Goal: Communication & Community: Answer question/provide support

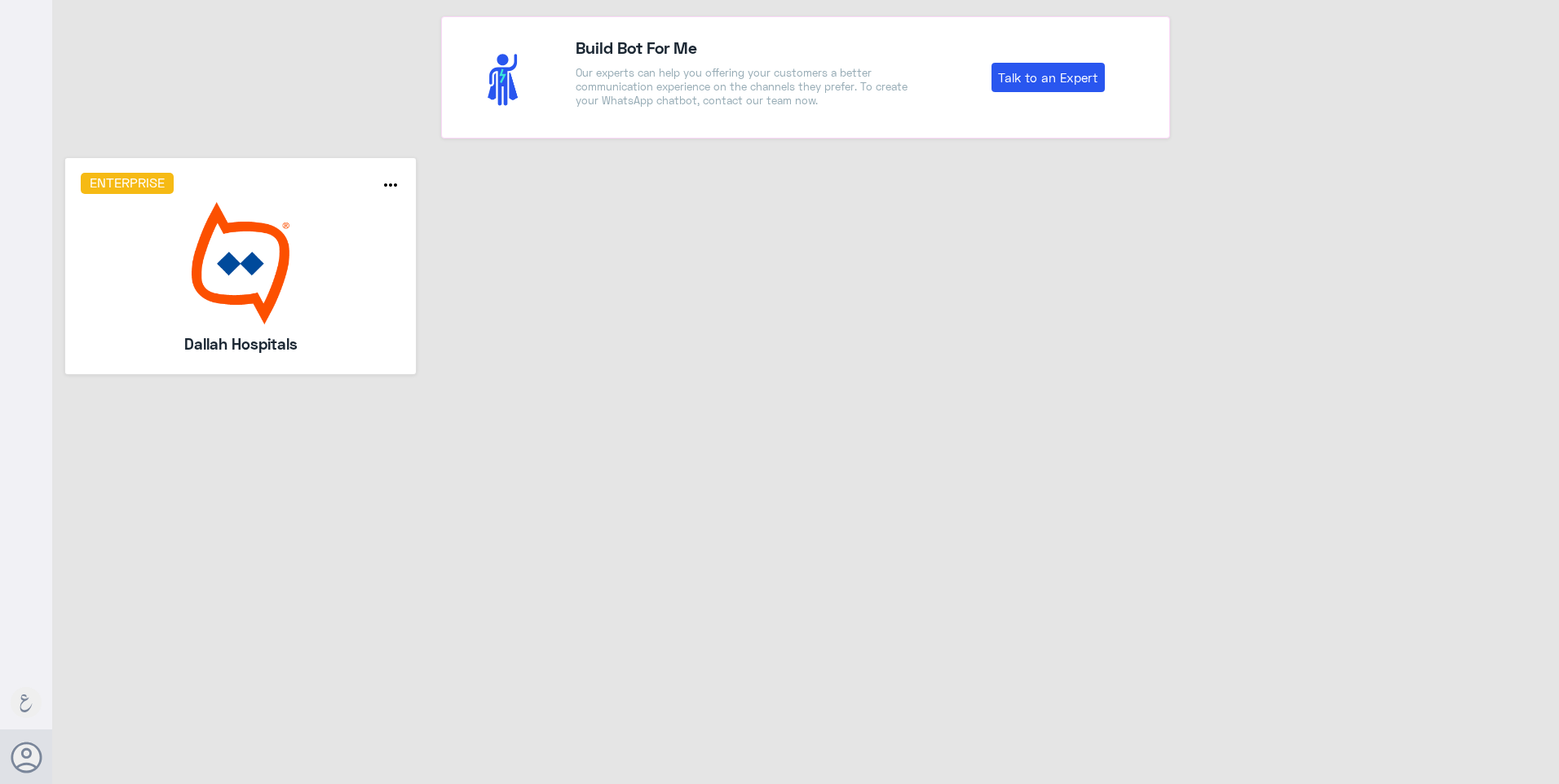
click at [304, 239] on img at bounding box center [241, 263] width 320 height 122
click at [338, 298] on img at bounding box center [241, 263] width 320 height 122
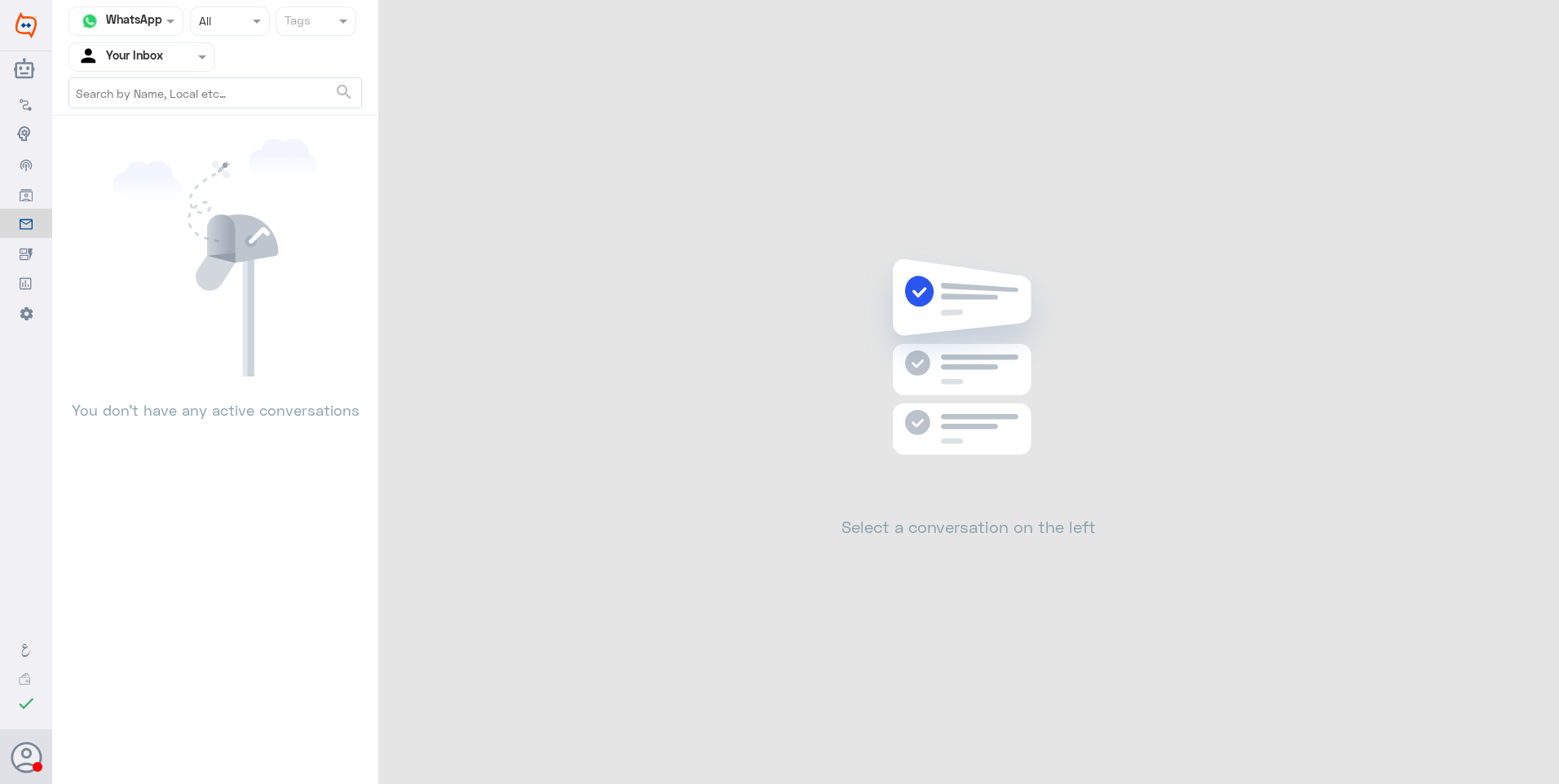
click at [171, 60] on div at bounding box center [141, 56] width 145 height 19
click at [190, 193] on div "Your Team" at bounding box center [142, 204] width 147 height 38
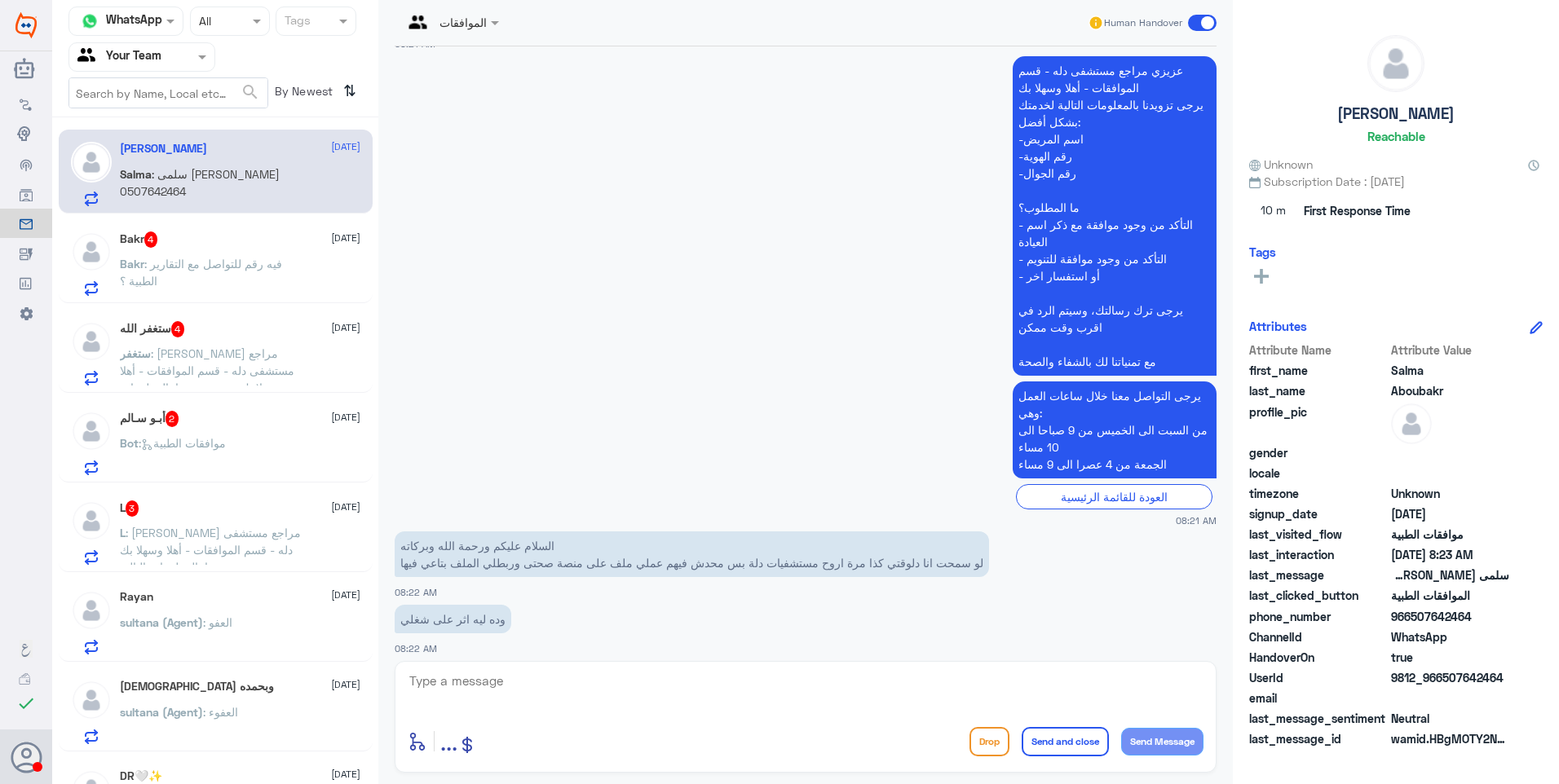
click at [251, 537] on span ": [PERSON_NAME] مراجع مستشفى دله - قسم الموافقات - أهلا وسهلا بك يرجى تزويدنا ب…" at bounding box center [210, 635] width 181 height 219
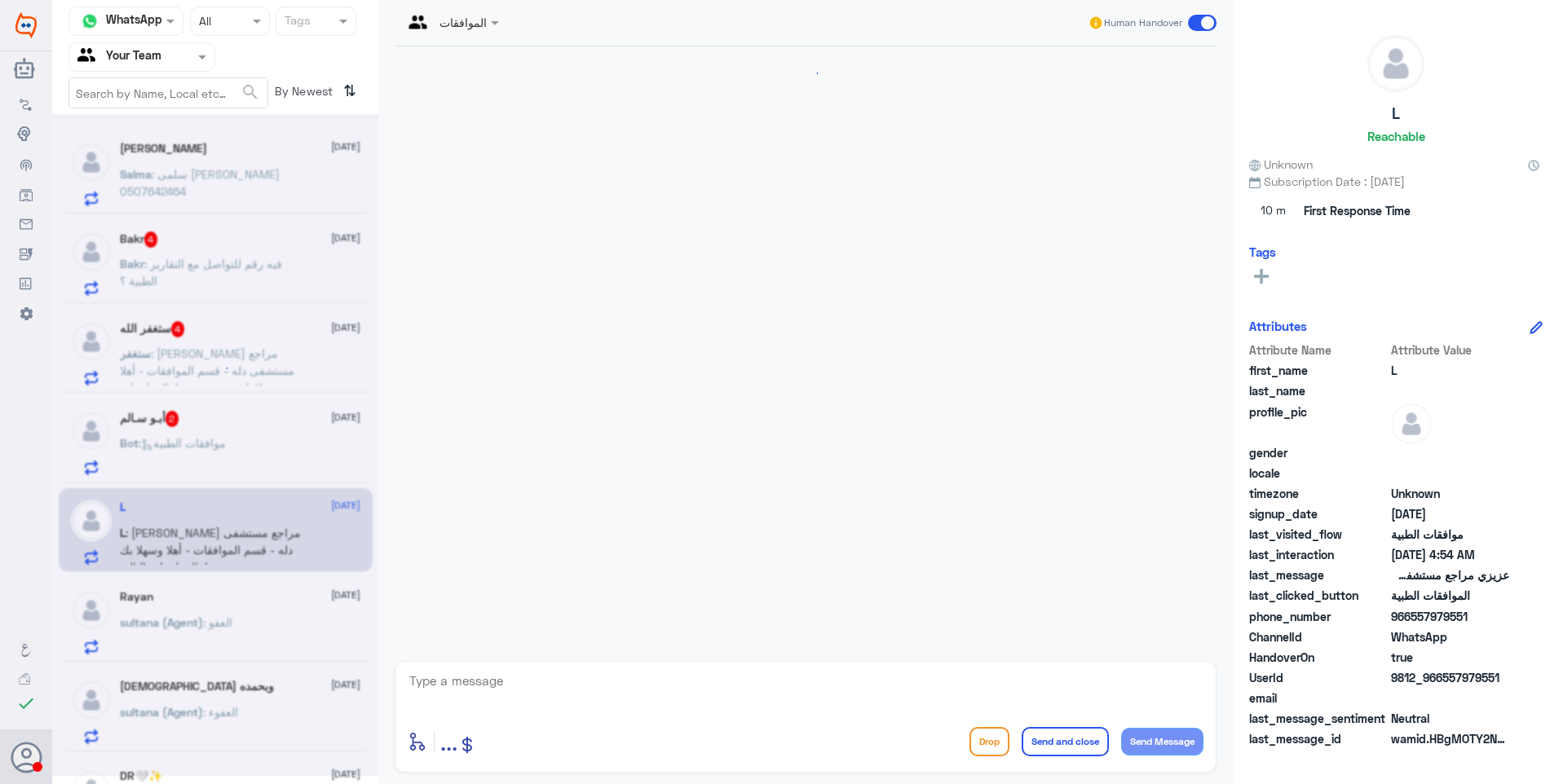
scroll to position [455, 0]
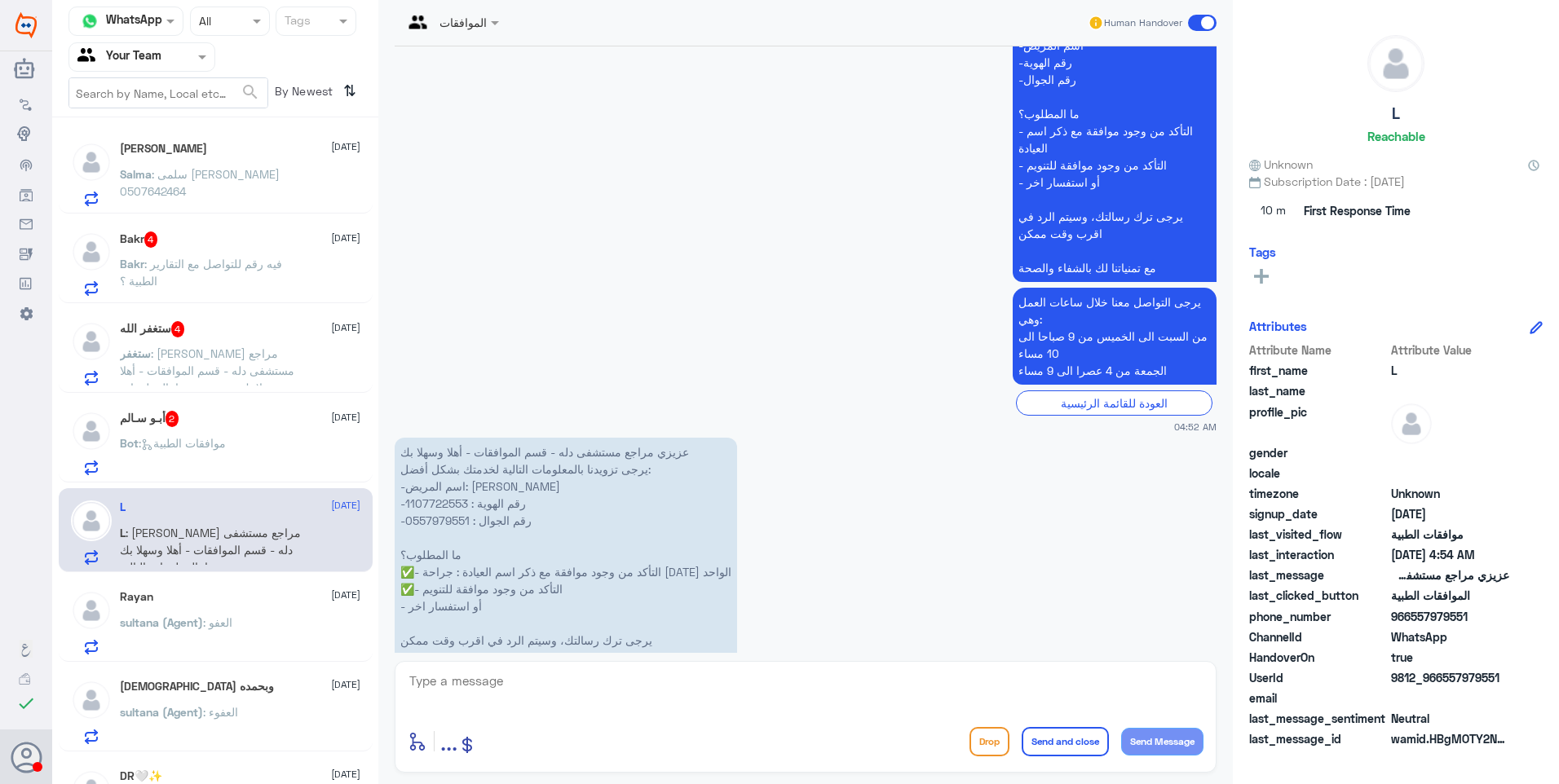
click at [426, 440] on p "عزيزي مراجع مستشفى دله - قسم الموافقات - أهلا وسهلا بك يرجى تزويدنا بالمعلومات …" at bounding box center [565, 562] width 343 height 251
copy p "1107722553"
drag, startPoint x: 427, startPoint y: 500, endPoint x: 480, endPoint y: 502, distance: 53.0
click at [480, 502] on p "عزيزي مراجع مستشفى دله - قسم الموافقات - أهلا وسهلا بك يرجى تزويدنا بالمعلومات …" at bounding box center [565, 562] width 343 height 251
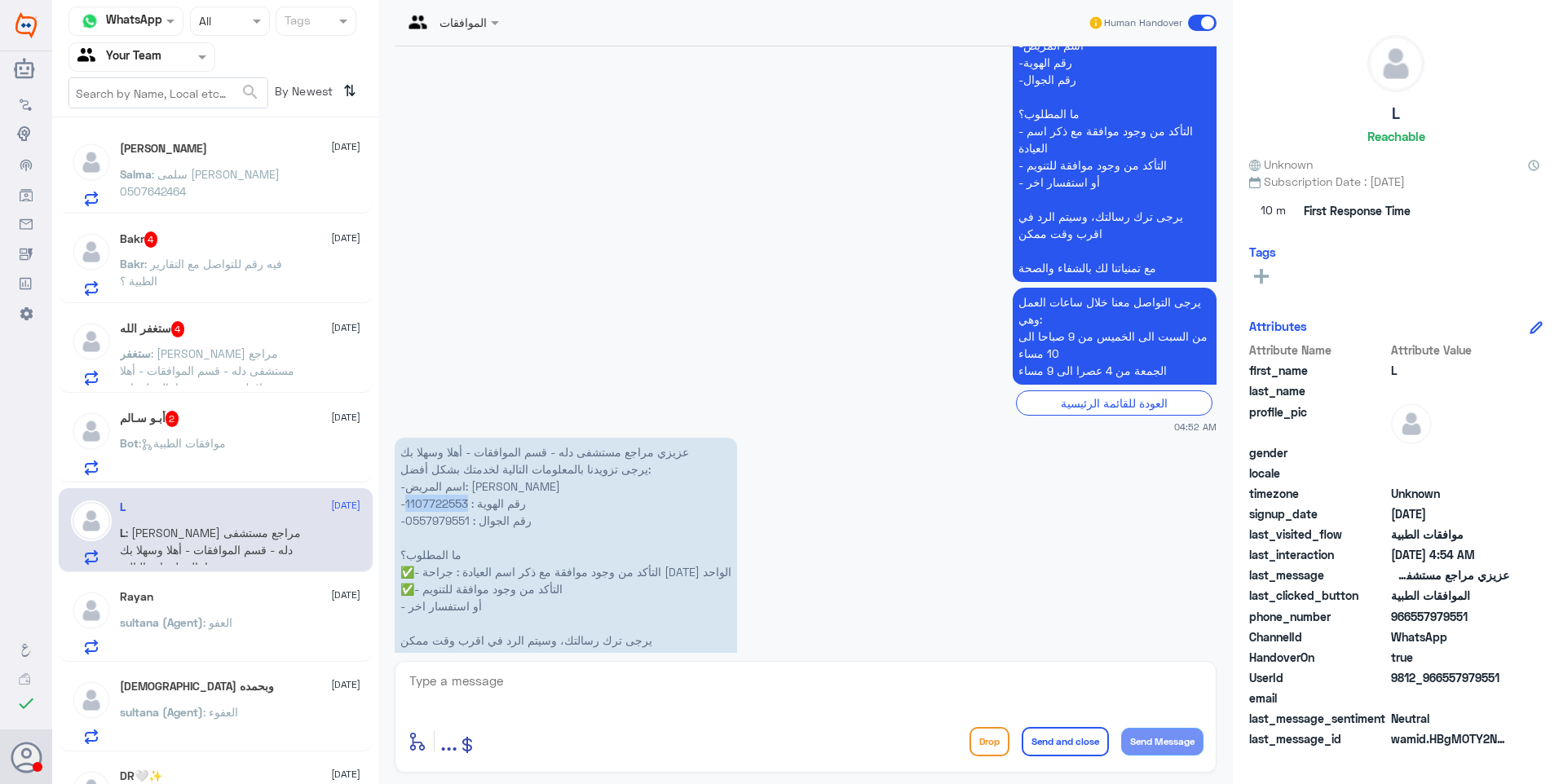
drag, startPoint x: 480, startPoint y: 502, endPoint x: 447, endPoint y: 509, distance: 33.7
click at [447, 509] on p "عزيزي مراجع مستشفى دله - قسم الموافقات - أهلا وسهلا بك يرجى تزويدنا بالمعلومات …" at bounding box center [565, 562] width 343 height 251
click at [504, 502] on p "عزيزي مراجع مستشفى دله - قسم الموافقات - أهلا وسهلا بك يرجى تزويدنا بالمعلومات …" at bounding box center [565, 562] width 343 height 251
drag, startPoint x: 427, startPoint y: 505, endPoint x: 493, endPoint y: 510, distance: 66.2
click at [493, 510] on p "عزيزي مراجع مستشفى دله - قسم الموافقات - أهلا وسهلا بك يرجى تزويدنا بالمعلومات …" at bounding box center [565, 562] width 343 height 251
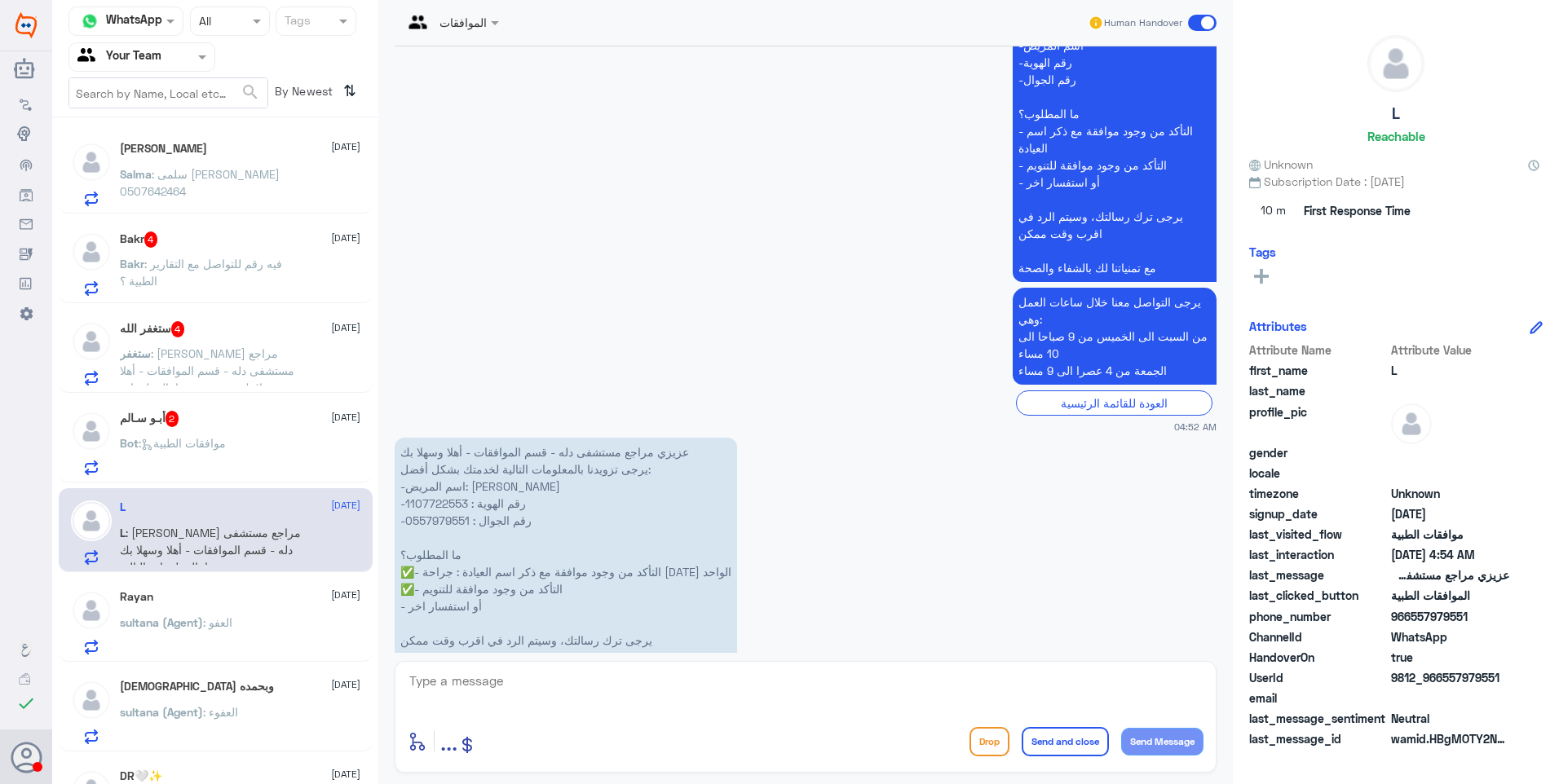
drag, startPoint x: 493, startPoint y: 510, endPoint x: 484, endPoint y: 510, distance: 9.0
click at [484, 510] on p "عزيزي مراجع مستشفى دله - قسم الموافقات - أهلا وسهلا بك يرجى تزويدنا بالمعلومات …" at bounding box center [565, 562] width 343 height 251
drag, startPoint x: 426, startPoint y: 503, endPoint x: 492, endPoint y: 508, distance: 66.2
click at [492, 508] on p "عزيزي مراجع مستشفى دله - قسم الموافقات - أهلا وسهلا بك يرجى تزويدنا بالمعلومات …" at bounding box center [565, 562] width 343 height 251
drag, startPoint x: 492, startPoint y: 508, endPoint x: 483, endPoint y: 507, distance: 9.1
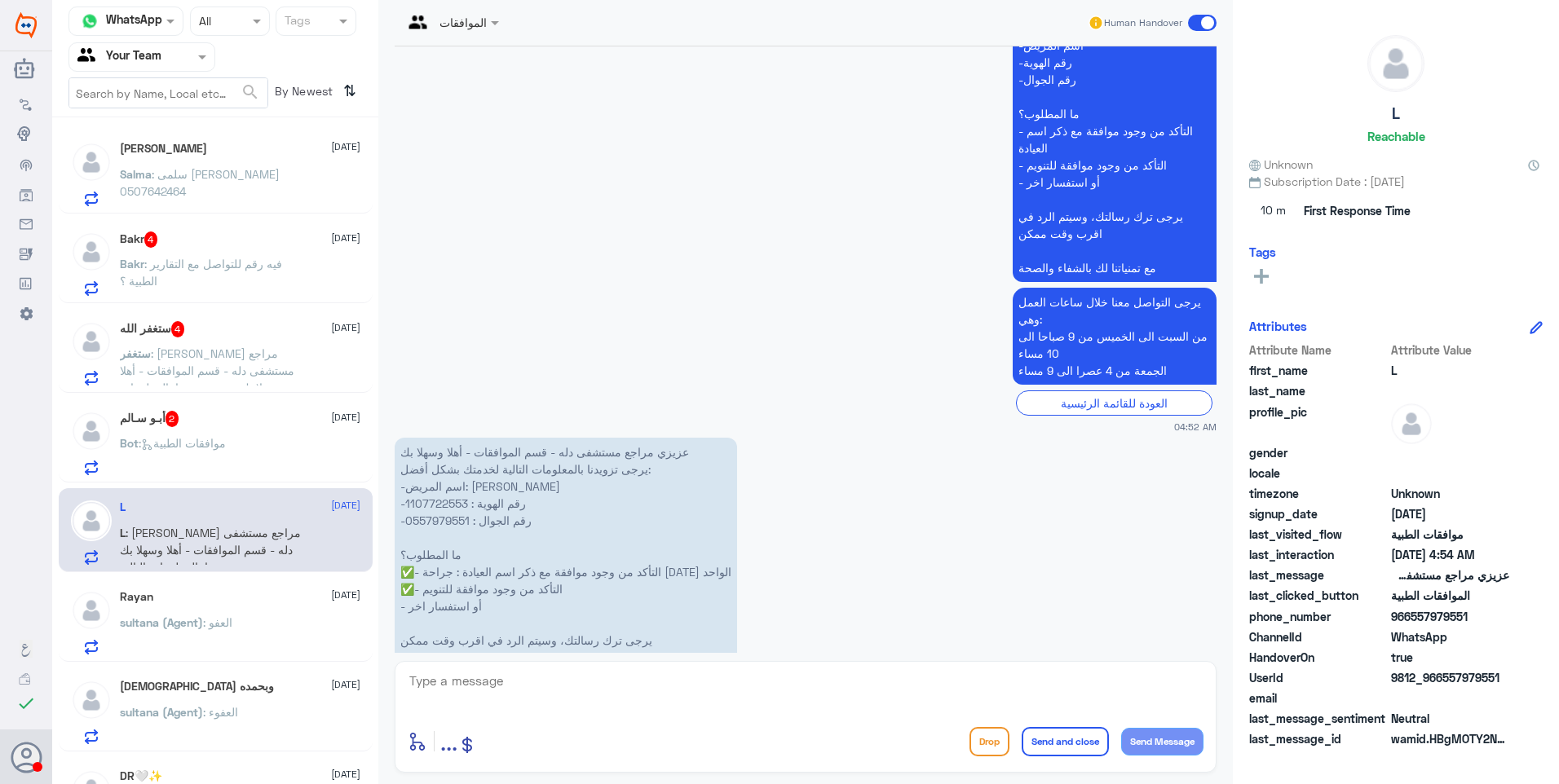
click at [483, 507] on p "عزيزي مراجع مستشفى دله - قسم الموافقات - أهلا وسهلا بك يرجى تزويدنا بالمعلومات …" at bounding box center [565, 562] width 343 height 251
click at [479, 681] on textarea at bounding box center [806, 689] width 796 height 40
type textarea "ع"
type textarea "نعم يوجد طلب تنويم ولكن التأمين طلب تغيير كود الاجراء"
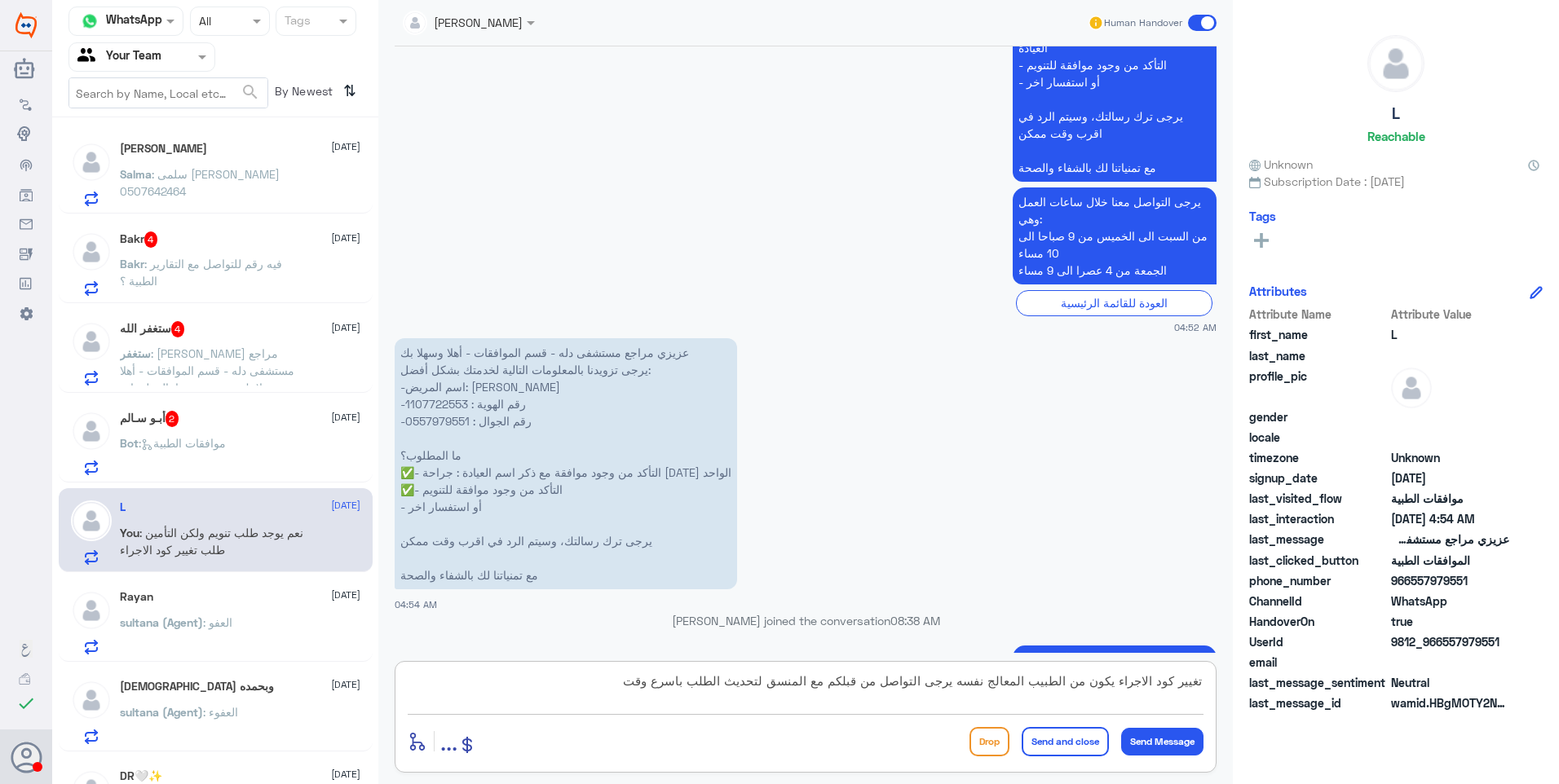
type textarea "تغيير كود الاجراء يكون من الطبيب المعالج نفسه يرجى التواصل من قبلكم مع المنسق ل…"
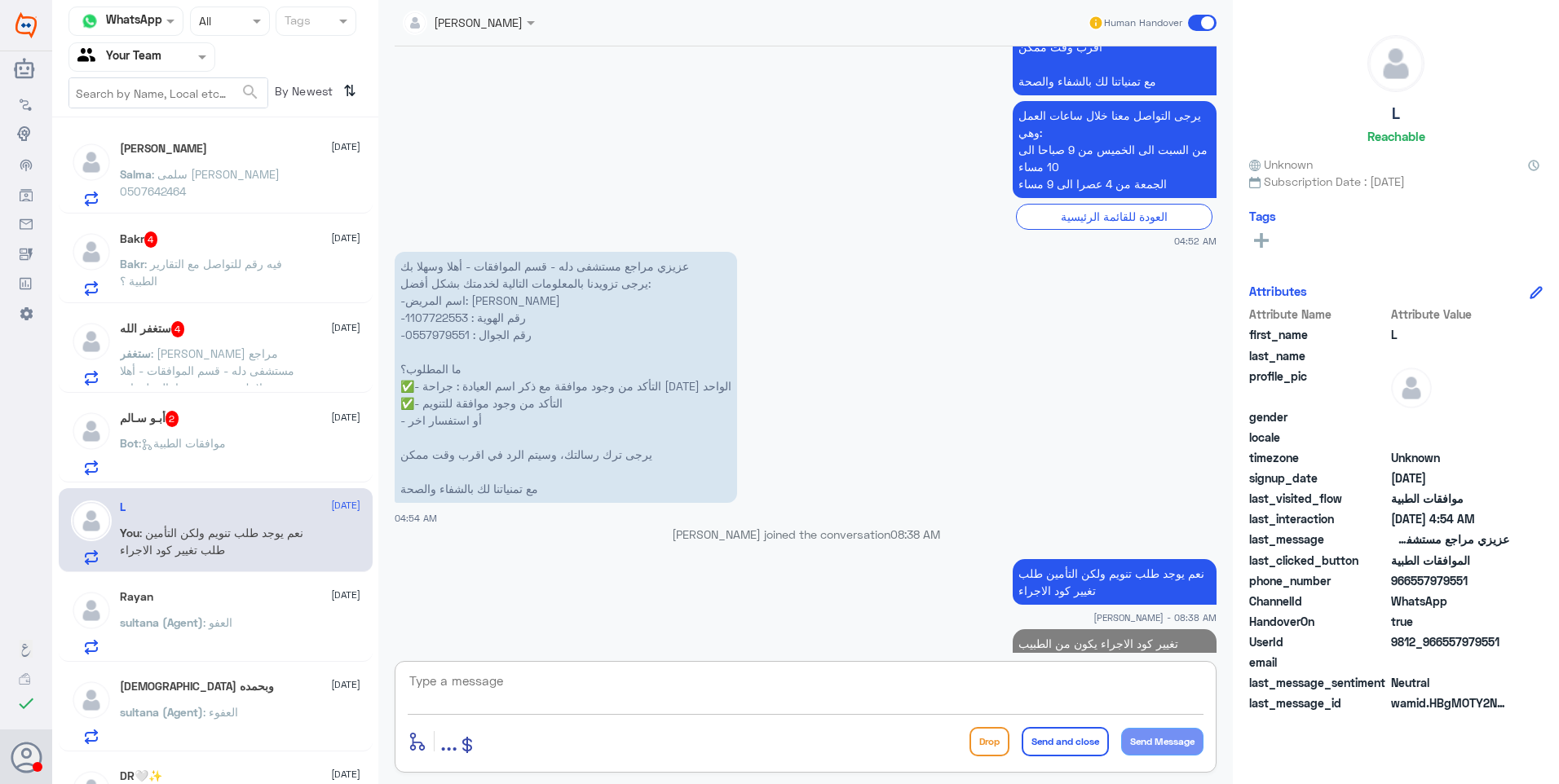
click at [213, 427] on div "أبـو سـالم 2 [DATE]" at bounding box center [240, 418] width 241 height 16
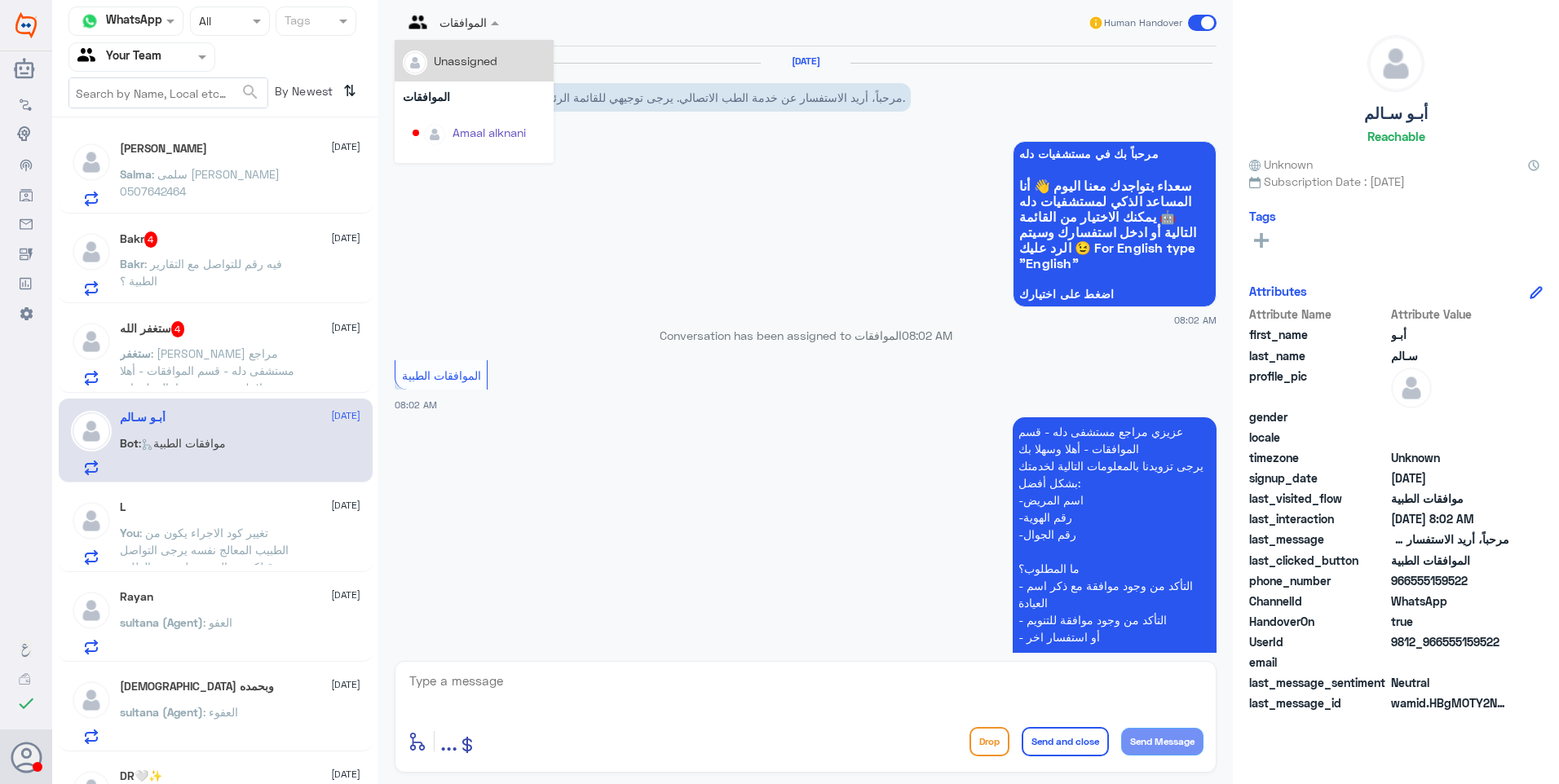
click at [487, 23] on span at bounding box center [496, 21] width 21 height 17
click at [510, 99] on div "[PERSON_NAME]" at bounding box center [496, 99] width 89 height 17
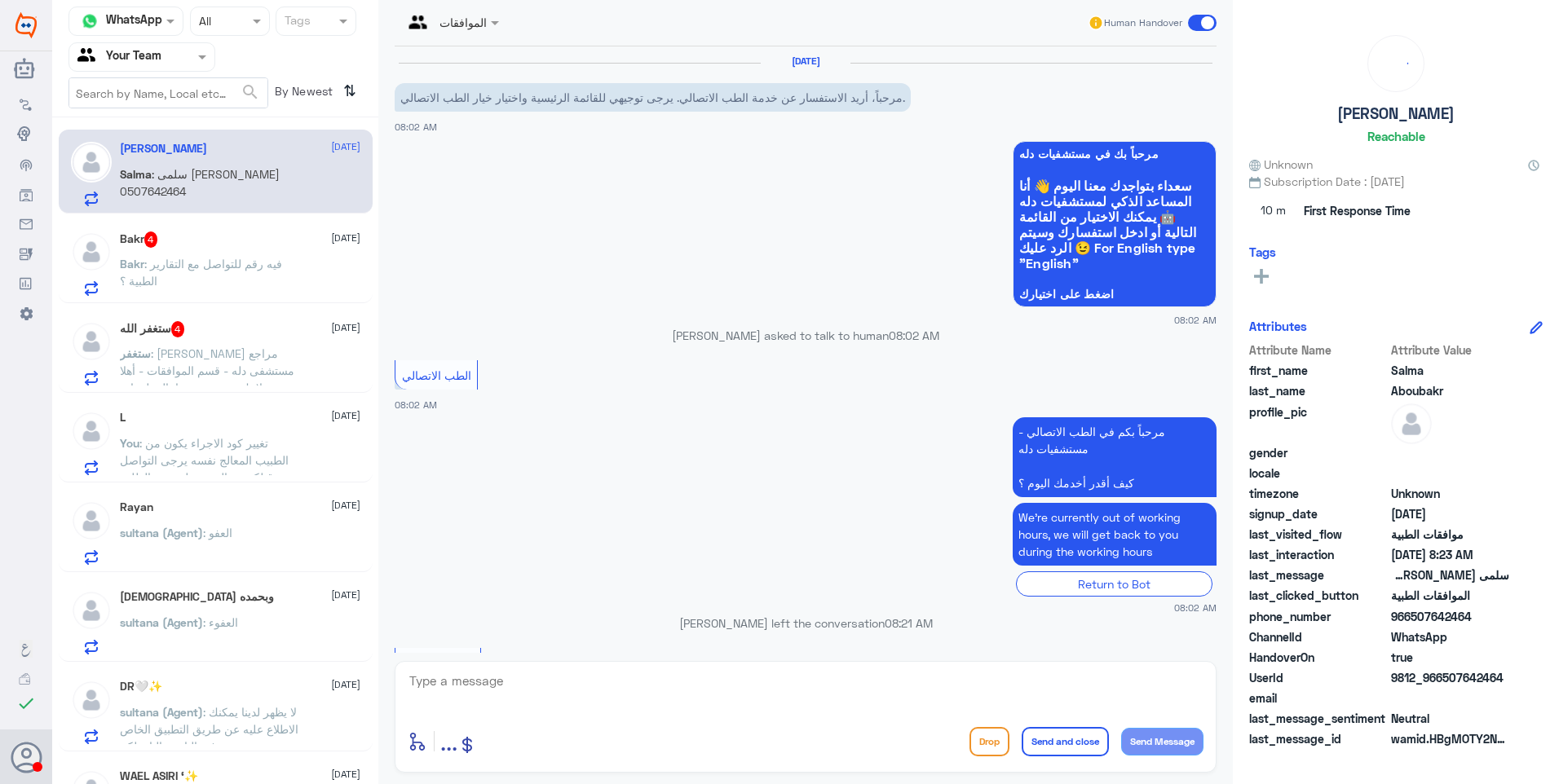
scroll to position [805, 0]
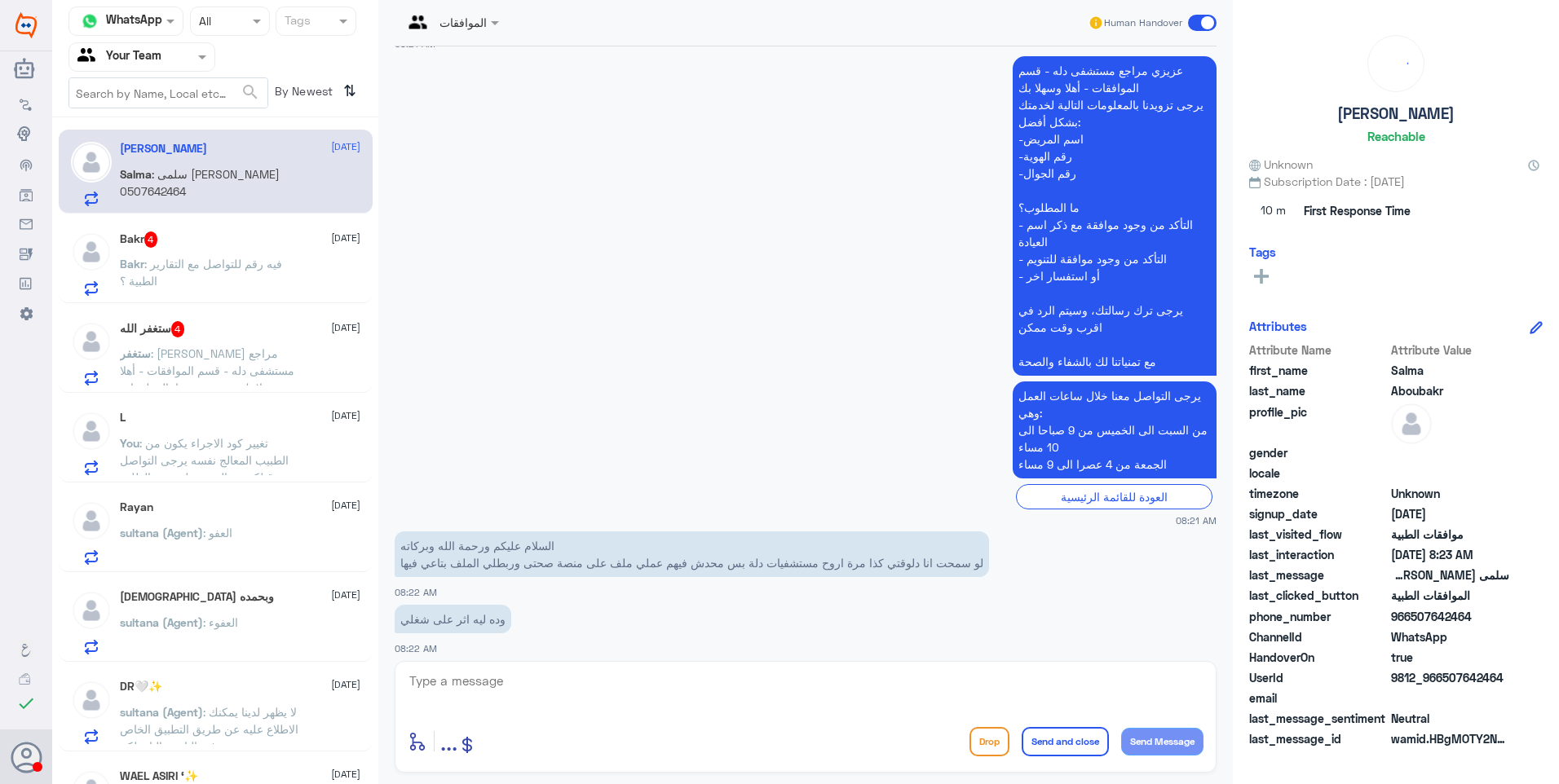
click at [234, 354] on span ": [PERSON_NAME] مراجع مستشفى دله - قسم الموافقات - أهلا وسهلا بك يرجى تزويدنا ب…" at bounding box center [208, 472] width 176 height 253
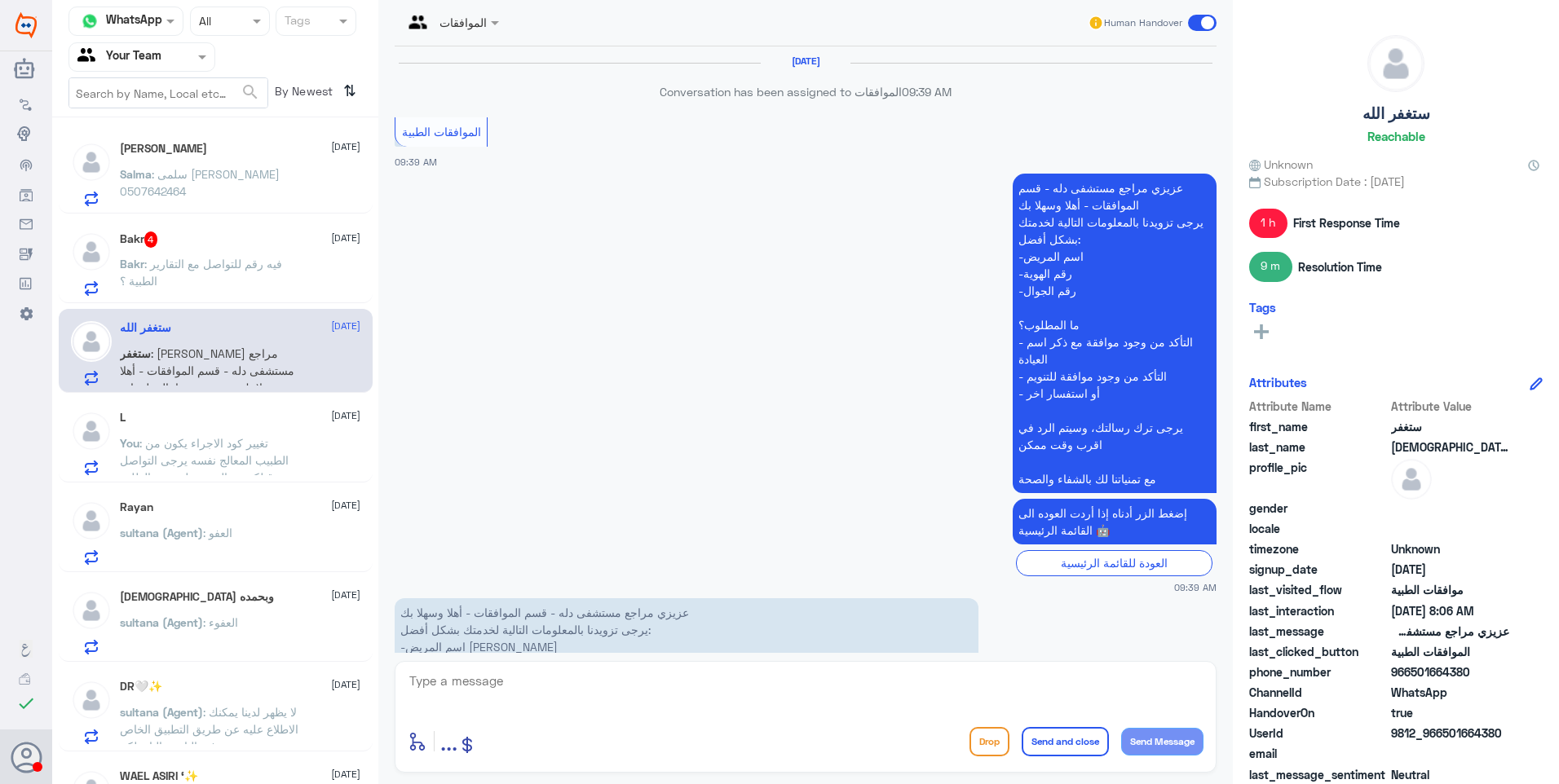
scroll to position [2238, 0]
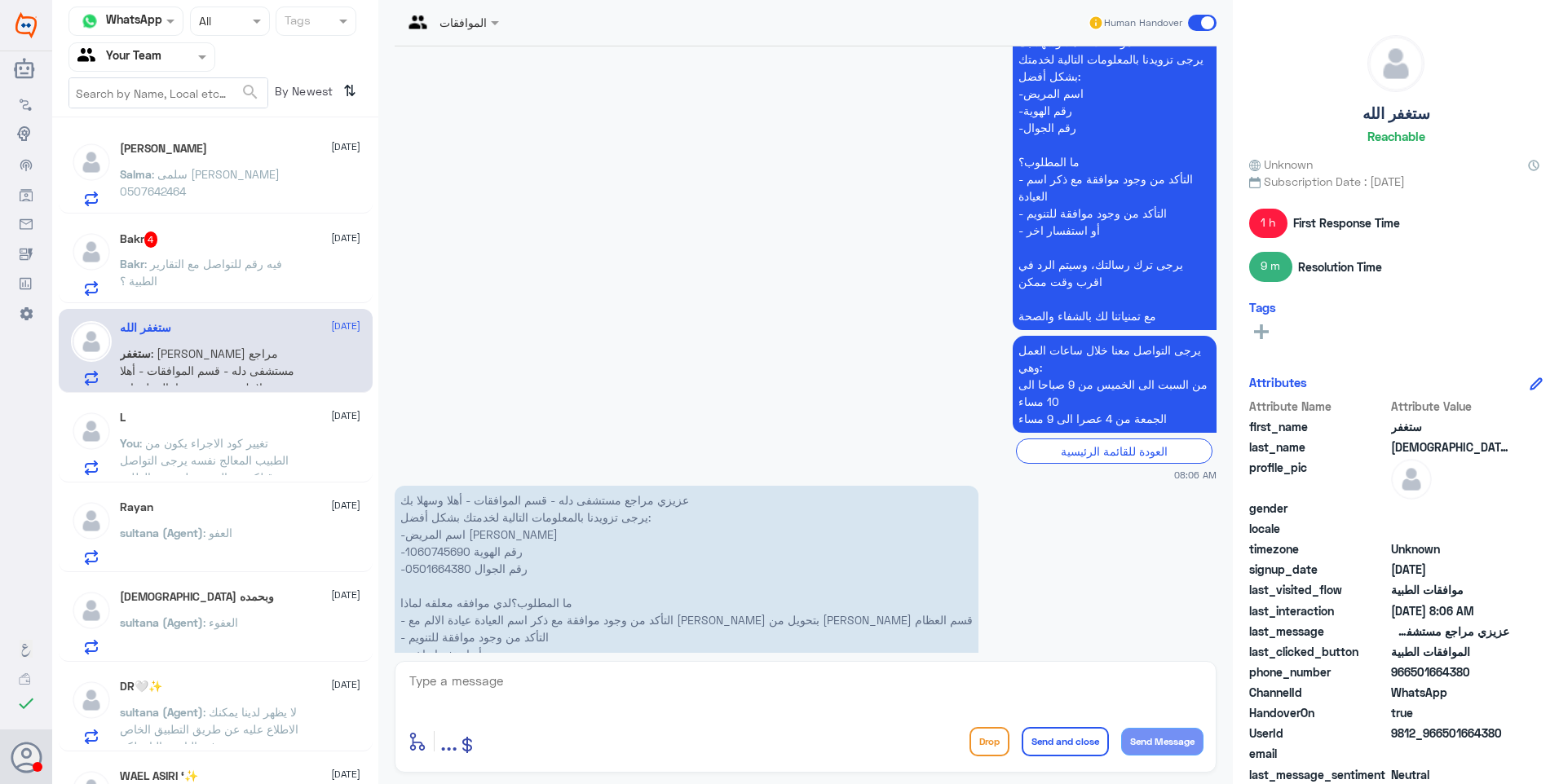
click at [432, 485] on p "عزيزي مراجع مستشفى دله - قسم الموافقات - أهلا وسهلا بك يرجى تزويدنا بالمعلومات …" at bounding box center [686, 611] width 584 height 251
drag, startPoint x: 432, startPoint y: 427, endPoint x: 440, endPoint y: 433, distance: 10.0
click at [440, 485] on p "عزيزي مراجع مستشفى دله - قسم الموافقات - أهلا وسهلا بك يرجى تزويدنا بالمعلومات …" at bounding box center [686, 611] width 584 height 251
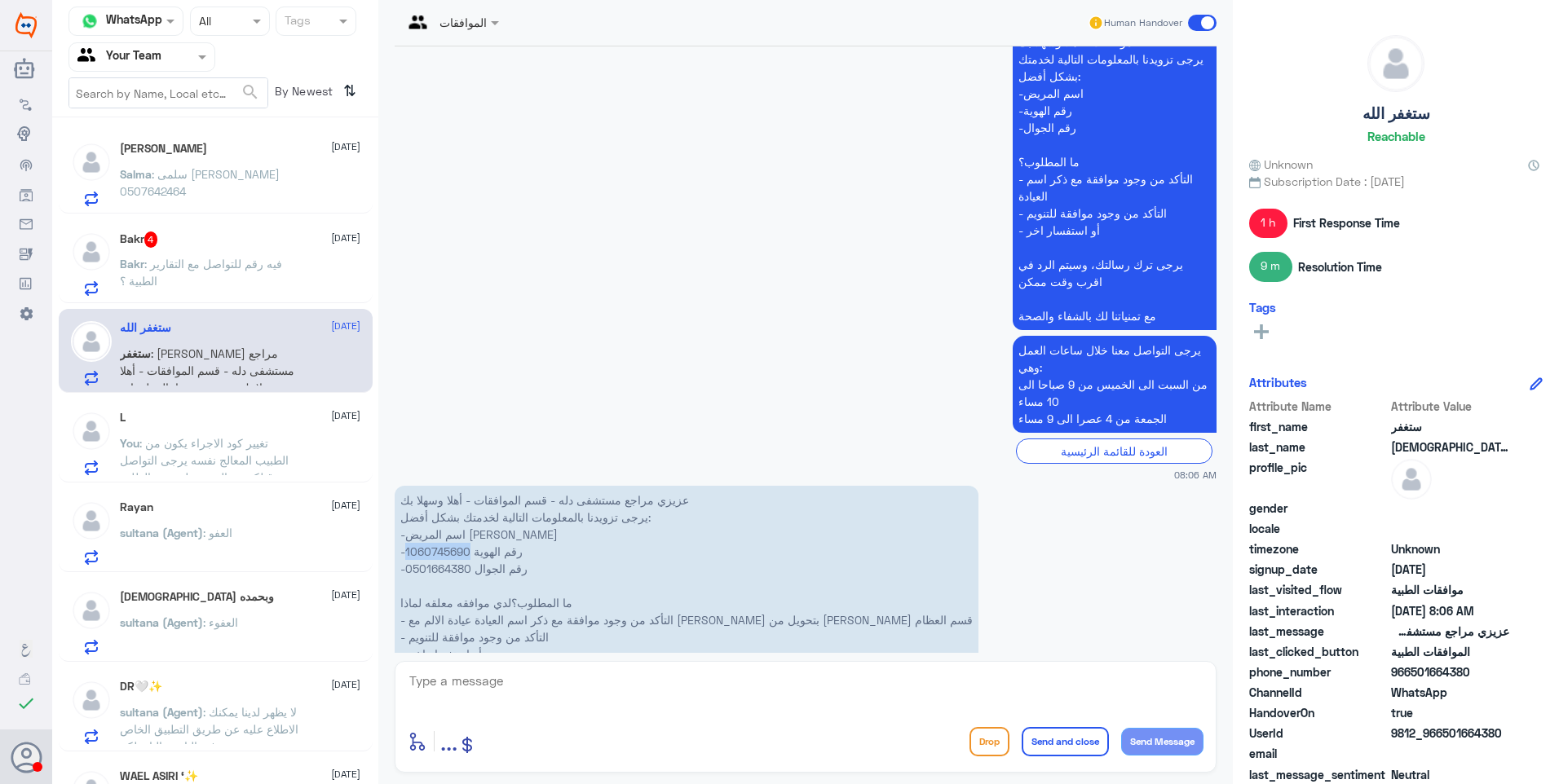
copy p "1060745690"
drag, startPoint x: 828, startPoint y: 510, endPoint x: 588, endPoint y: 510, distance: 240.0
click at [588, 510] on p "عزيزي مراجع مستشفى دله - قسم الموافقات - أهلا وسهلا بك يرجى تزويدنا بالمعلومات …" at bounding box center [686, 611] width 584 height 251
drag, startPoint x: 588, startPoint y: 510, endPoint x: 673, endPoint y: 509, distance: 85.0
click at [673, 509] on p "عزيزي مراجع مستشفى دله - قسم الموافقات - أهلا وسهلا بك يرجى تزويدنا بالمعلومات …" at bounding box center [686, 611] width 584 height 251
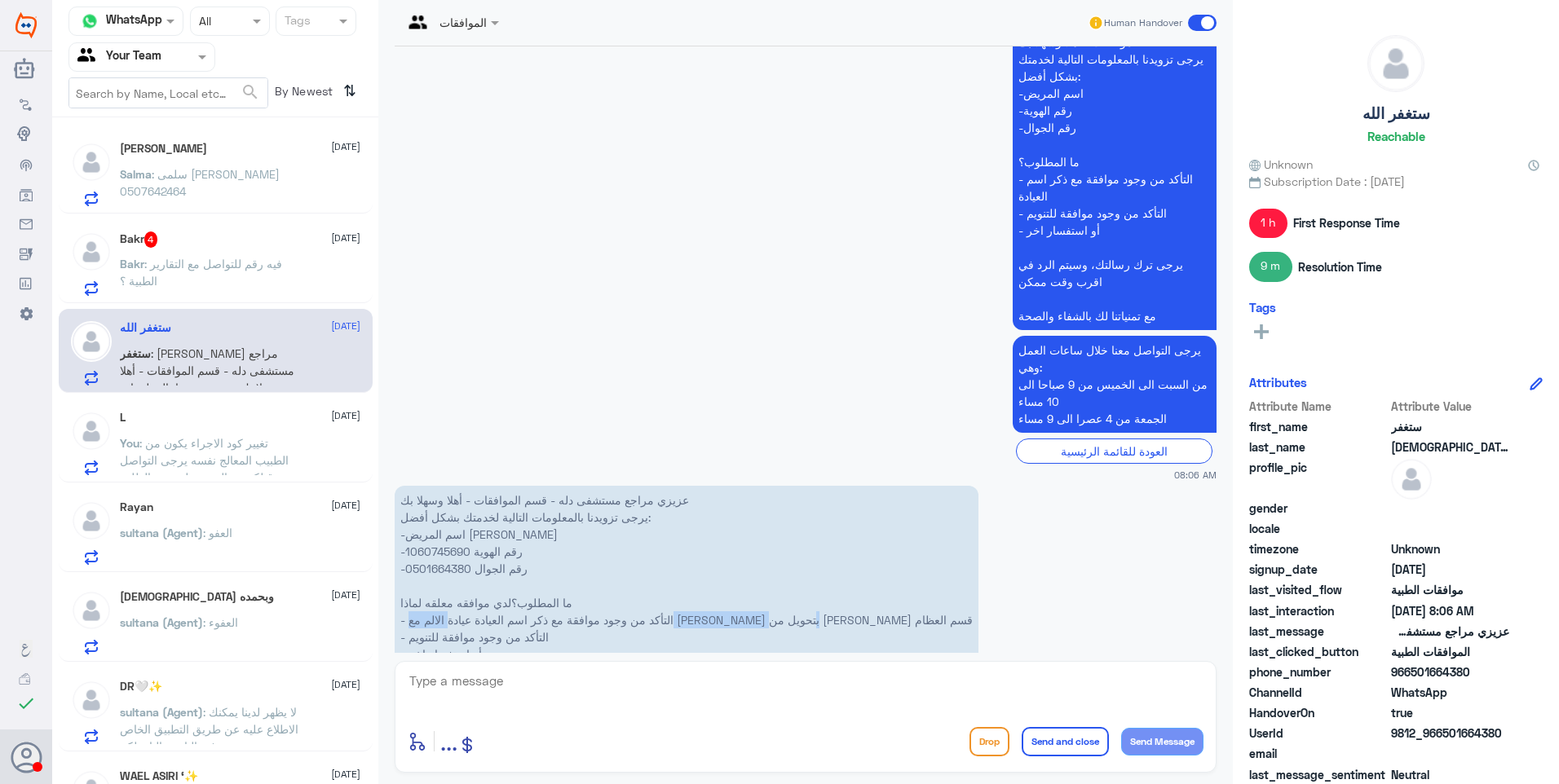
drag, startPoint x: 700, startPoint y: 508, endPoint x: 597, endPoint y: 498, distance: 103.5
click at [597, 498] on p "عزيزي مراجع مستشفى دله - قسم الموافقات - أهلا وسهلا بك يرجى تزويدنا بالمعلومات …" at bounding box center [686, 611] width 584 height 251
drag, startPoint x: 597, startPoint y: 498, endPoint x: 671, endPoint y: 507, distance: 74.5
click at [671, 507] on p "عزيزي مراجع مستشفى دله - قسم الموافقات - أهلا وسهلا بك يرجى تزويدنا بالمعلومات …" at bounding box center [686, 611] width 584 height 251
click at [509, 682] on textarea at bounding box center [806, 689] width 796 height 40
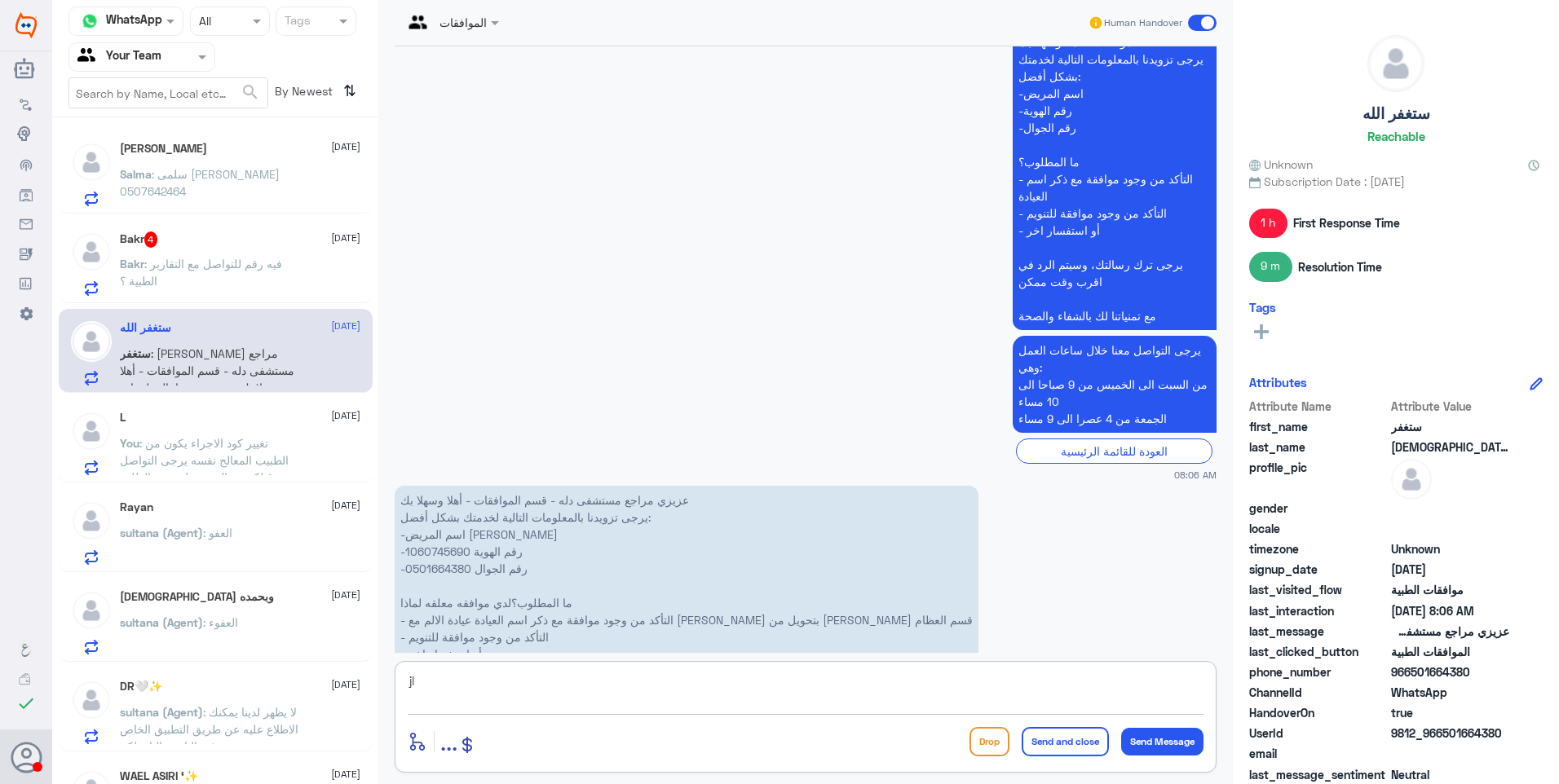
type textarea "j"
type textarea "م"
type textarea "تمت مابعة الطلب بنتائج الاشعة وتقرير الطبيب. حسب رد التأمين فأن الحالة غير مبرر…"
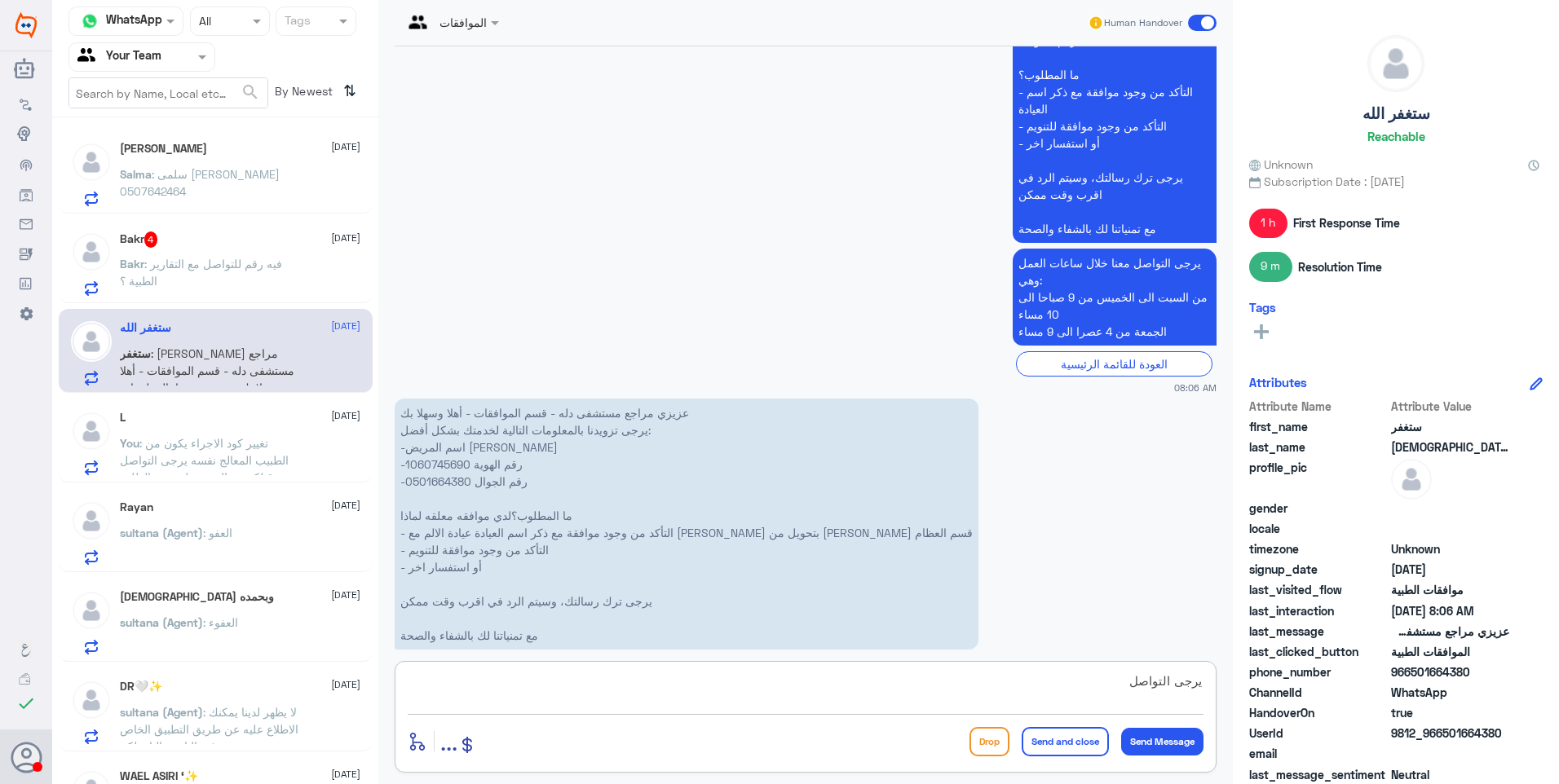
scroll to position [2322, 0]
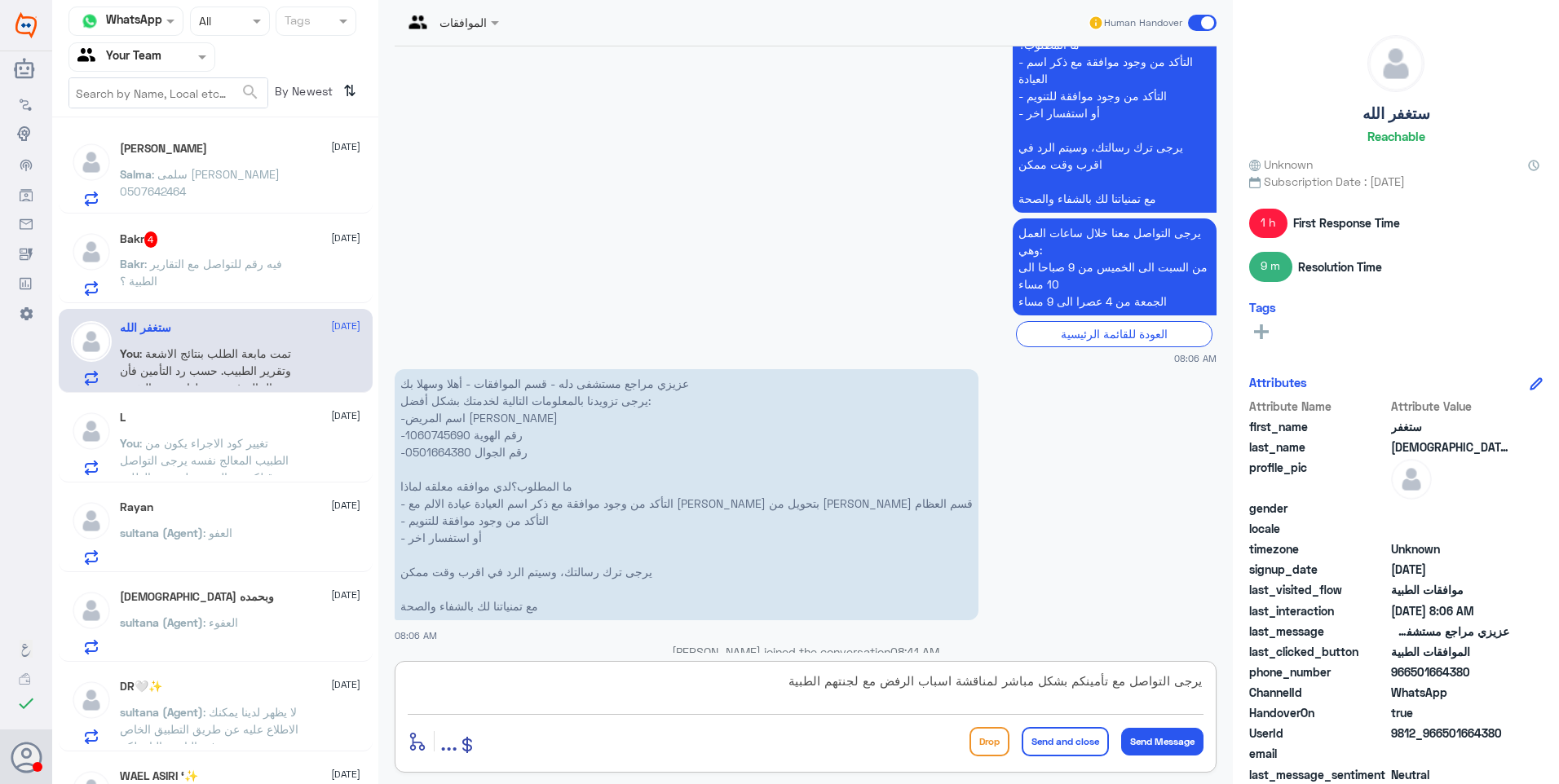
type textarea "يرجى التواصل مع تأمينكم بشكل مباشر لمناقشة اسباب الرفض مع لجنتهم الطبية."
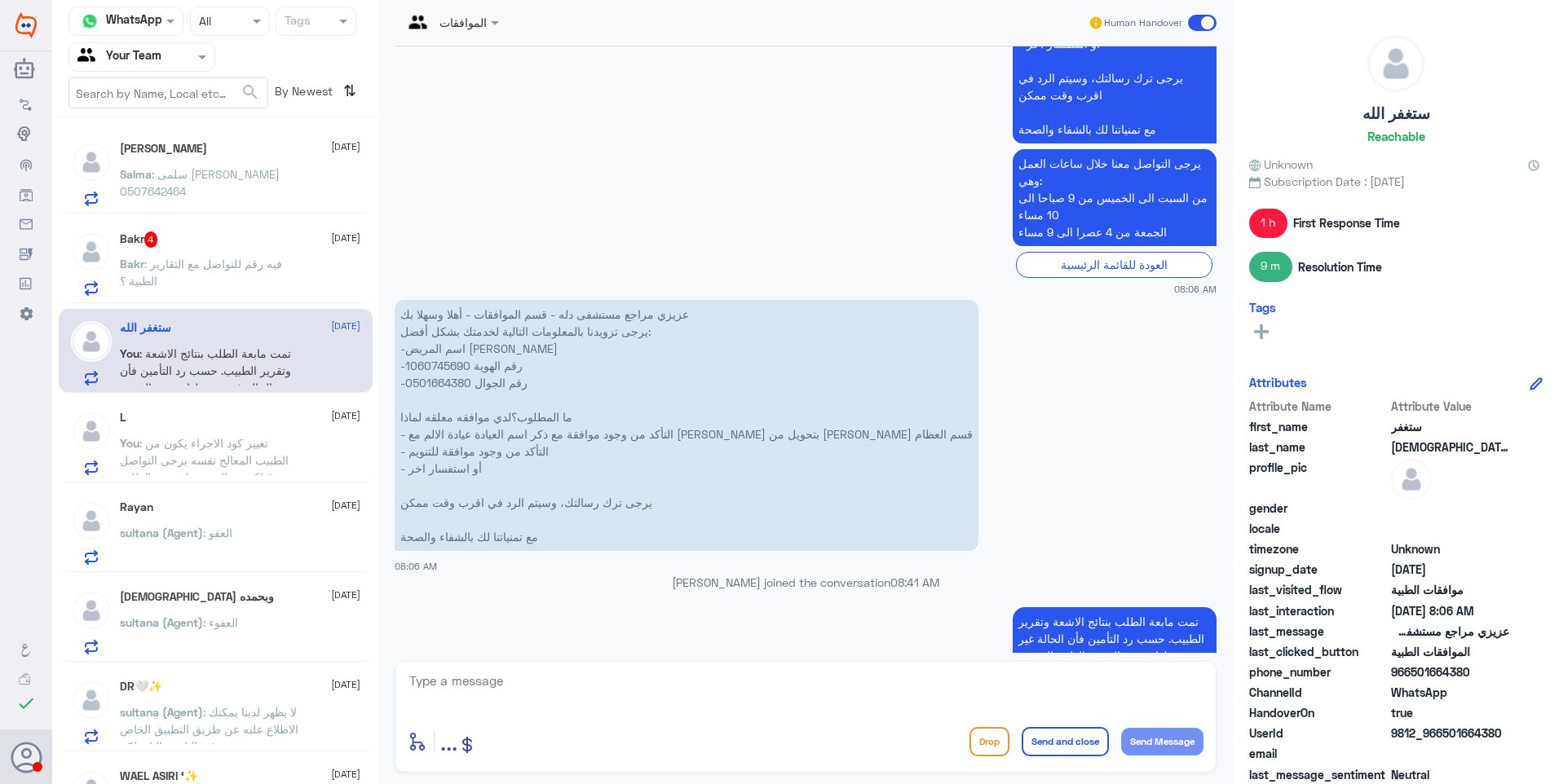
click at [205, 262] on span ": فيه رقم للتواصل مع التقارير الطبية ؟" at bounding box center [200, 272] width 162 height 31
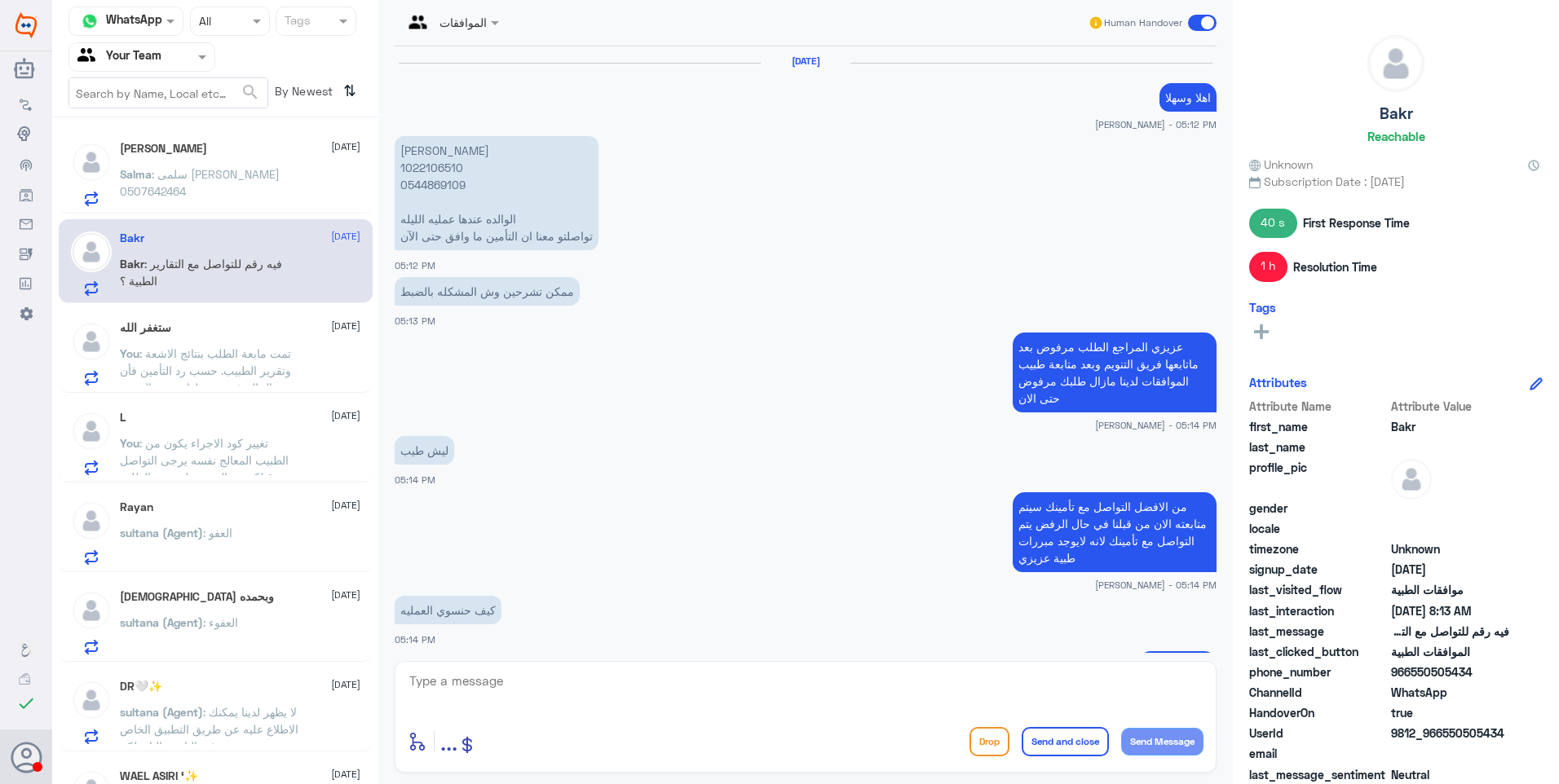
scroll to position [1243, 0]
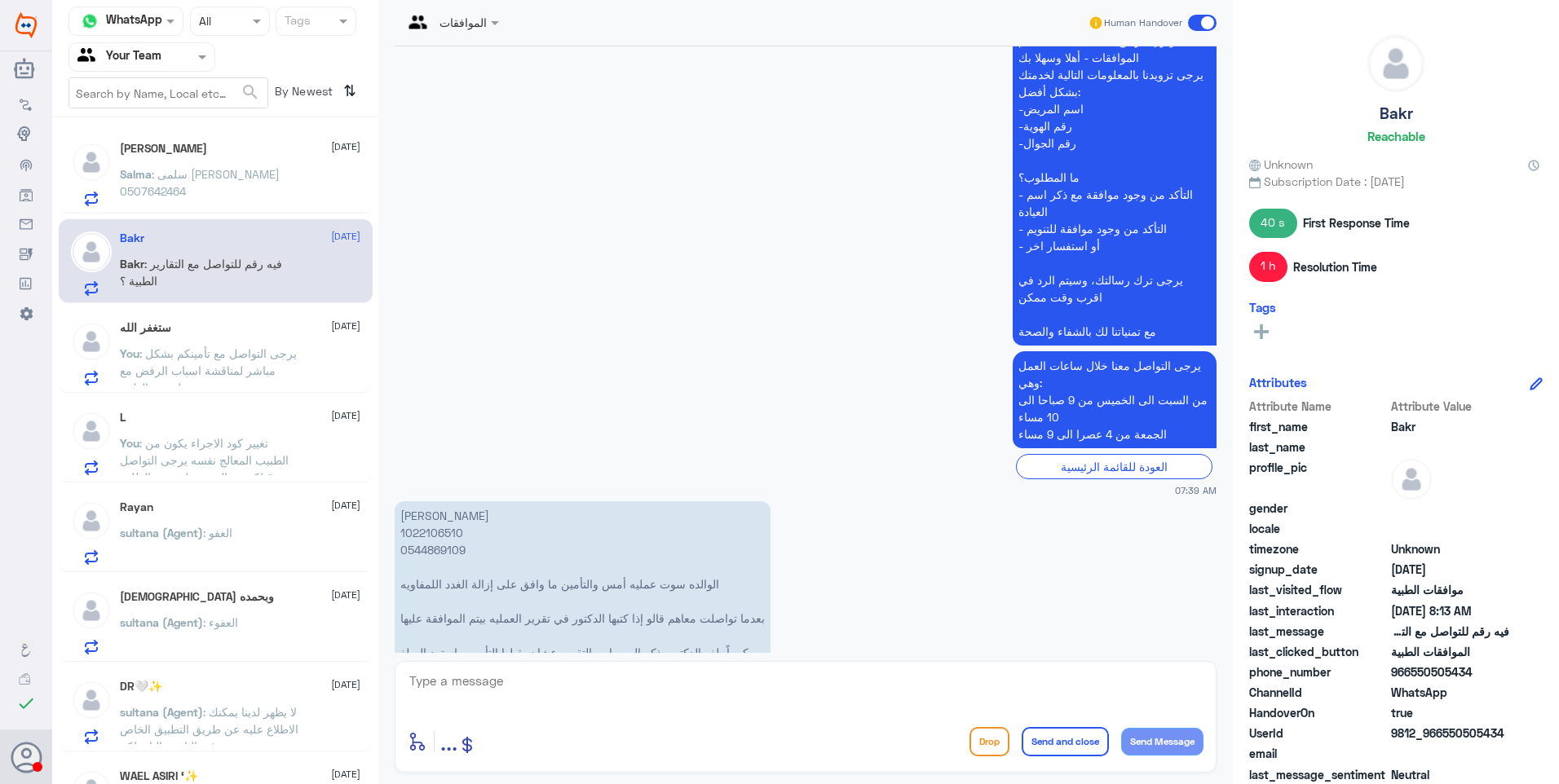
click at [428, 502] on p "[PERSON_NAME] 1022106510 ‭0544869109 الوالده سوت عمليه أمس والتأمين ما وافق على…" at bounding box center [582, 584] width 376 height 165
copy p "1022106510"
drag, startPoint x: 610, startPoint y: 485, endPoint x: 436, endPoint y: 477, distance: 174.2
click at [421, 502] on p "[PERSON_NAME] 1022106510 ‭0544869109 الوالده سوت عمليه أمس والتأمين ما وافق على…" at bounding box center [582, 584] width 376 height 165
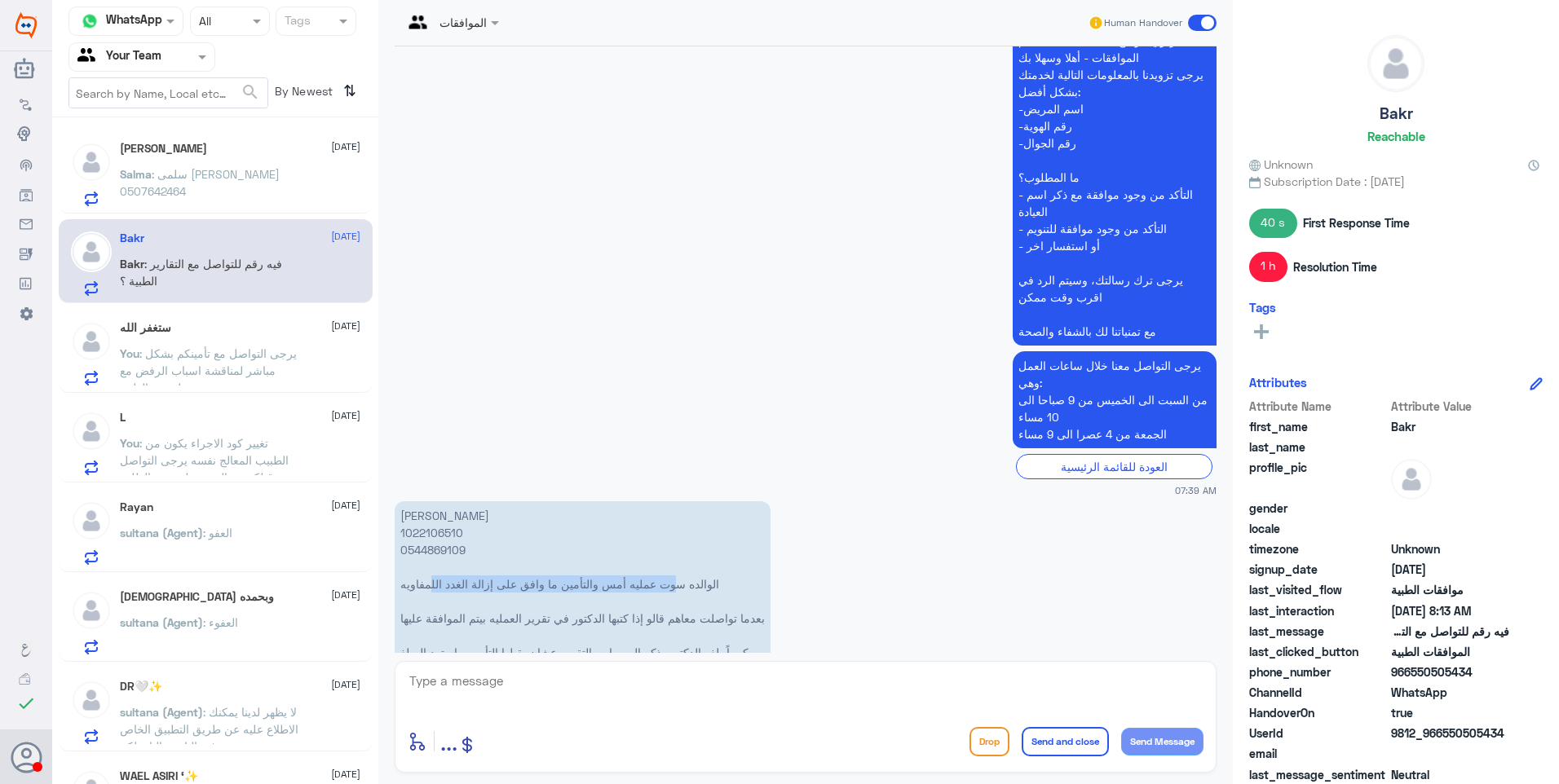
drag, startPoint x: 436, startPoint y: 477, endPoint x: 523, endPoint y: 481, distance: 87.1
click at [523, 502] on p "[PERSON_NAME] 1022106510 ‭0544869109 الوالده سوت عمليه أمس والتأمين ما وافق على…" at bounding box center [582, 584] width 376 height 165
click at [509, 689] on textarea at bounding box center [806, 689] width 796 height 40
type textarea "g"
type textarea "ل"
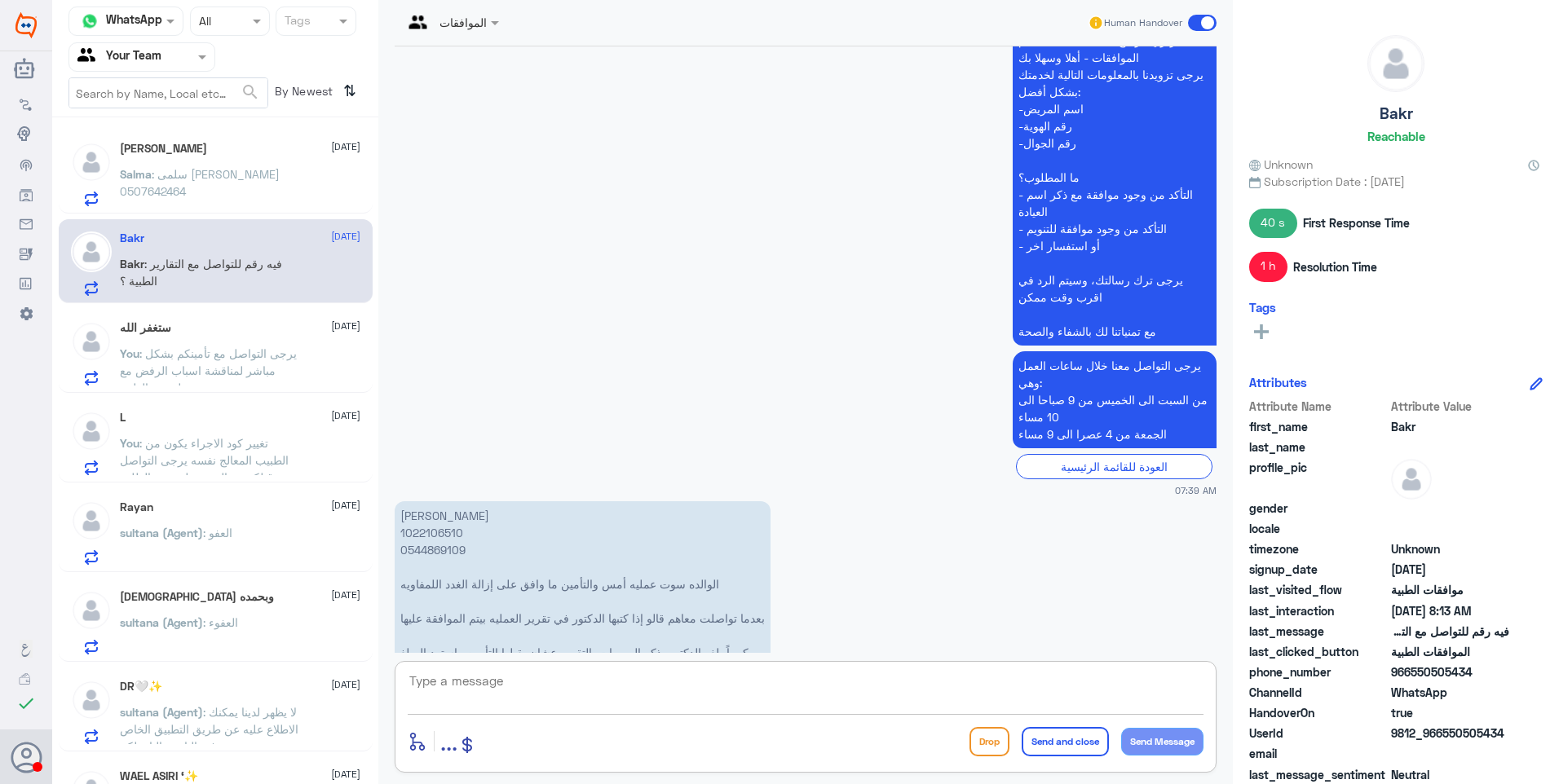
paste textarea "للاجازات المرضية يرجى التواصل مع قسم التقارير الطبية على الرقم 0550181732 ( وات…"
drag, startPoint x: 1127, startPoint y: 678, endPoint x: 1264, endPoint y: 679, distance: 137.0
click at [1264, 679] on div "Channel WhatsApp Status × All Tags Agent Filter Your Team search By Newest ⇅ [P…" at bounding box center [805, 394] width 1506 height 788
type textarea "يرجى التواصل مع قسم التقارير الطبية على الرقم 0550181732 ( واتساب )"
click at [880, 685] on textarea "يرجى التواصل مع قسم التقارير الطبية على الرقم 0550181732 ( واتساب )" at bounding box center [806, 689] width 796 height 40
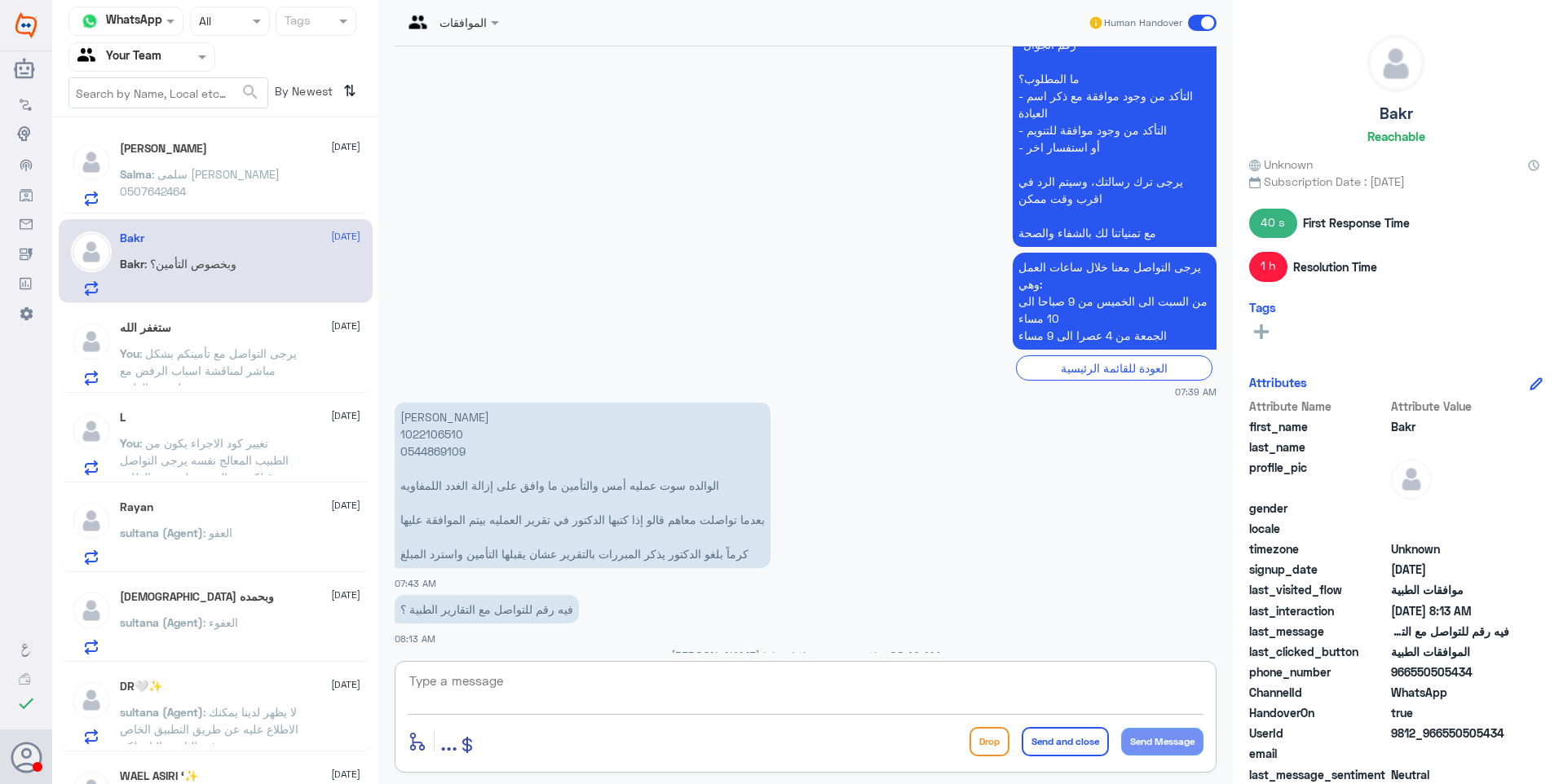
scroll to position [1368, 0]
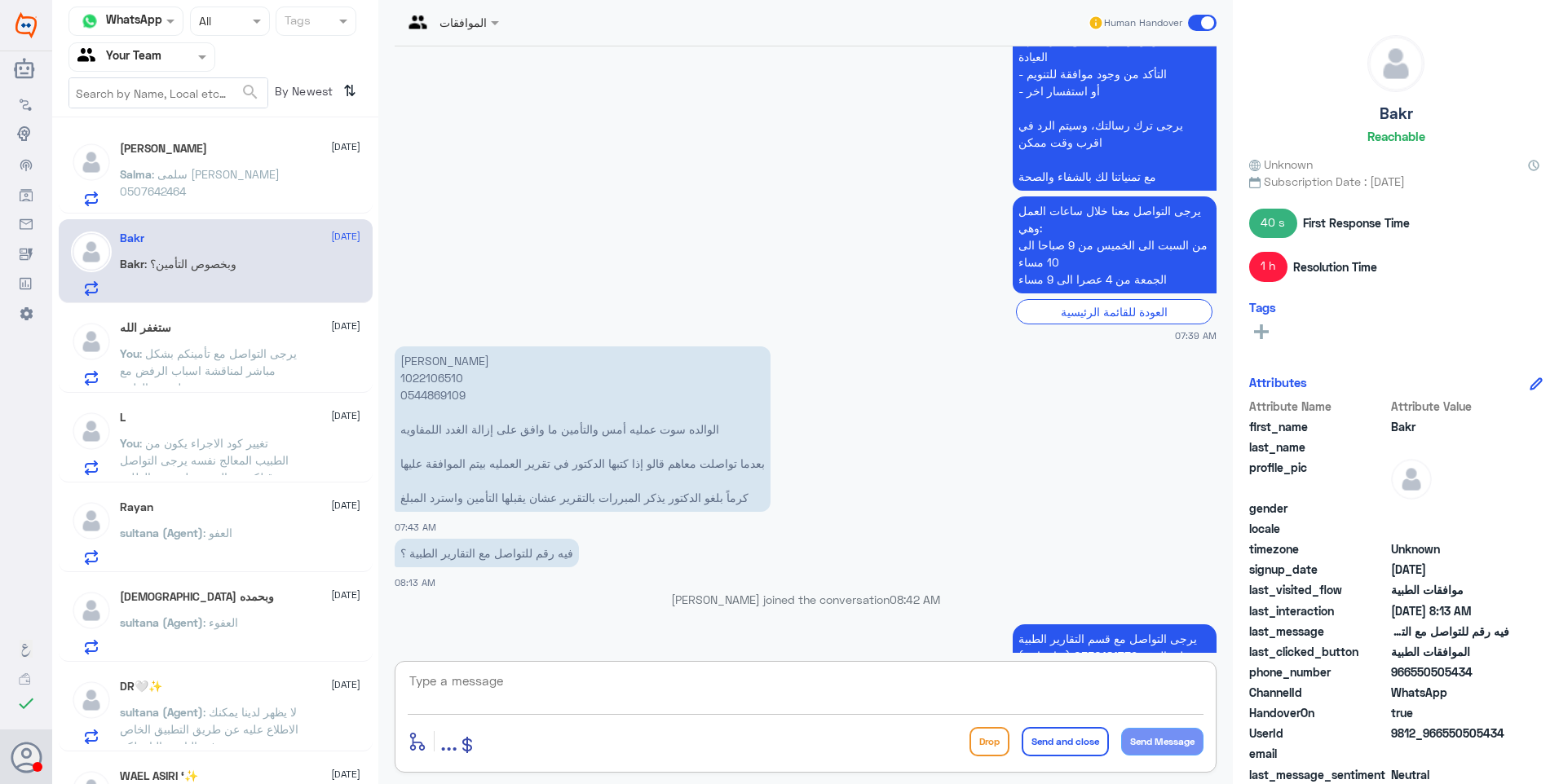
click at [521, 701] on textarea at bounding box center [806, 689] width 796 height 40
type textarea "j"
type textarea "تم رفع الحالة لقسم موافقات التنويم"
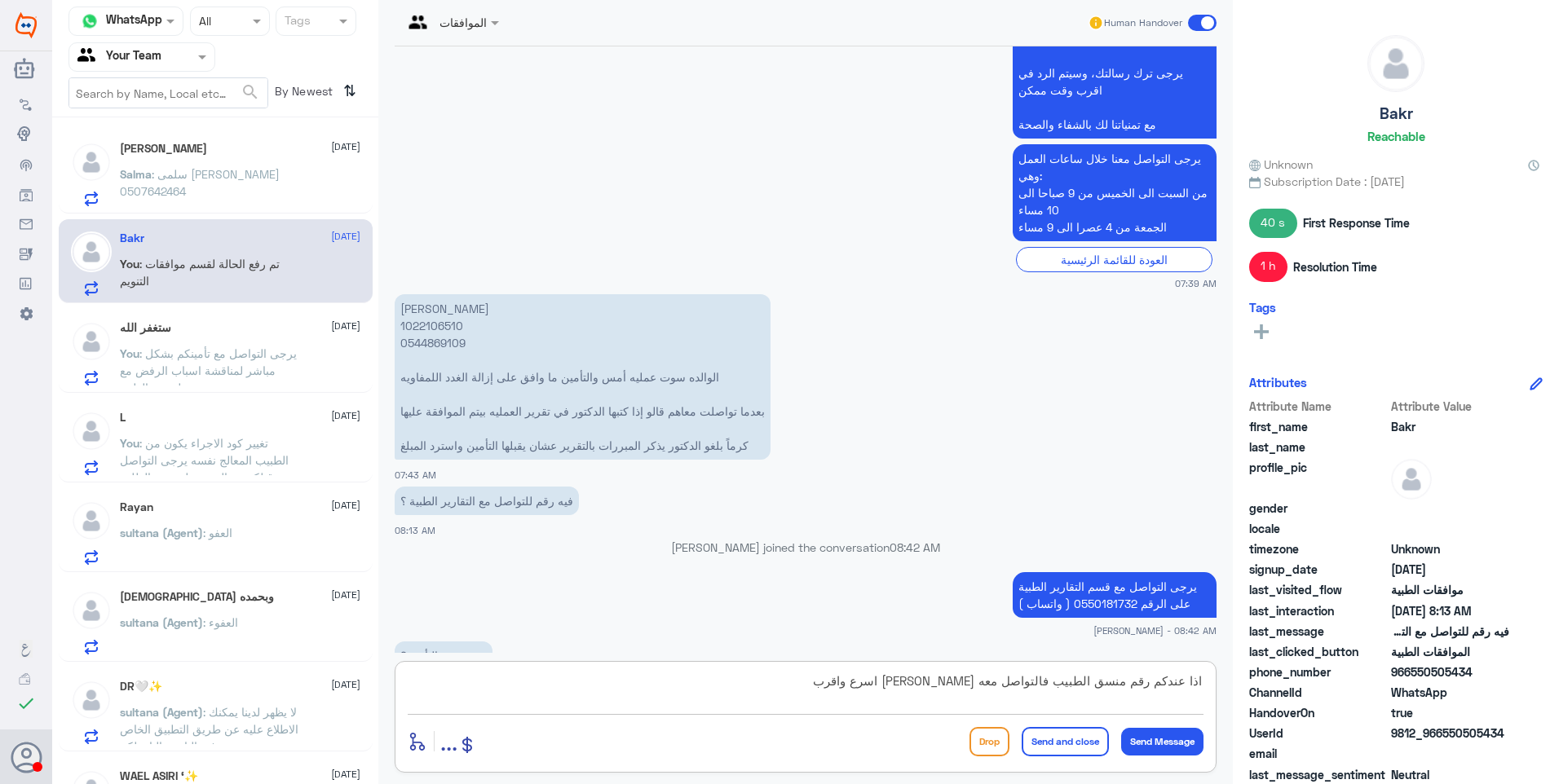
type textarea "اذا عندكم رقم منسق الطبيب فالتواصل معه [PERSON_NAME] اسرع واقرب"
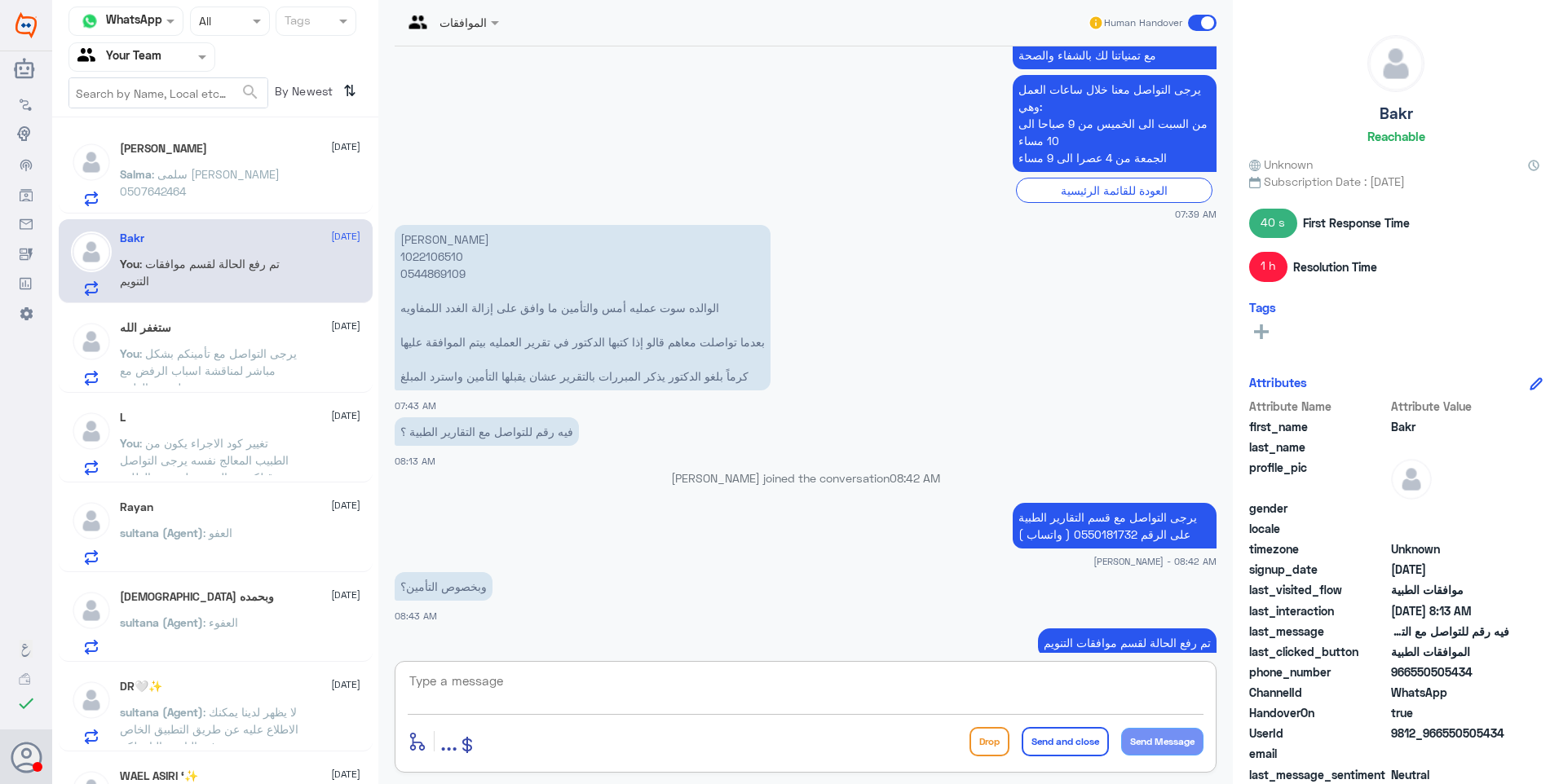
click at [288, 157] on div "[PERSON_NAME] [DATE] Salma : سلمى [PERSON_NAME] 0507642464" at bounding box center [240, 174] width 241 height 64
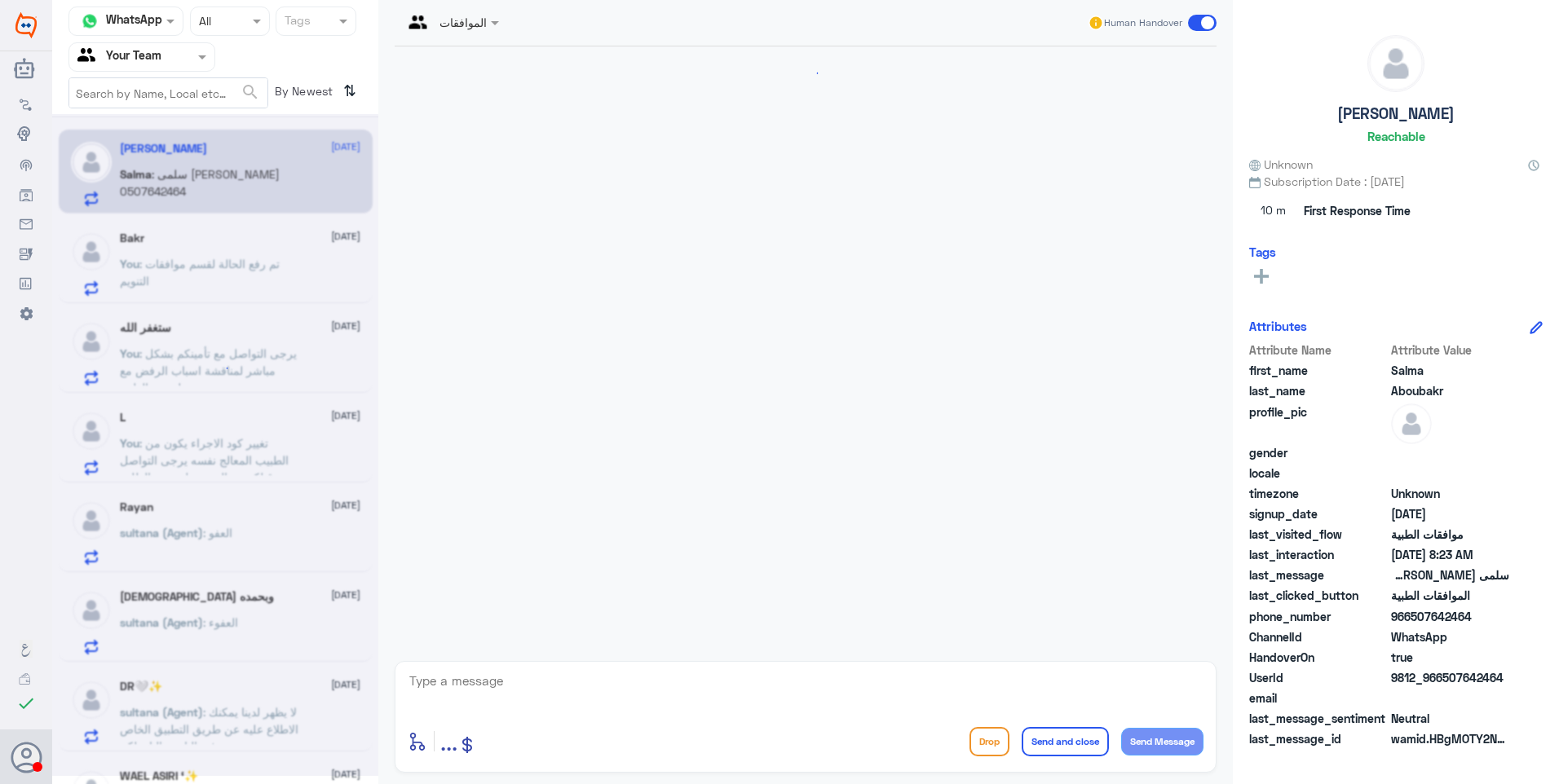
scroll to position [805, 0]
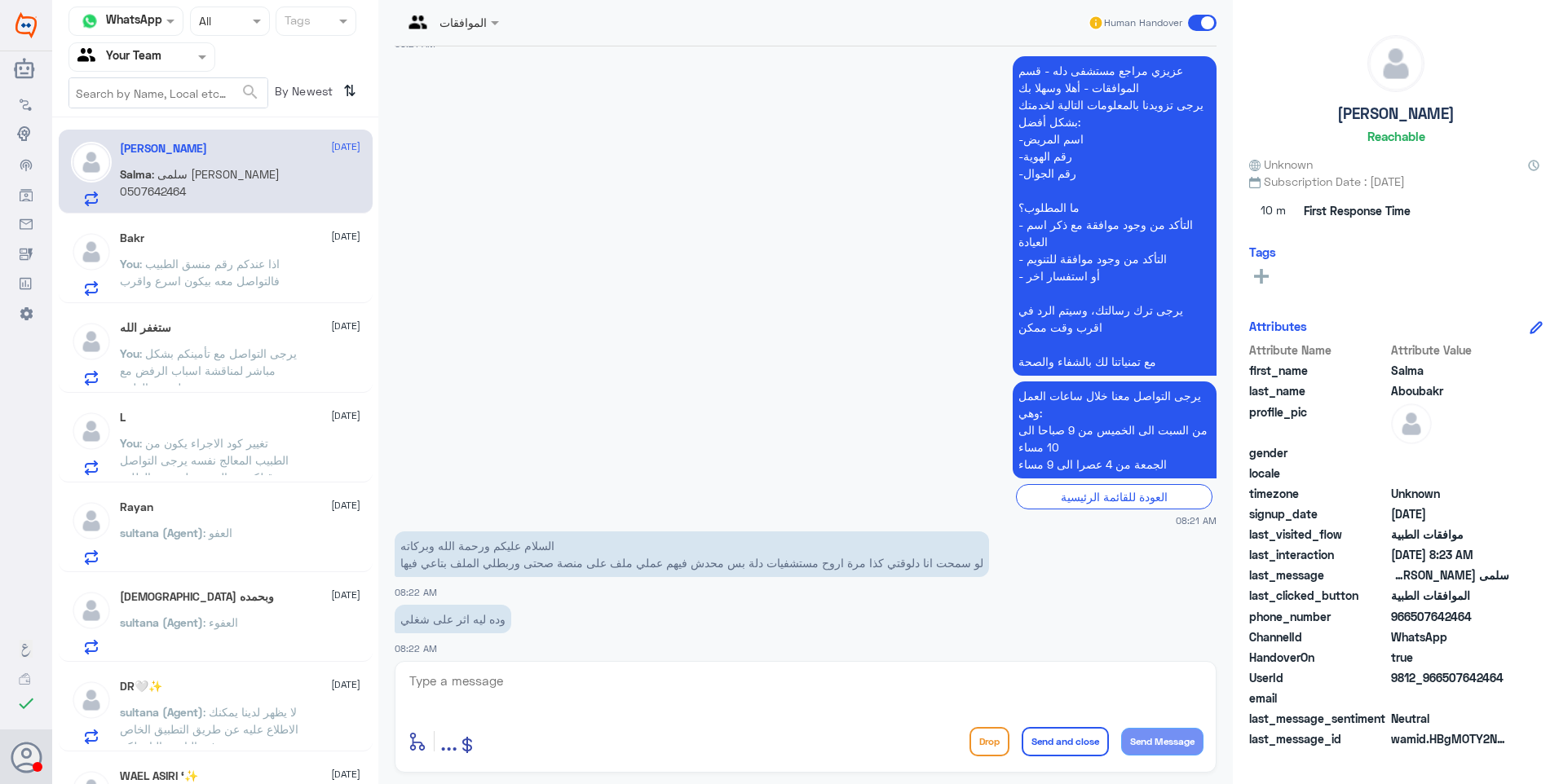
click at [436, 660] on p "سلمى [PERSON_NAME] 0507642464" at bounding box center [461, 682] width 133 height 46
copy p "0507642464"
drag, startPoint x: 436, startPoint y: 611, endPoint x: 421, endPoint y: 607, distance: 15.5
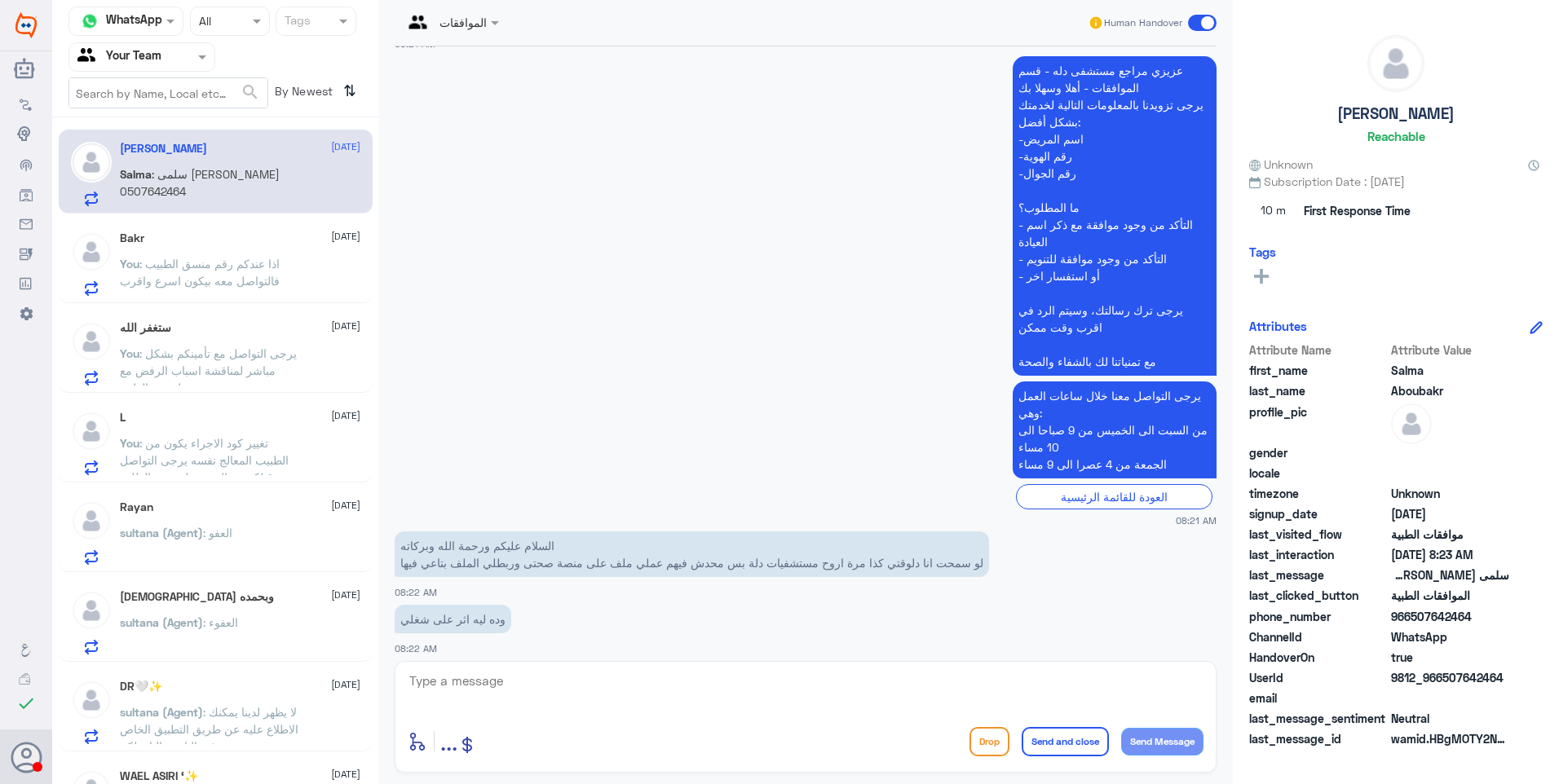
click at [421, 660] on p "سلمى [PERSON_NAME] 0507642464" at bounding box center [461, 682] width 133 height 46
click at [434, 660] on p "سلمى [PERSON_NAME] 0507642464" at bounding box center [461, 682] width 133 height 46
click at [436, 660] on p "سلمى [PERSON_NAME] 0507642464" at bounding box center [461, 682] width 133 height 46
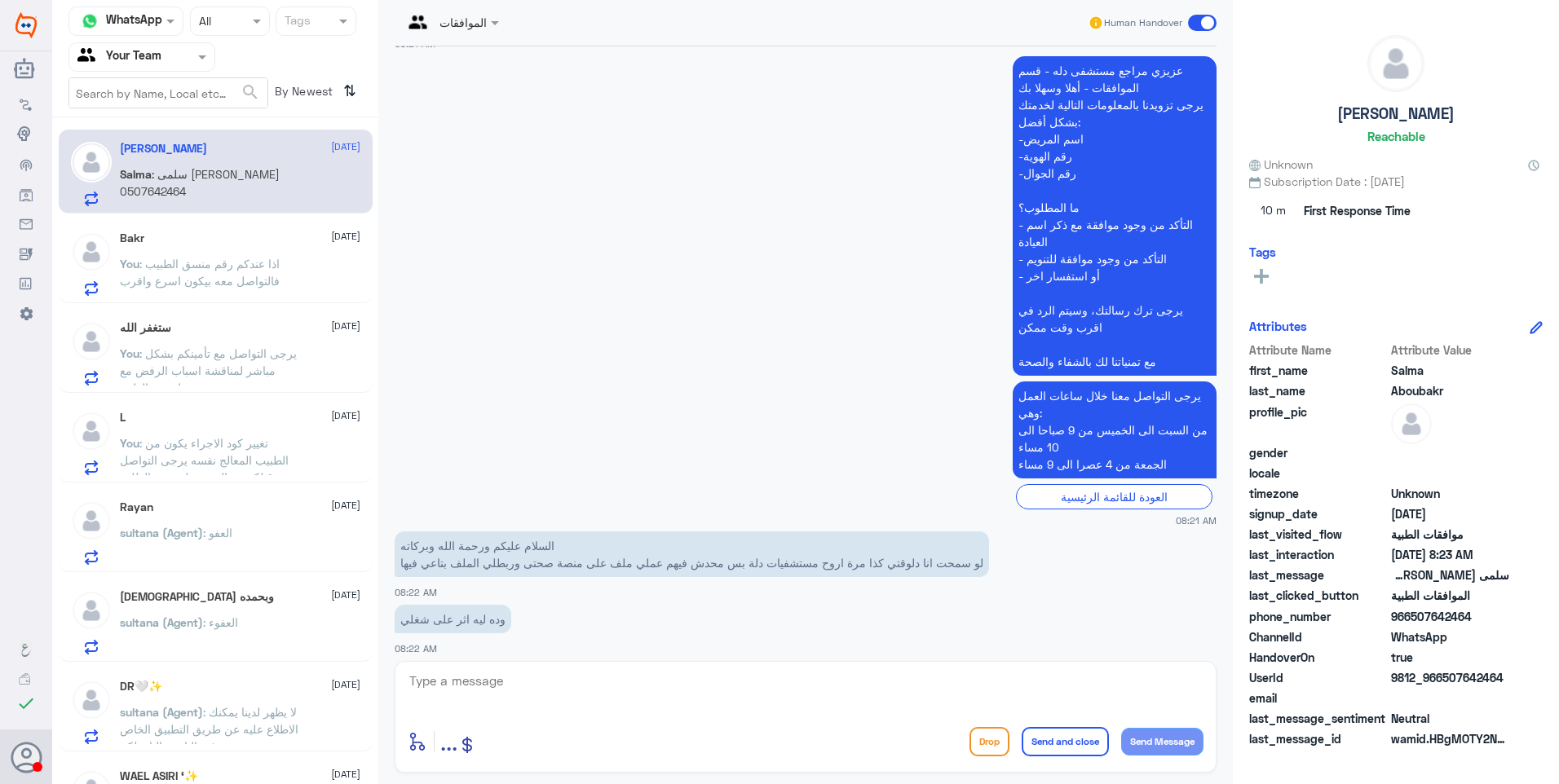
click at [436, 660] on p "سلمى [PERSON_NAME] 0507642464" at bounding box center [461, 682] width 133 height 46
copy p "0507642464"
click at [496, 662] on div "enter flow name ... Drop Send and close Send Message" at bounding box center [805, 716] width 822 height 112
click at [539, 676] on textarea at bounding box center [806, 689] width 796 height 40
type textarea "هل تقصد من ناحية الاجازات المرضية؟"
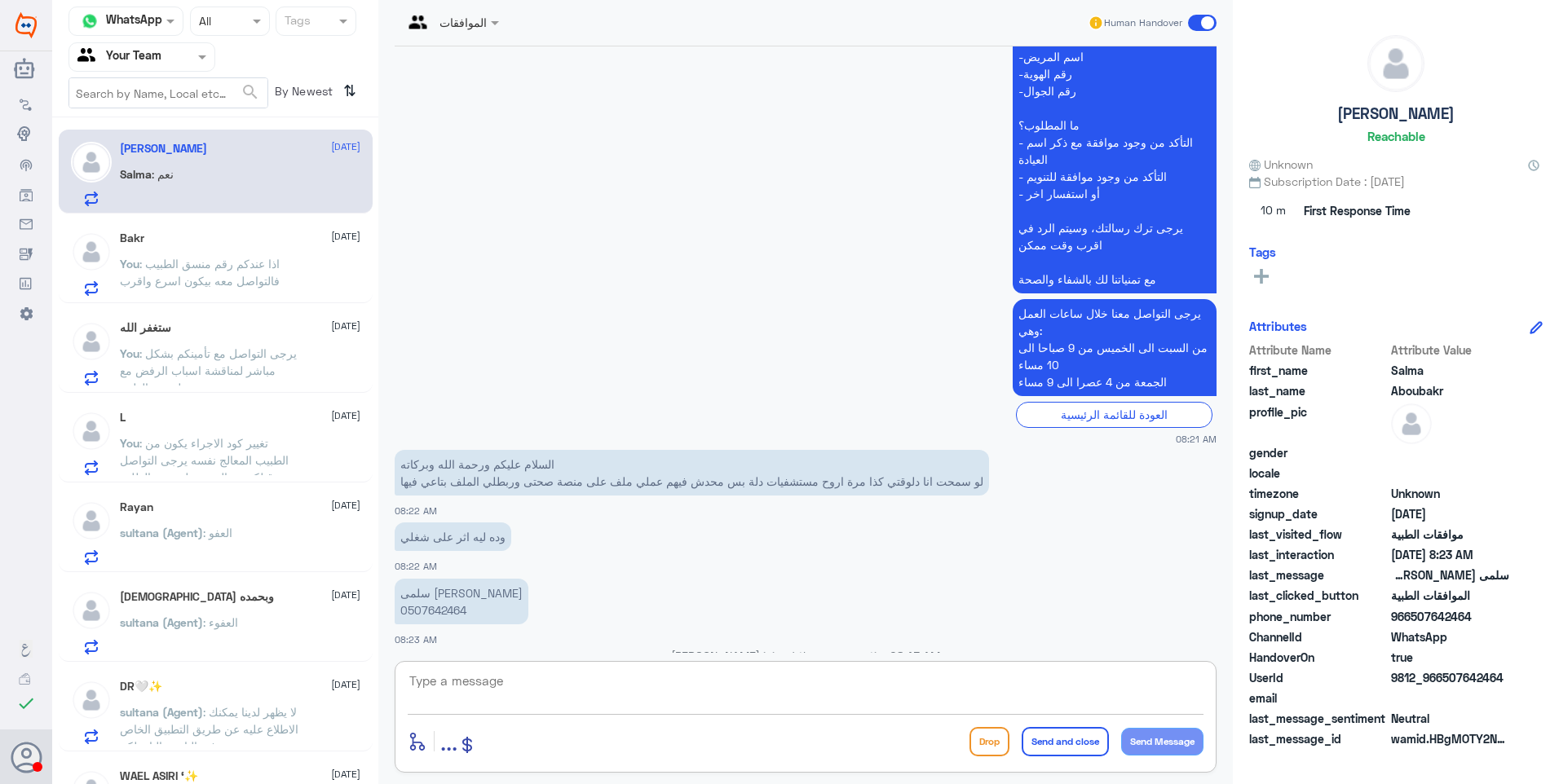
scroll to position [913, 0]
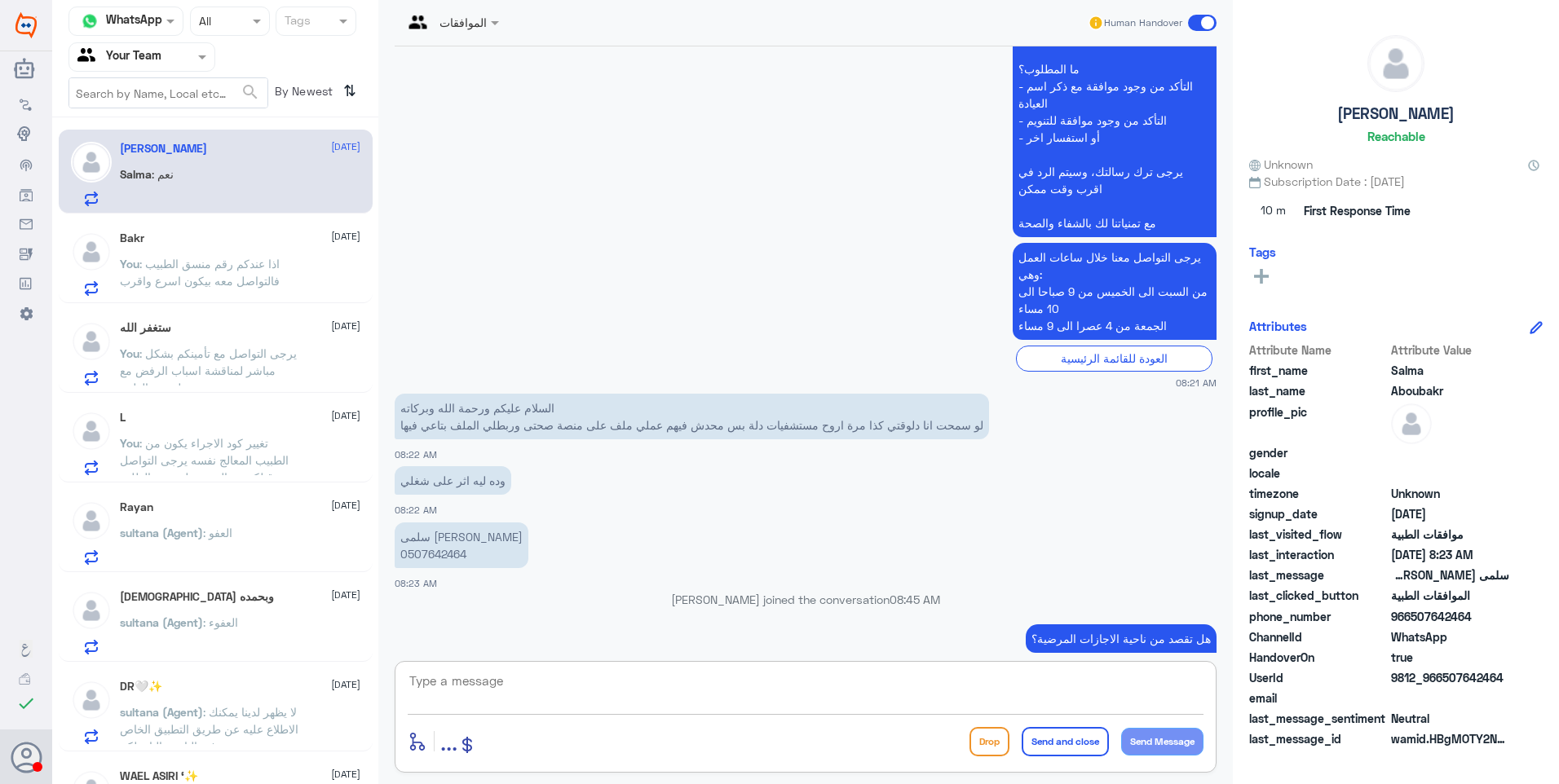
click at [592, 670] on textarea at bounding box center [806, 689] width 796 height 40
paste textarea "للاجازات المرضية يرجى التواصل مع قسم التقارير الطبية على الرقم 0550181732 ( وات…"
type textarea "للاجازات المرضية يرجى التواصل مع قسم التقارير الطبية على الرقم 0550181732 ( وات…"
click at [1040, 738] on button "Send and close" at bounding box center [1065, 741] width 88 height 30
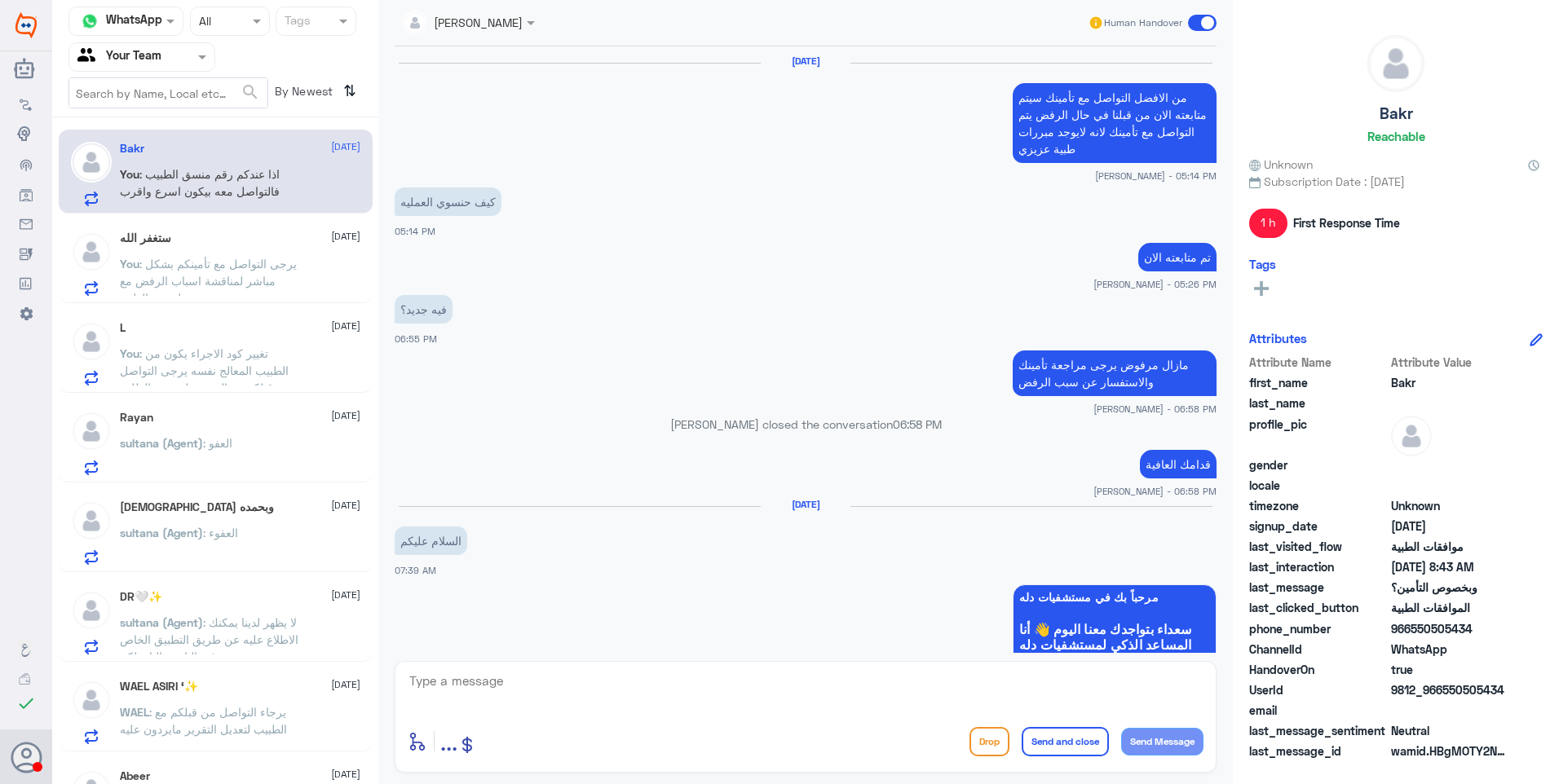
scroll to position [1211, 0]
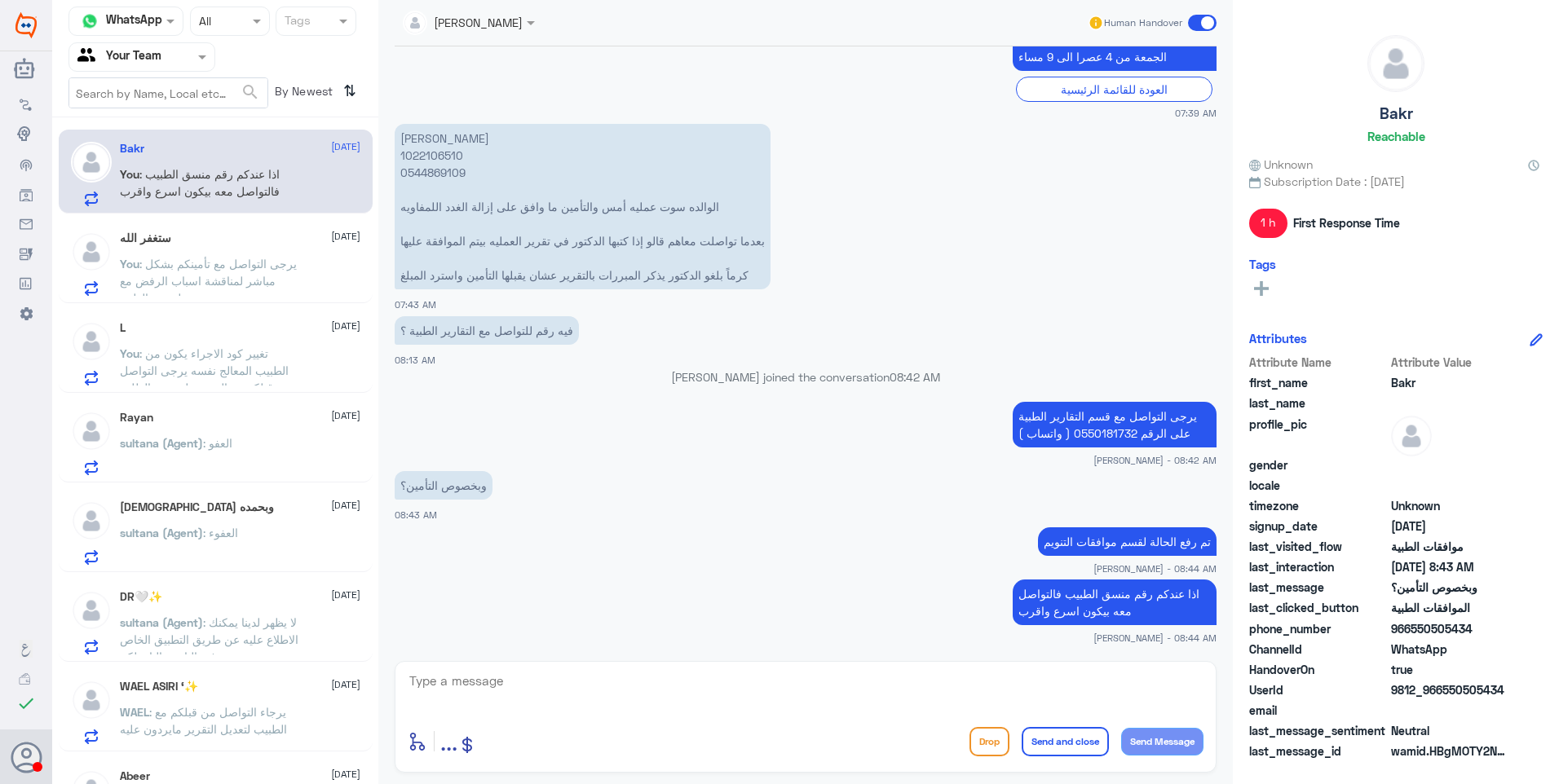
click at [232, 267] on span ": يرجى التواصل مع تأمينكم بشكل مباشر لمناقشة اسباب الرفض مع لجنتهم الطبية." at bounding box center [208, 281] width 177 height 48
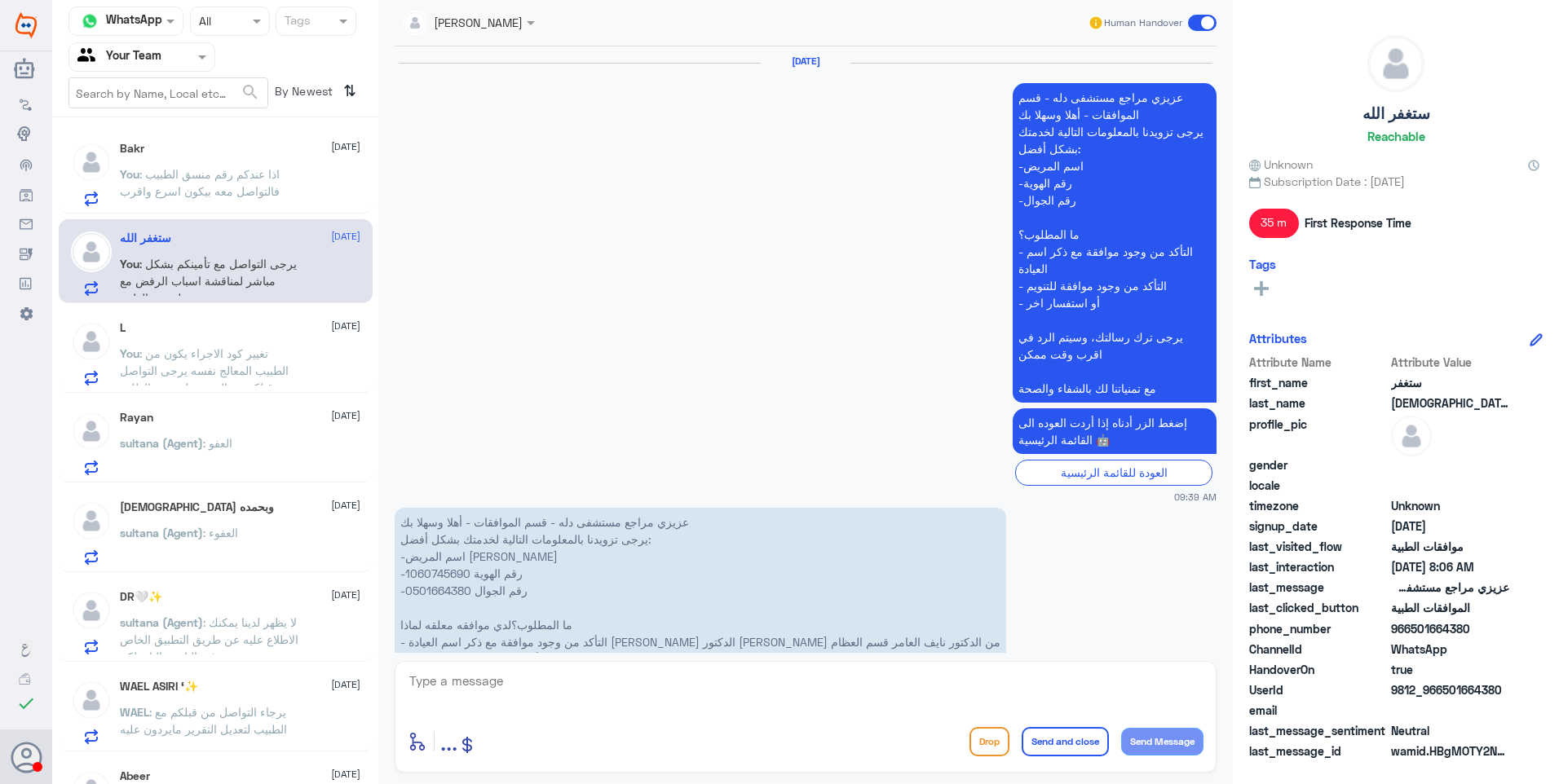
scroll to position [2466, 0]
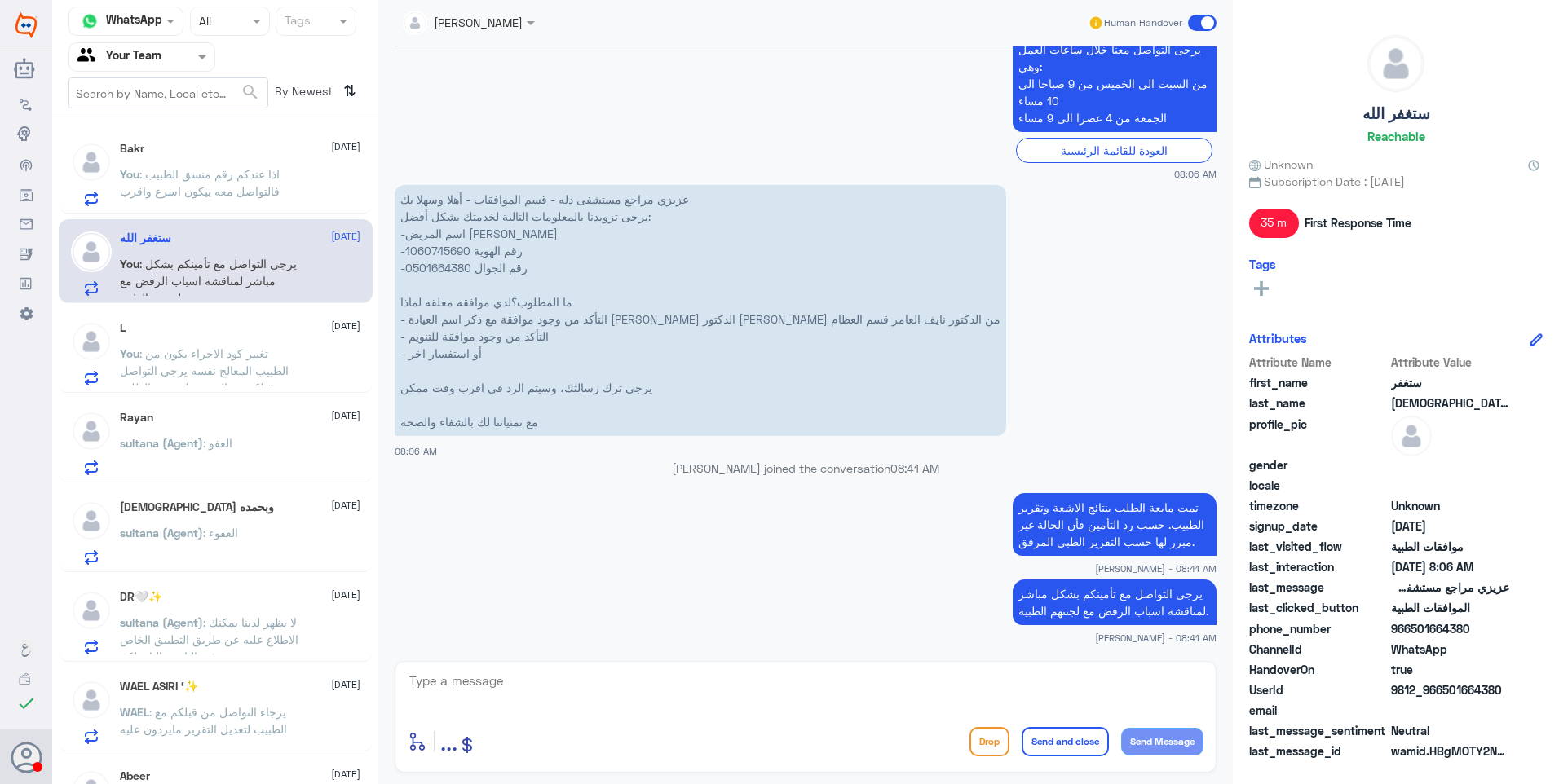
click at [165, 356] on span ": تغيير كود الاجراء يكون من الطبيب المعالج نفسه يرجى التواصل من قبلكم مع المنسق…" at bounding box center [206, 378] width 172 height 65
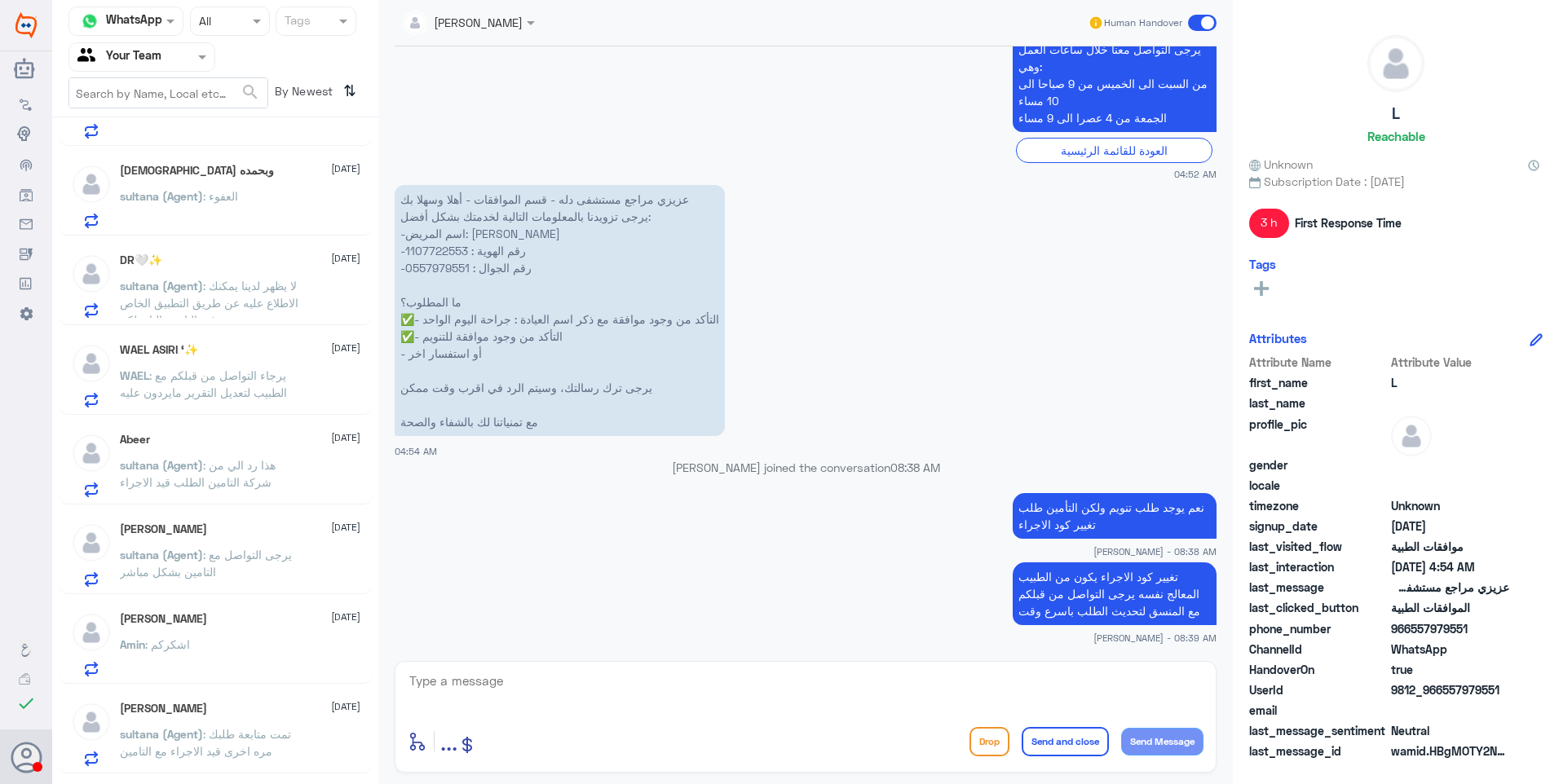
scroll to position [417, 0]
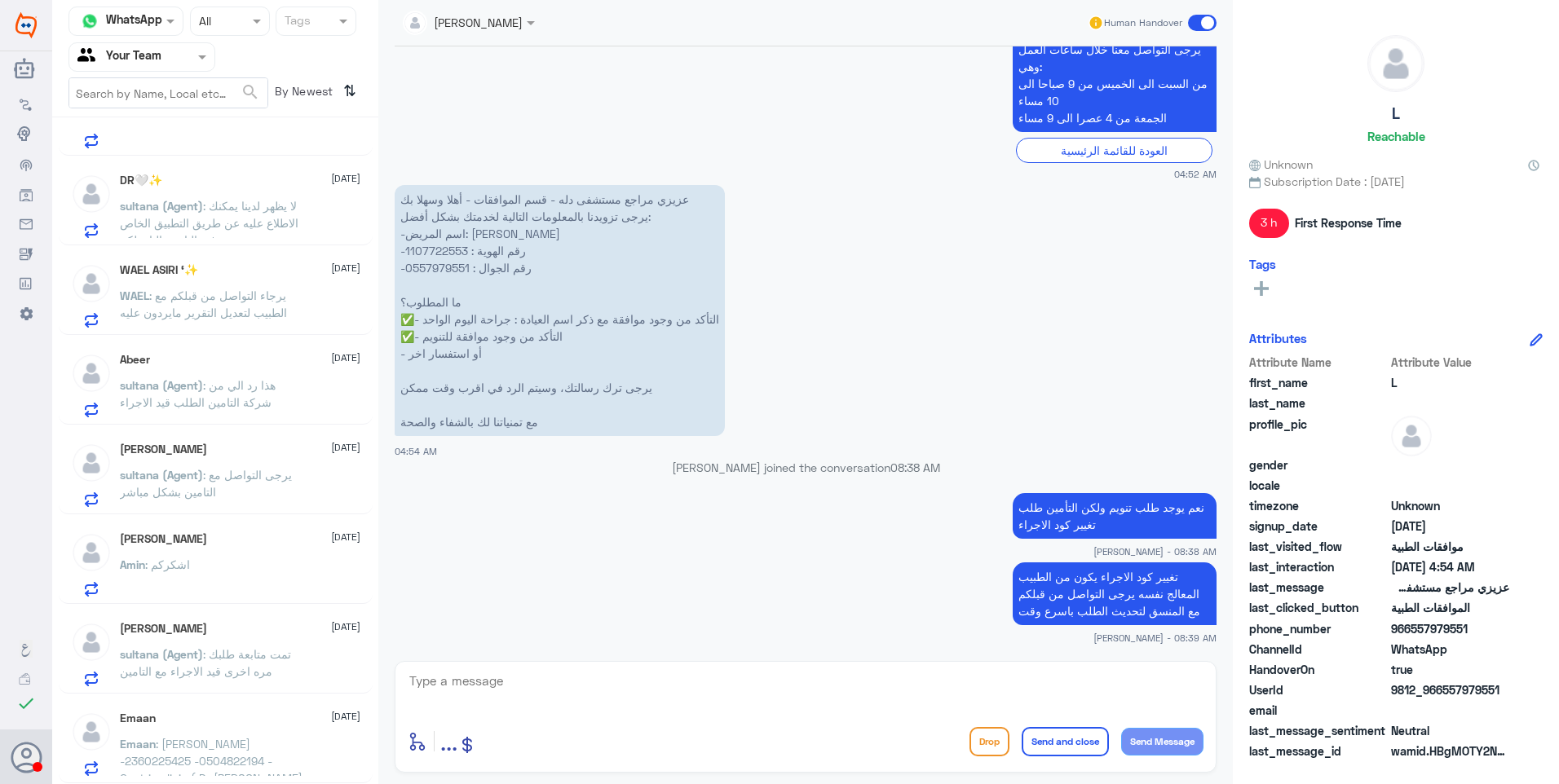
click at [271, 740] on p "Emaan : Emaan Khan -2360225425 -0504822194 -Gastric clinic ( Dr sana Ali ) Look…" at bounding box center [211, 755] width 183 height 41
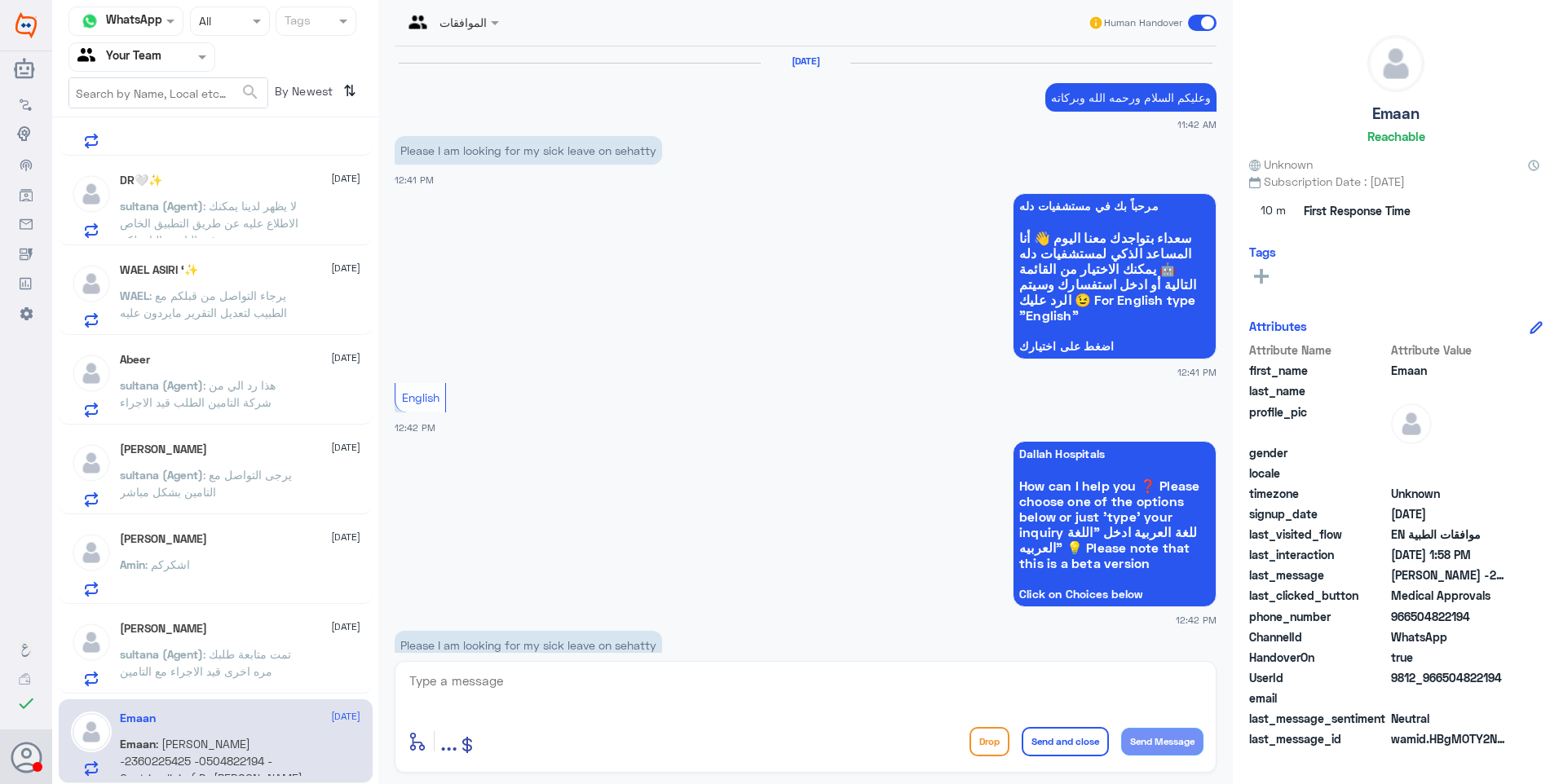
scroll to position [1854, 0]
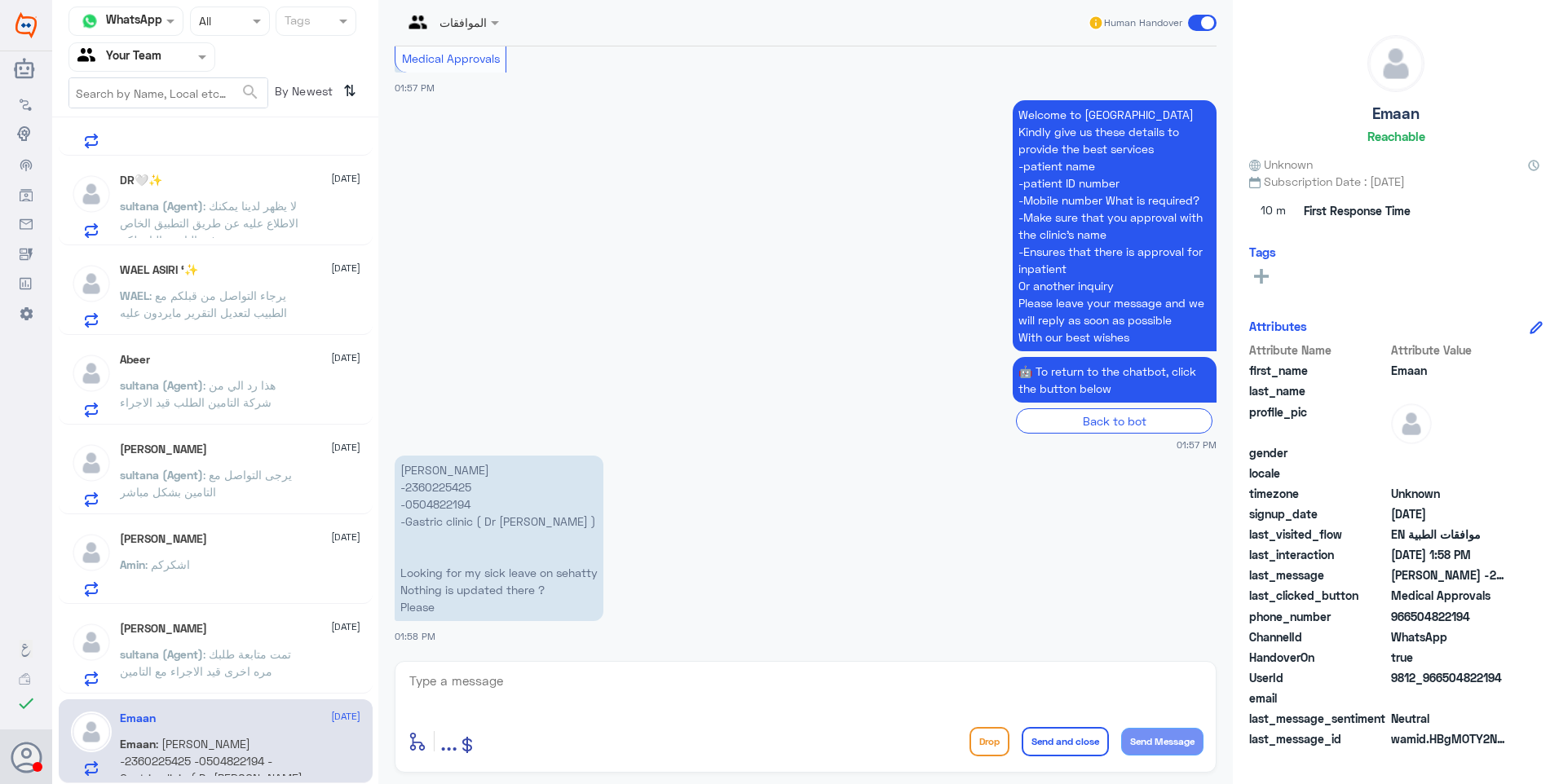
click at [446, 488] on p "Emaan Khan -2360225425 -0504822194 -Gastric clinic ( Dr sana Ali ) Looking for …" at bounding box center [498, 537] width 208 height 165
copy p "2360225425"
drag, startPoint x: 441, startPoint y: 574, endPoint x: 538, endPoint y: 579, distance: 97.1
click at [536, 579] on p "Emaan Khan -2360225425 -0504822194 -Gastric clinic ( Dr sana Ali ) Looking for …" at bounding box center [498, 537] width 208 height 165
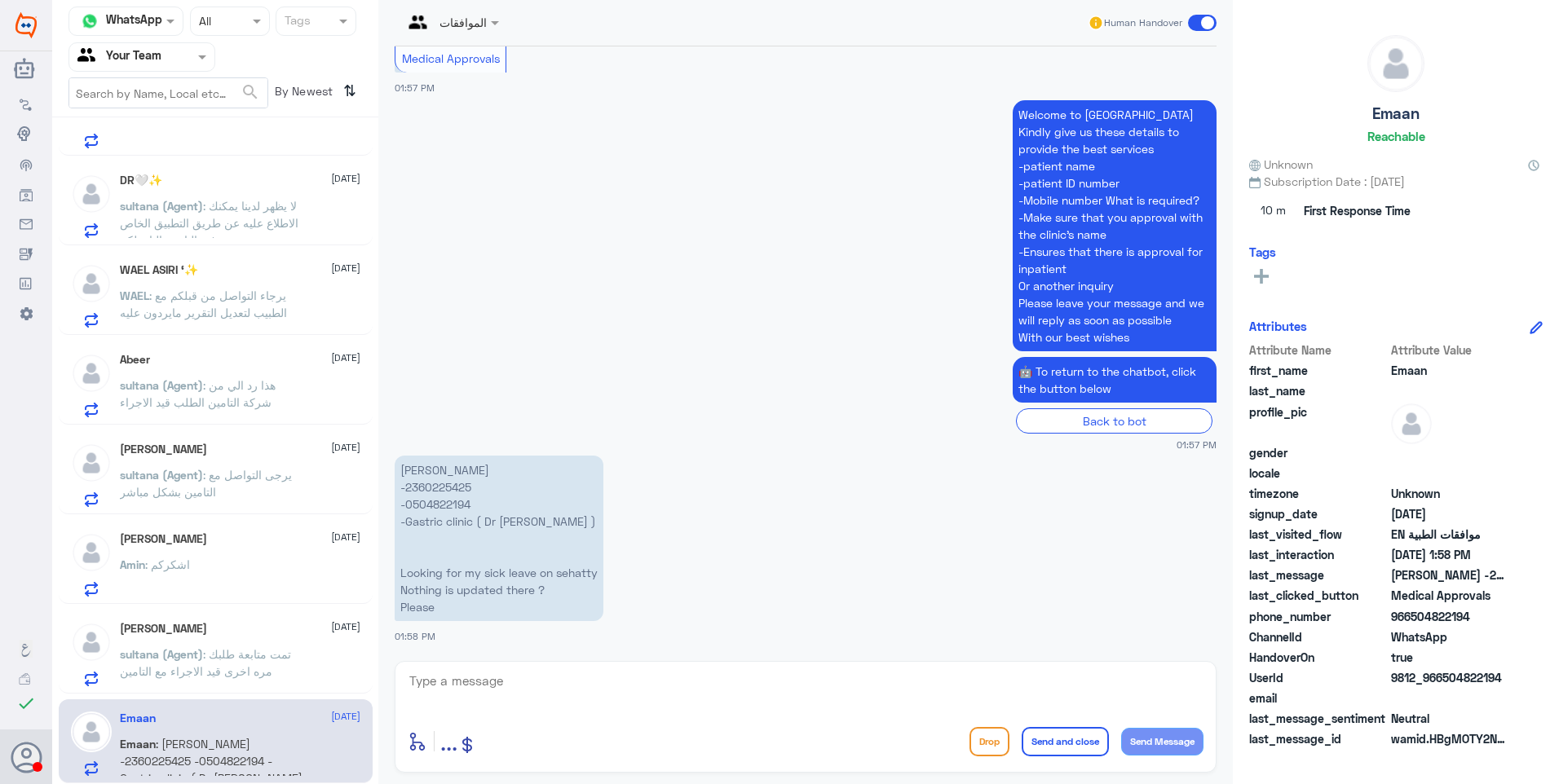
drag, startPoint x: 538, startPoint y: 579, endPoint x: 548, endPoint y: 578, distance: 10.0
click at [546, 578] on p "Emaan Khan -2360225425 -0504822194 -Gastric clinic ( Dr sana Ali ) Looking for …" at bounding box center [498, 537] width 208 height 165
click at [492, 685] on textarea at bounding box center [806, 689] width 796 height 40
paste textarea "للاجازات المرضية يرجى التواصل مع قسم التقارير الطبية على الرقم 0550181732 ( وات…"
type textarea "للاجازات المرضية يرجى التواصل مع قسم التقارير الطبية على الرقم 0550181732 ( وات…"
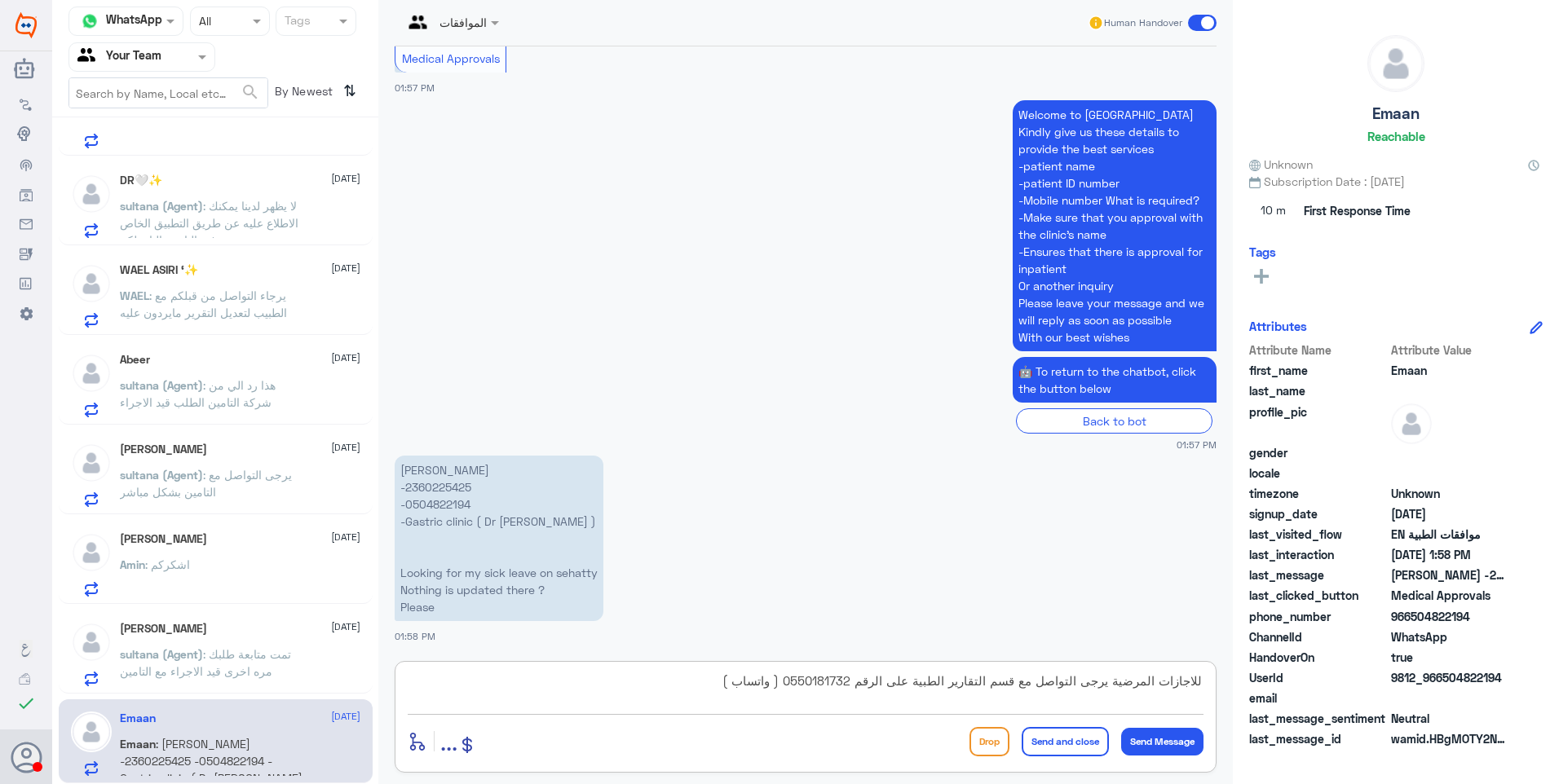
drag, startPoint x: 807, startPoint y: 680, endPoint x: 871, endPoint y: 679, distance: 64.0
click at [871, 679] on textarea "للاجازات المرضية يرجى التواصل مع قسم التقارير الطبية على الرقم 0550181732 ( وات…" at bounding box center [806, 689] width 796 height 40
click at [774, 691] on textarea "للاجازات المرضية يرجى التواصل مع قسم التقارير الطبية على الرقم 0550181732 ( وات…" at bounding box center [806, 689] width 796 height 40
click at [717, 685] on textarea "للاجازات المرضية يرجى التواصل مع قسم التقارير الطبية على الرقم 0550181732 ( وات…" at bounding box center [806, 689] width 796 height 40
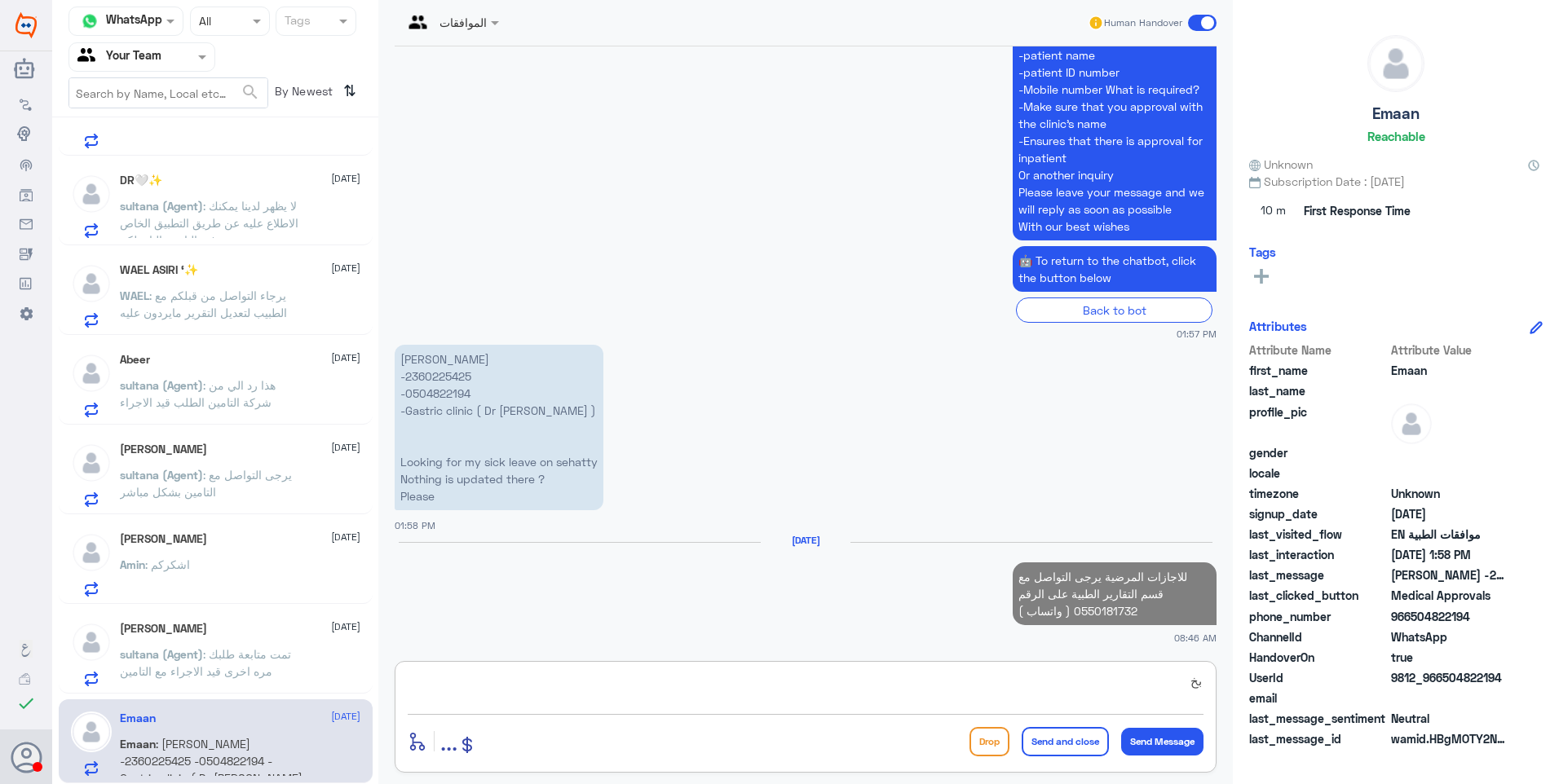
type textarea "ب"
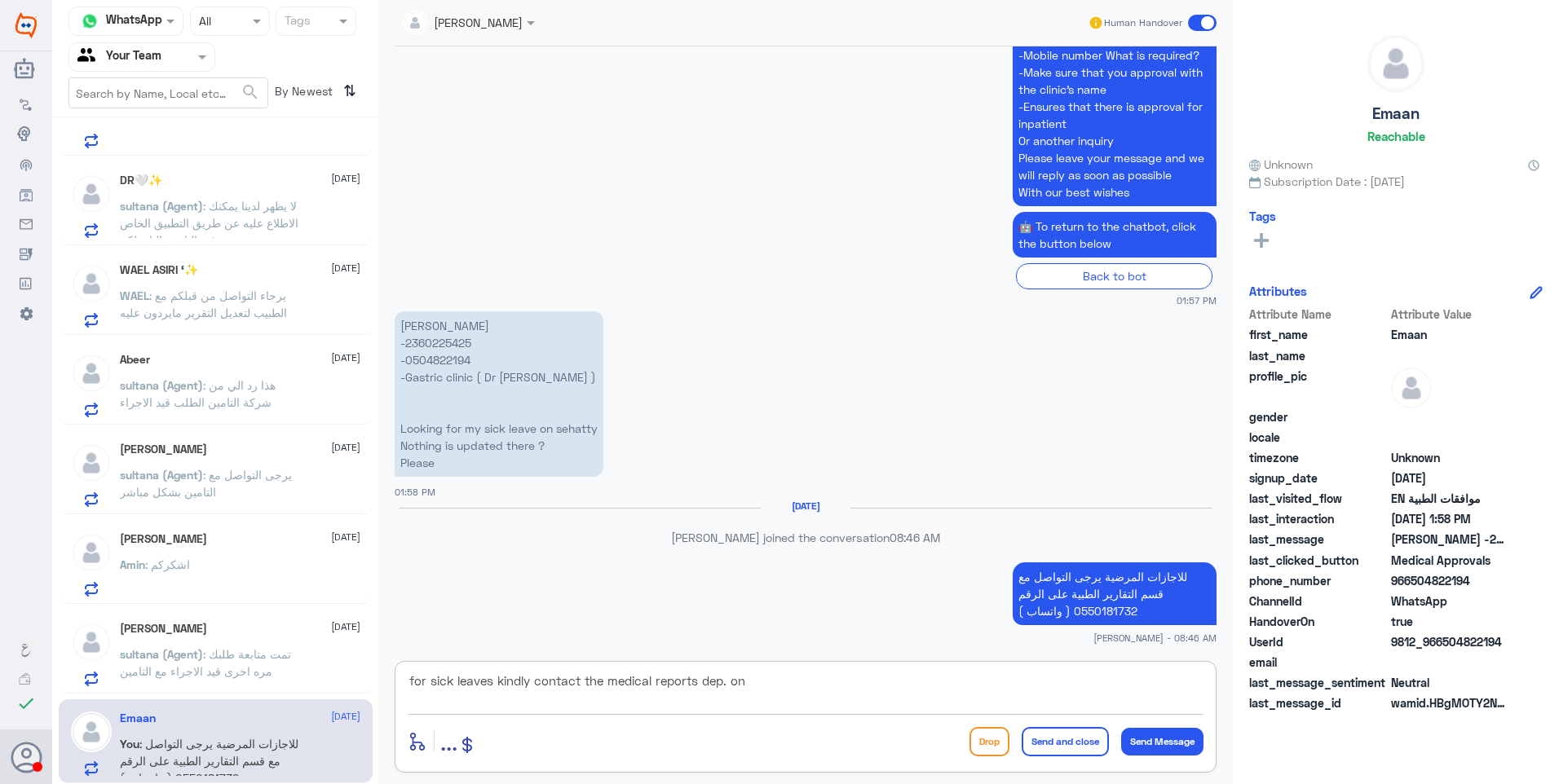
paste textarea "0550181732"
type textarea "for sick leaves kindly contact the medical reports dep. on 0550181732 (whatsapp)"
click at [1048, 743] on button "Send and close" at bounding box center [1065, 741] width 88 height 30
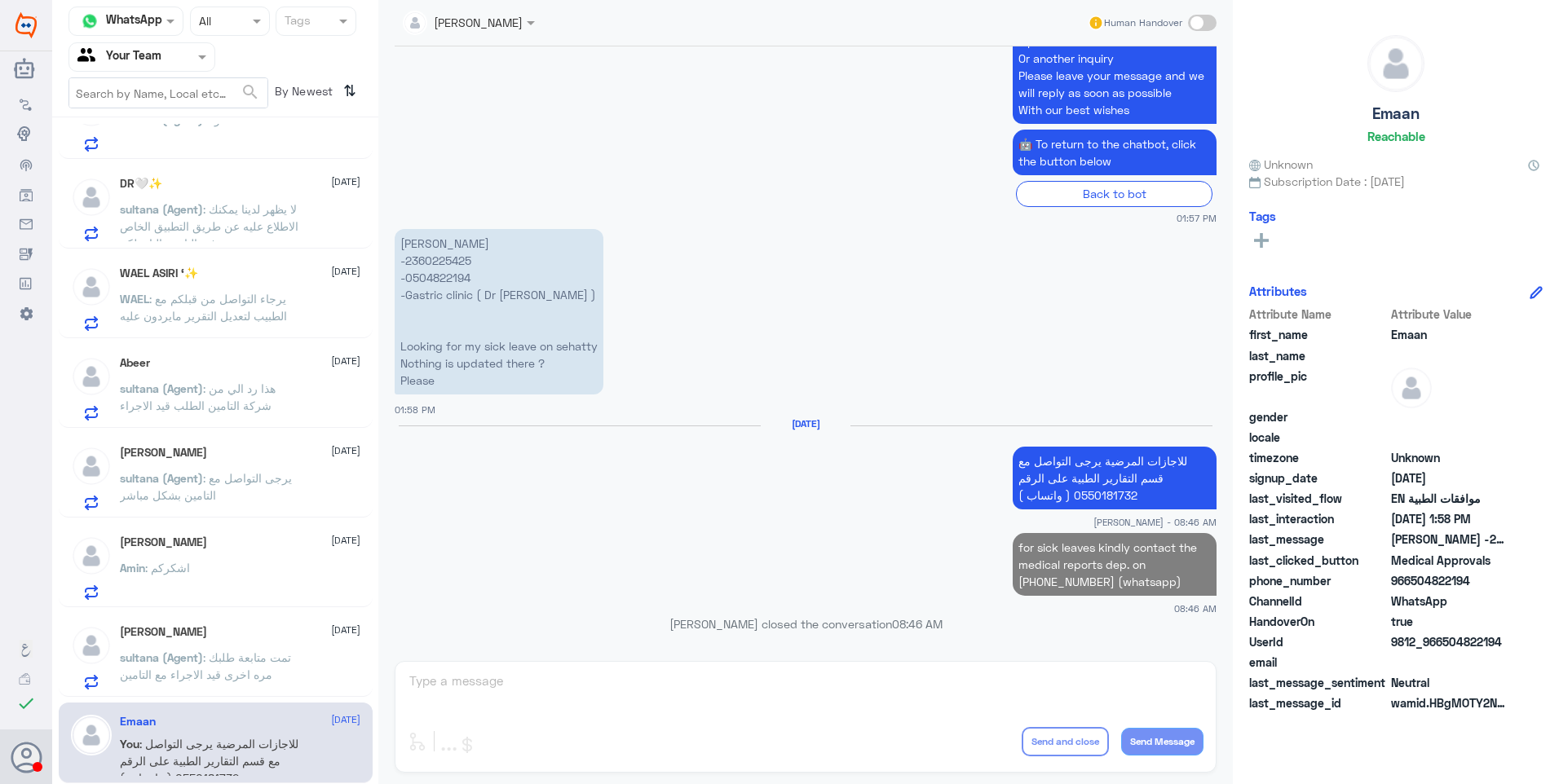
scroll to position [2052, 0]
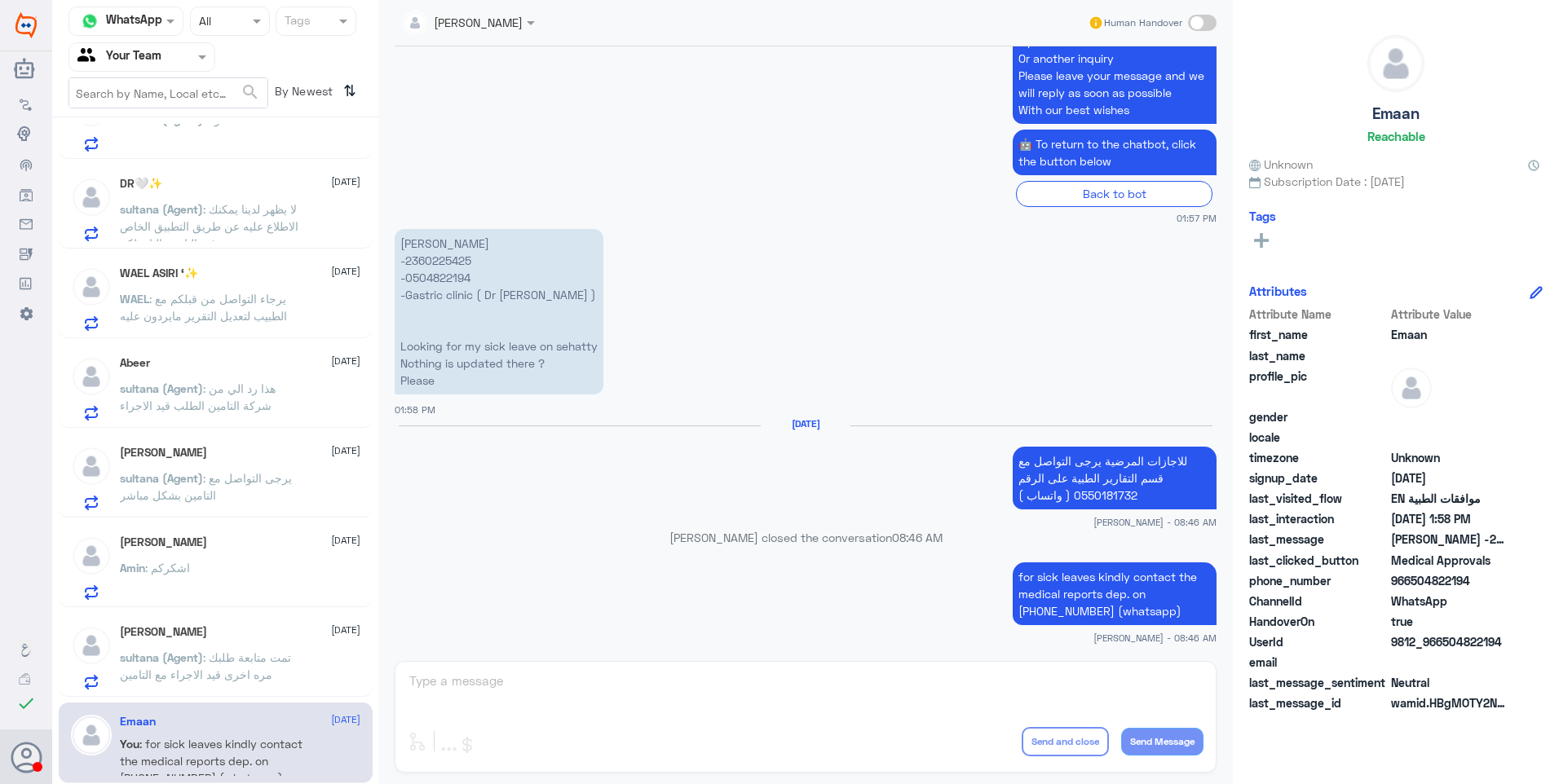
click at [238, 656] on span ": تمت متابعة طلبك مره اخرى قيد الاجراء مع التامين" at bounding box center [205, 665] width 171 height 31
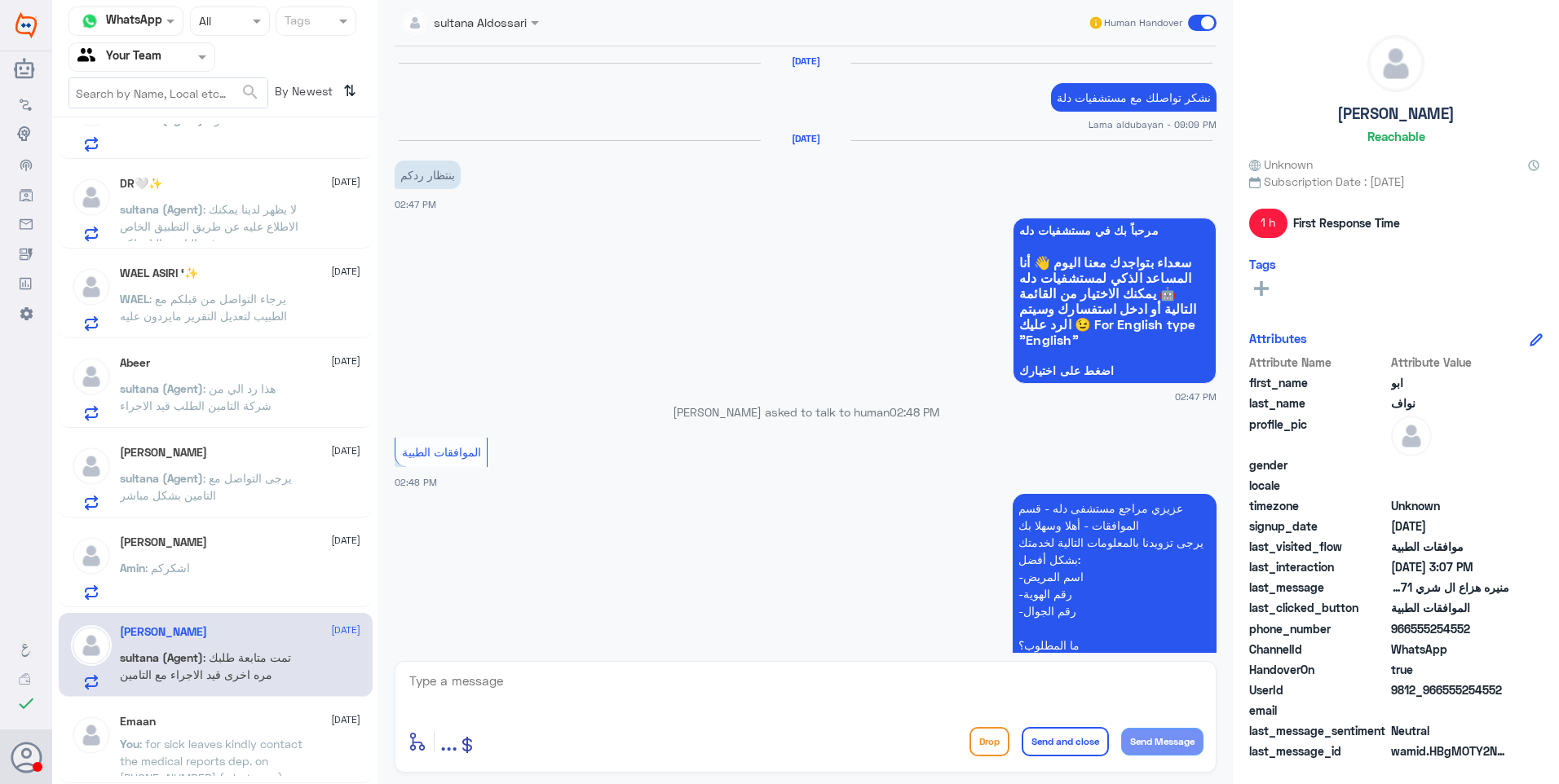
scroll to position [1478, 0]
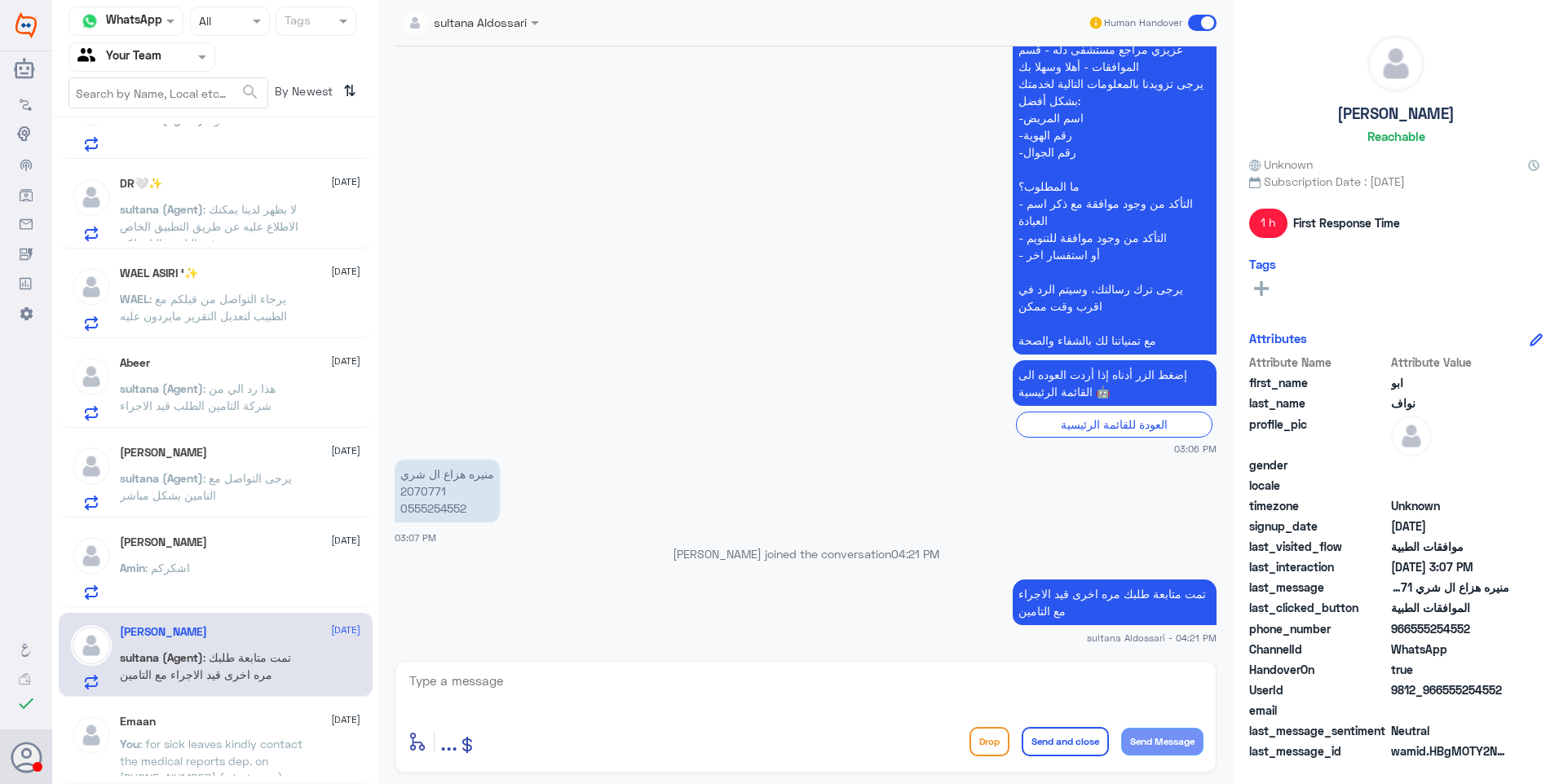
click at [427, 489] on p "منيره هزاع ال شري 2070771 0555254552" at bounding box center [447, 491] width 106 height 63
copy p "2070771"
drag, startPoint x: 695, startPoint y: 669, endPoint x: 728, endPoint y: 693, distance: 40.8
click at [704, 682] on textarea at bounding box center [806, 689] width 796 height 40
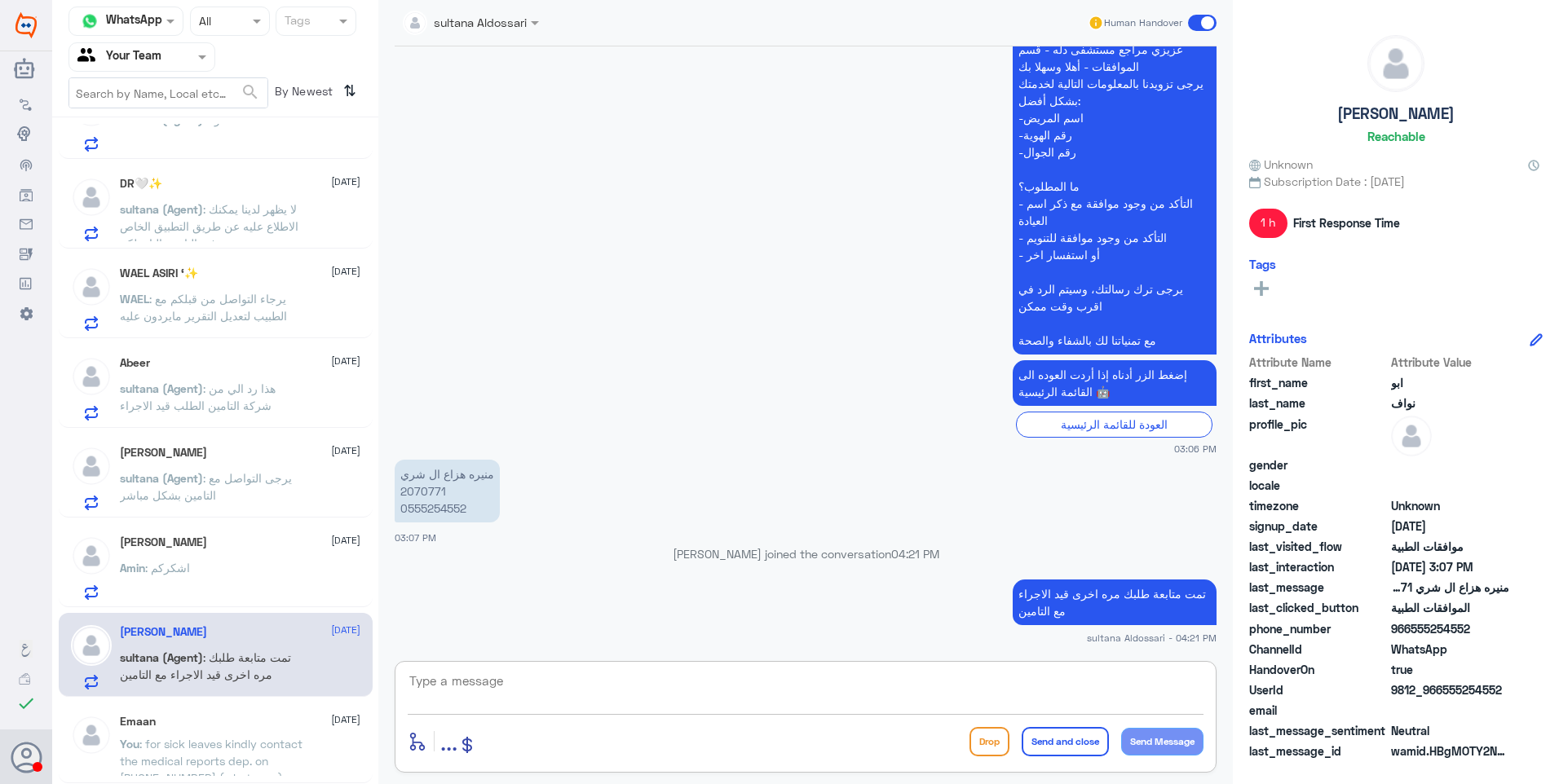
click at [733, 698] on textarea at bounding box center [806, 689] width 796 height 40
type textarea "g"
type textarea "لازال الطلب مرفوض لعدم وجود مبررات طبية كافية له في الاشعة"
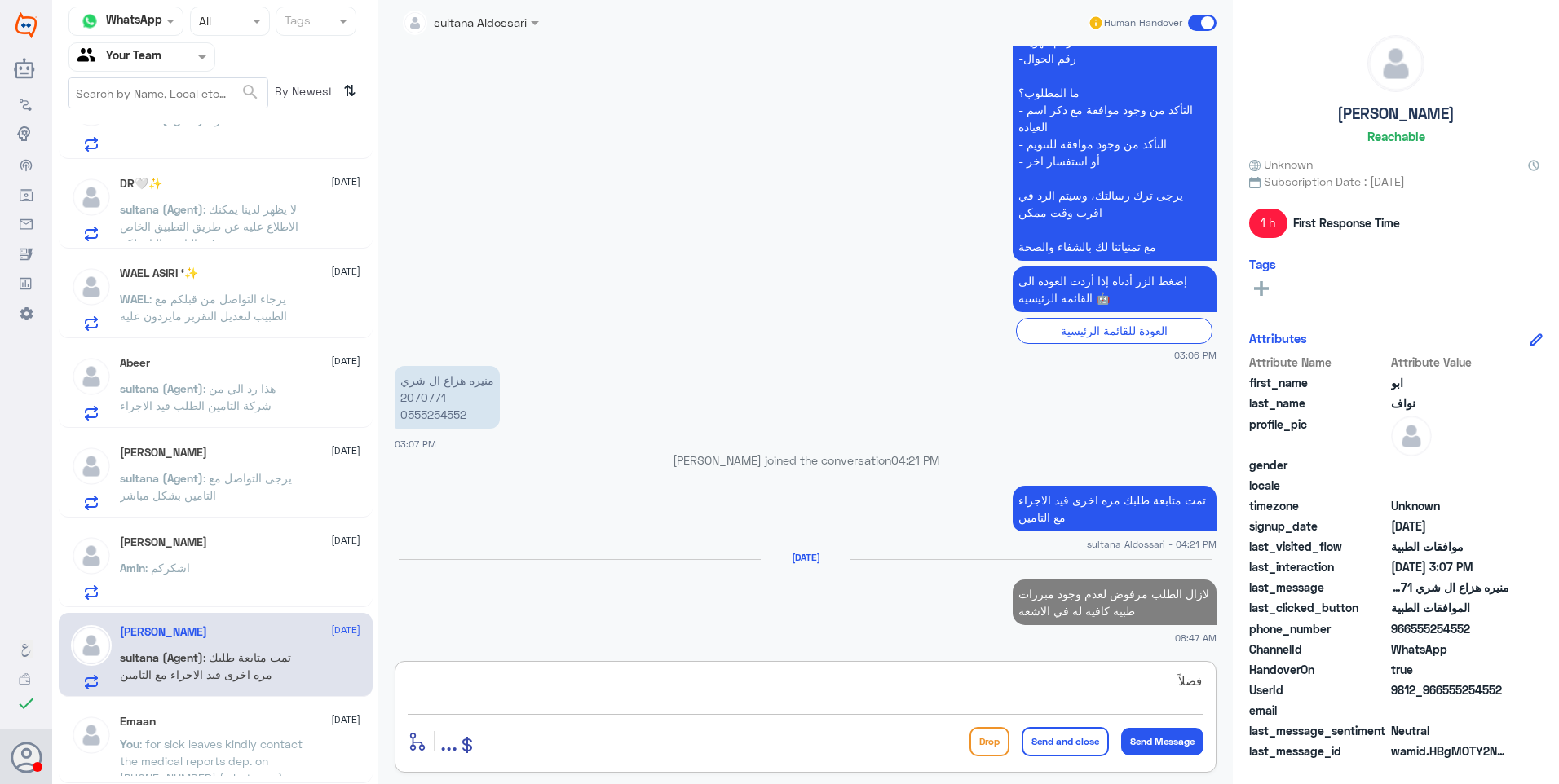
scroll to position [1576, 0]
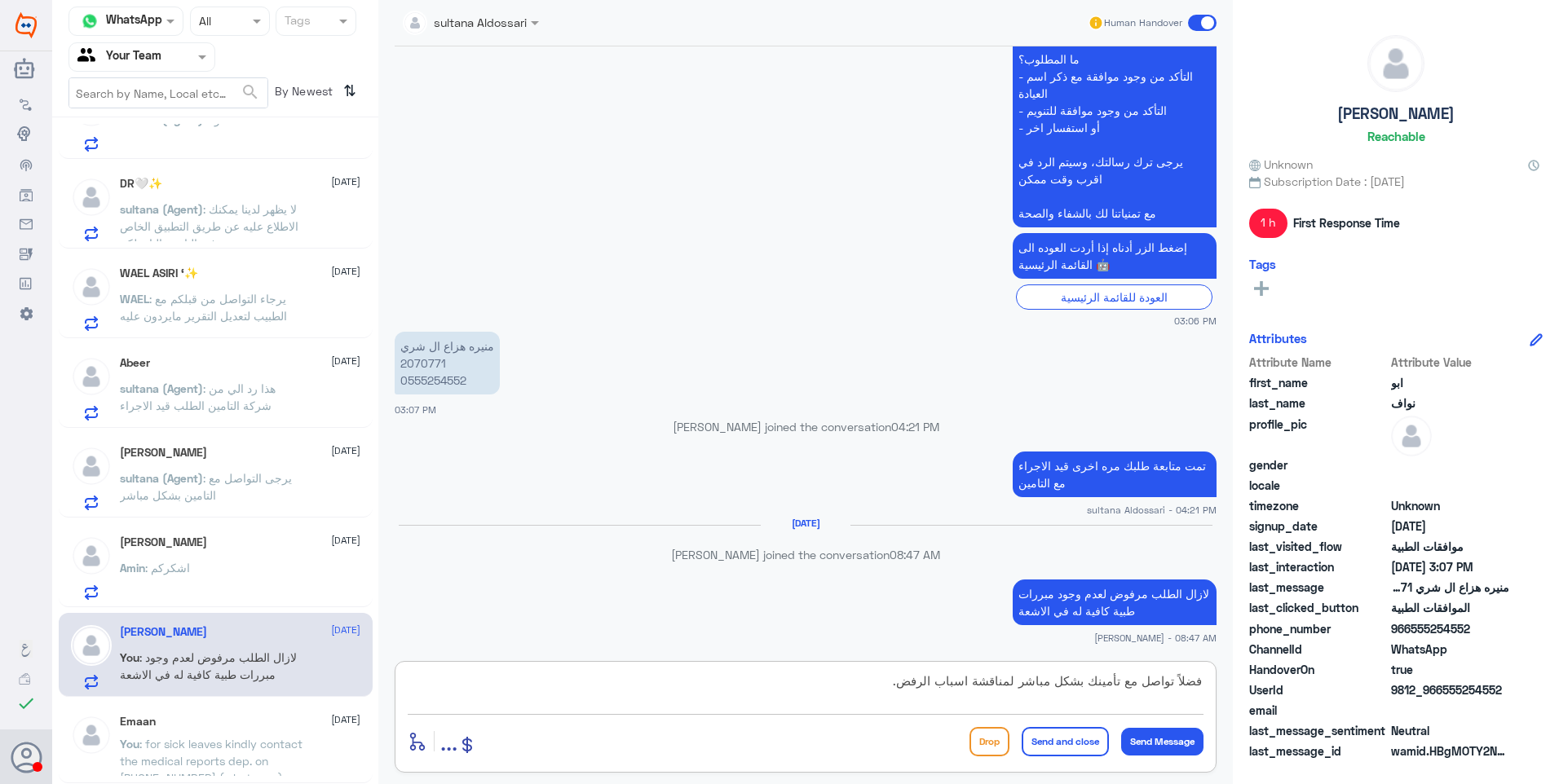
type textarea "فضلاً تواصل مع تأمينك بشكل مباشر لمناقشة اسباب الرفض."
click at [1038, 740] on button "Send and close" at bounding box center [1065, 741] width 88 height 30
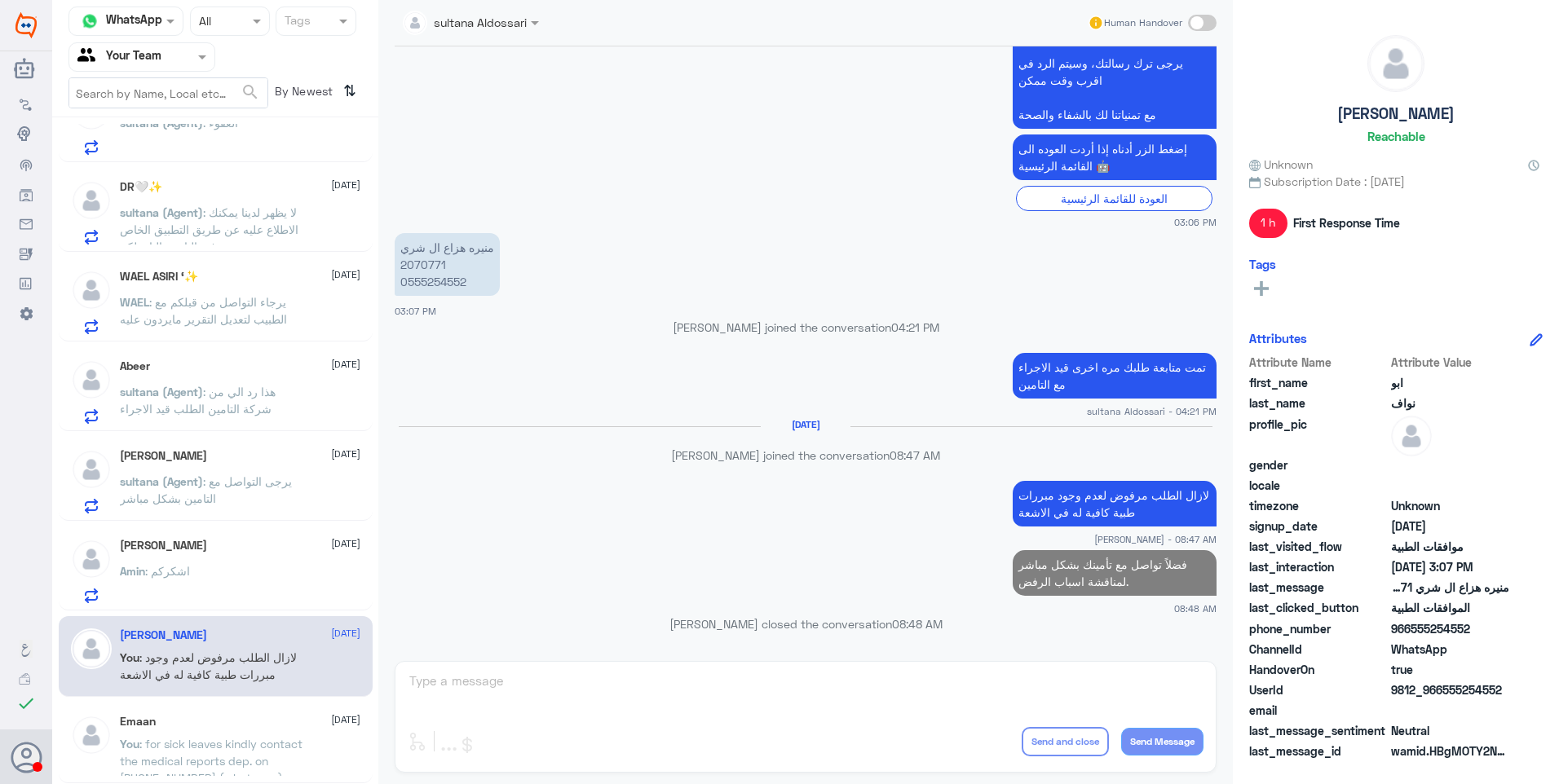
scroll to position [409, 0]
click at [250, 584] on div "Amin : اشكركم" at bounding box center [240, 584] width 241 height 37
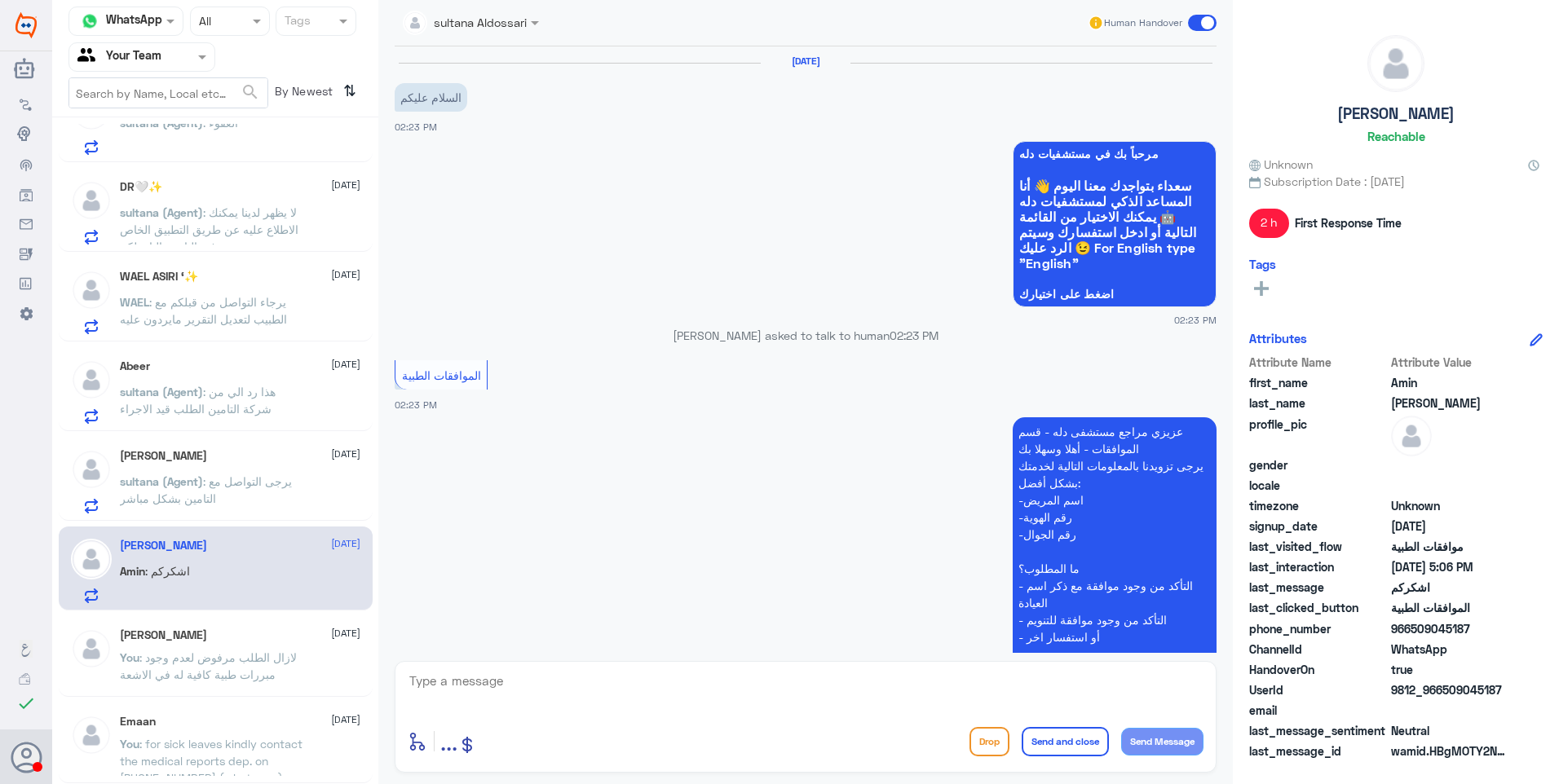
scroll to position [544, 0]
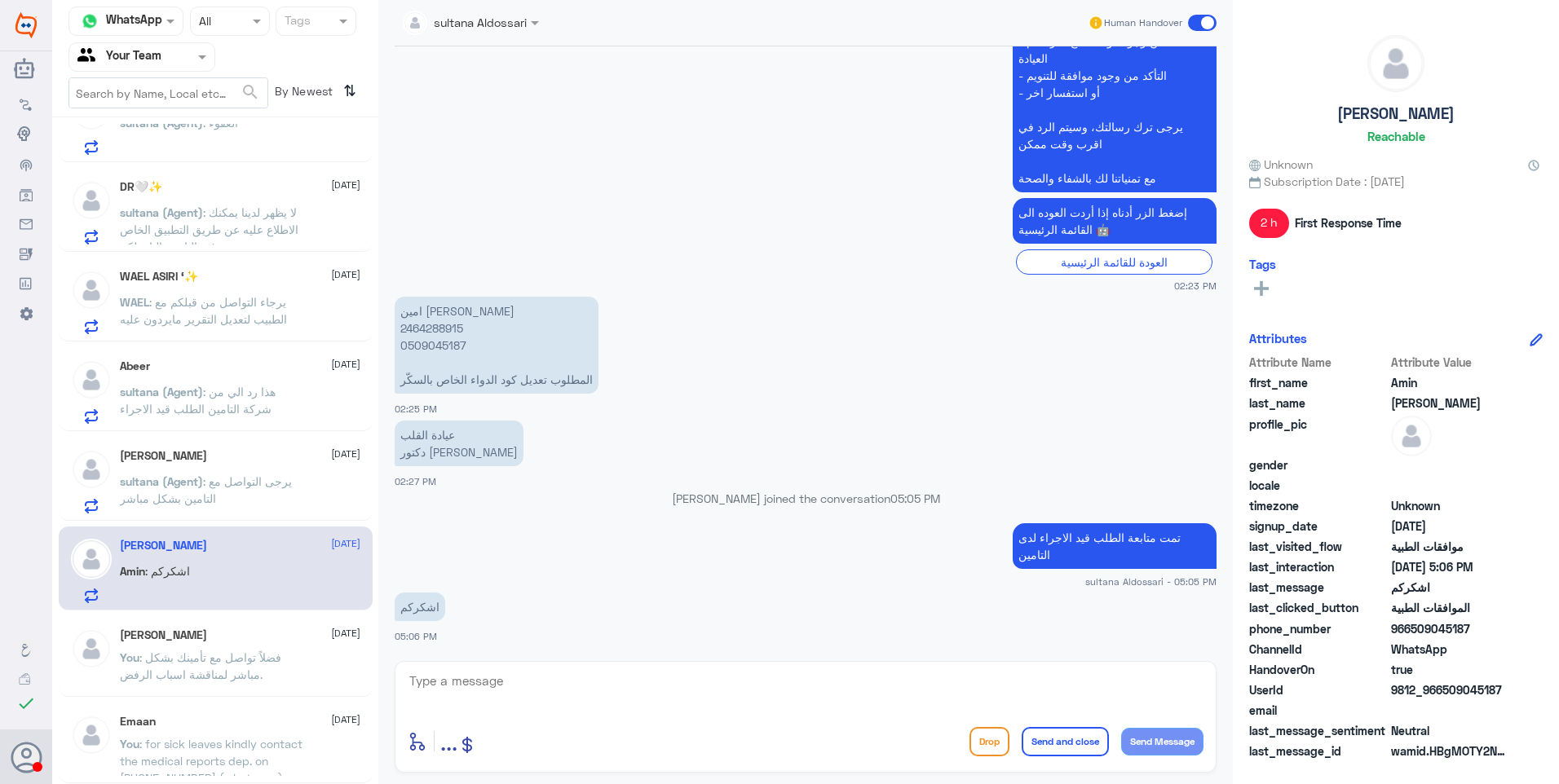
click at [437, 330] on p "امين احمد عبد الرازق 2464288915 0509045187 المطلوب تعديل كود الدواء الخاص بالسك…" at bounding box center [496, 345] width 204 height 97
copy p "2464288915"
click at [648, 674] on textarea at bounding box center [806, 689] width 796 height 40
type textarea "k"
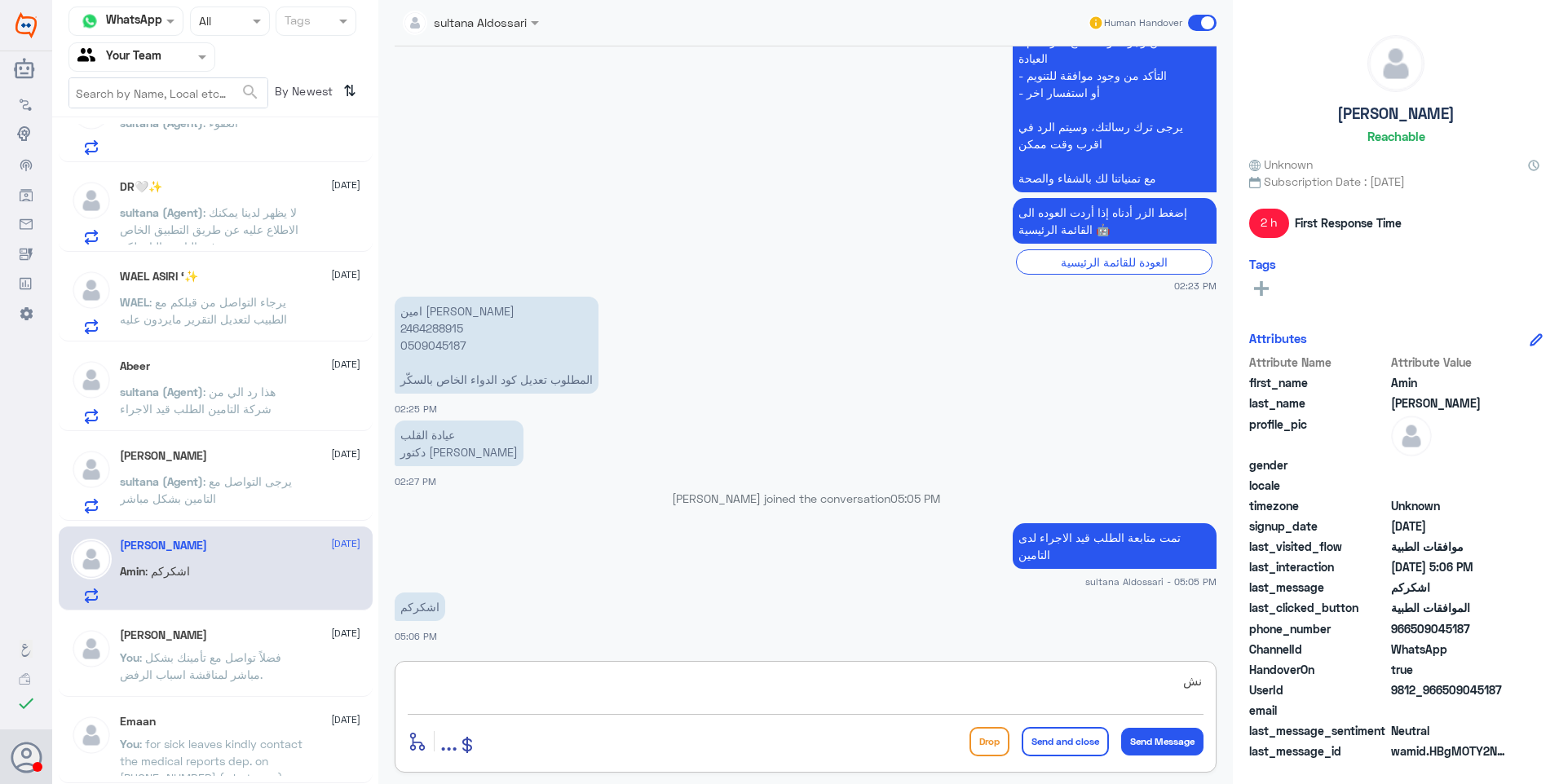
type textarea "ن"
paste textarea "نشكر تواصلكم مع مستشفيات دلة."
type textarea "نشكر تواصلكم مع مستشفيات دلة."
click at [1051, 747] on button "Send and close" at bounding box center [1065, 741] width 88 height 30
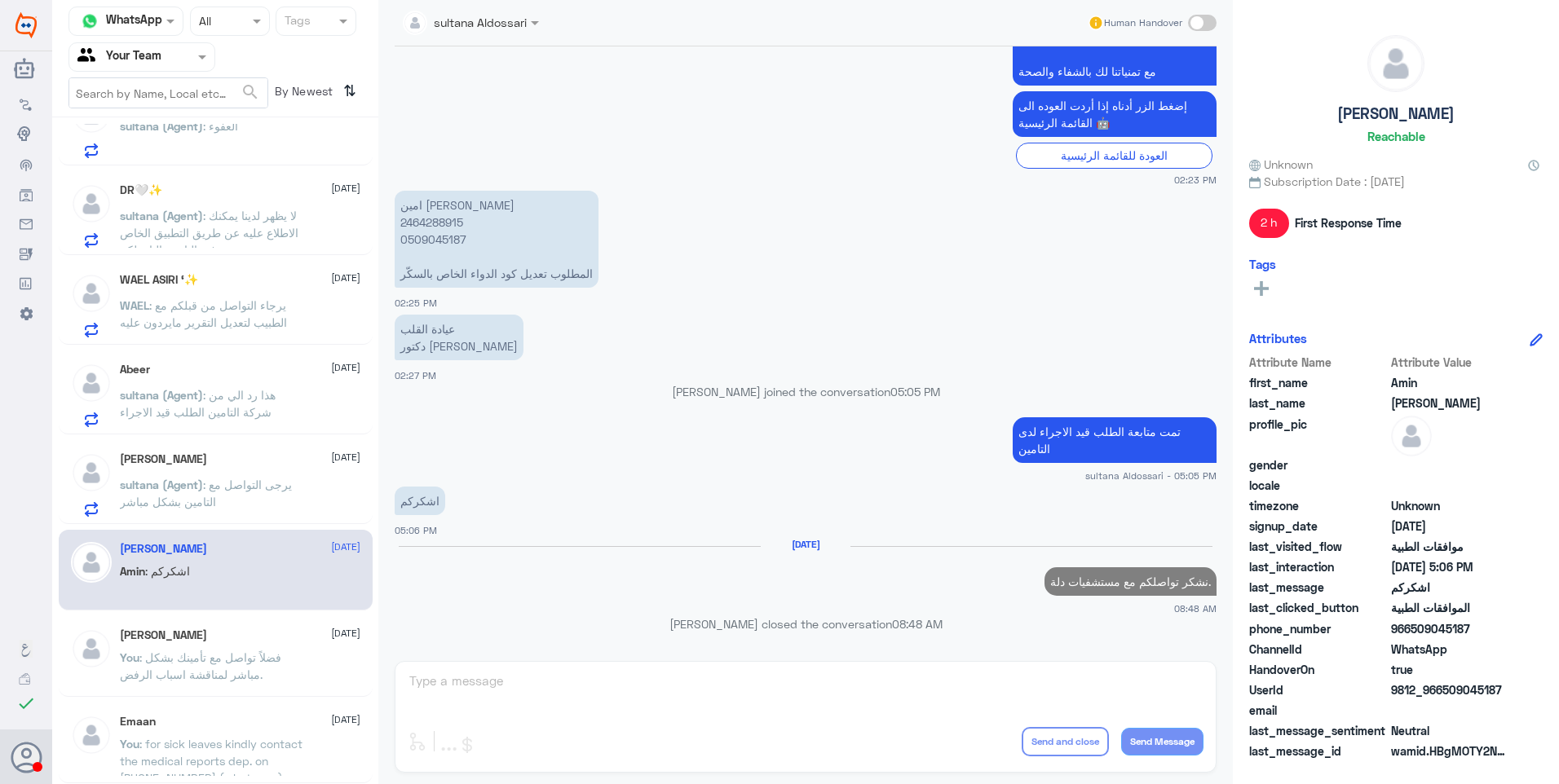
scroll to position [407, 0]
click at [305, 476] on div "Ahmed Almusayrie 23 September sultana (Agent) : يرجى التواصل مع التامين بشكل مب…" at bounding box center [240, 485] width 241 height 64
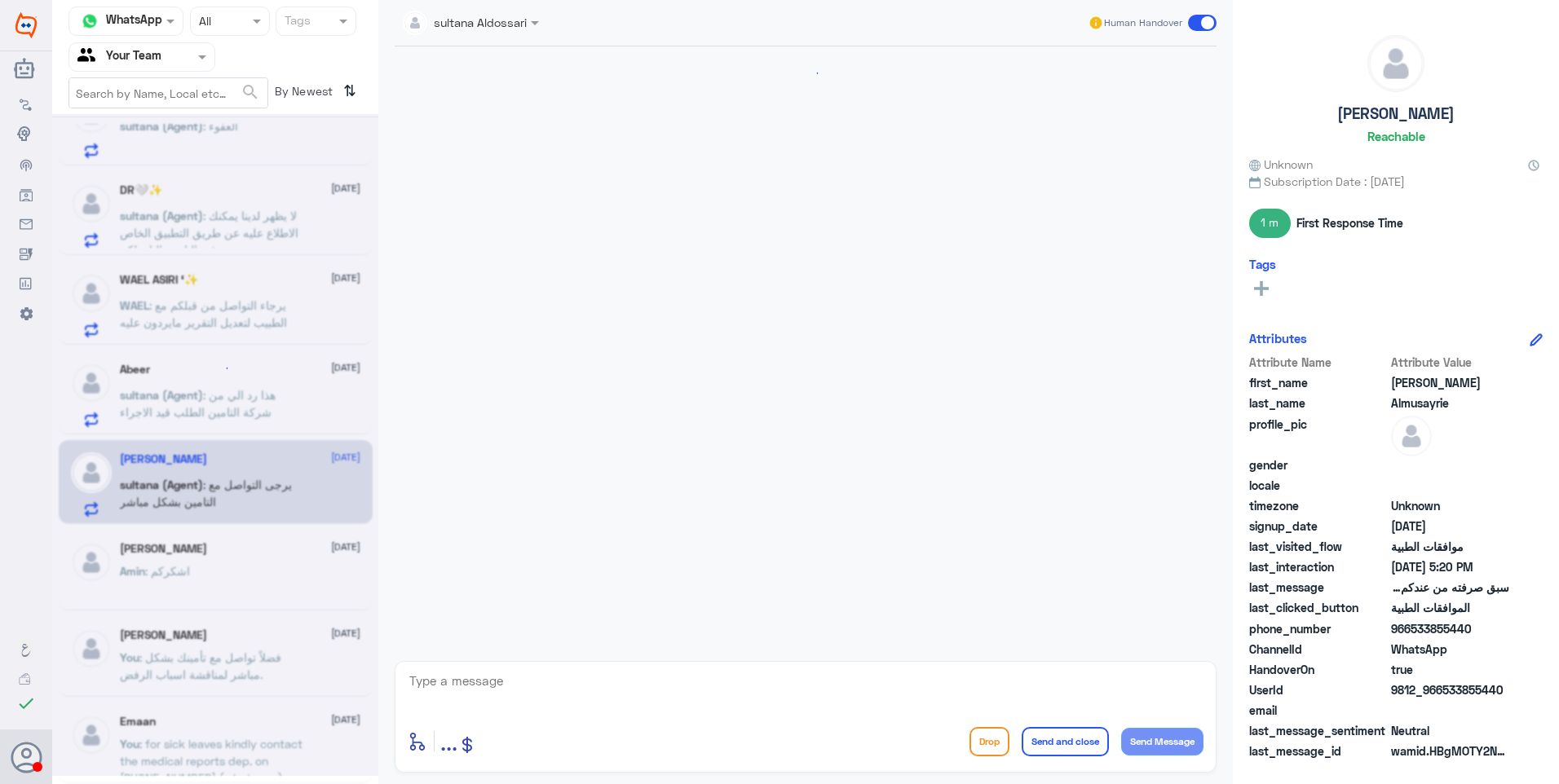
scroll to position [1024, 0]
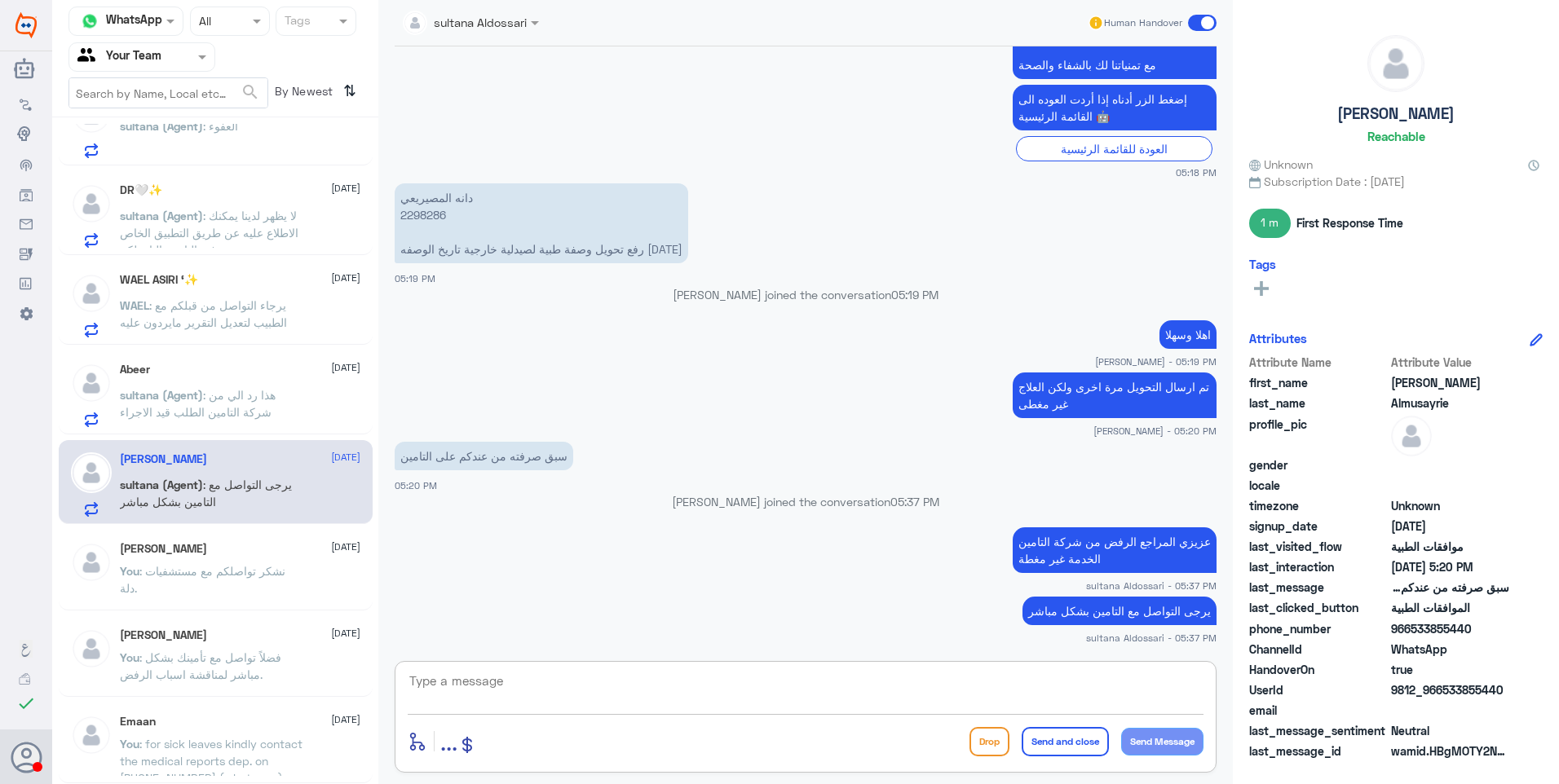
click at [802, 704] on textarea at bounding box center [806, 689] width 796 height 40
paste textarea "نشكر تواصلكم مع مستشفيات دلة."
type textarea "نشكر تواصلكم مع مستشفيات دلة."
click at [1080, 739] on button "Send and close" at bounding box center [1065, 741] width 88 height 30
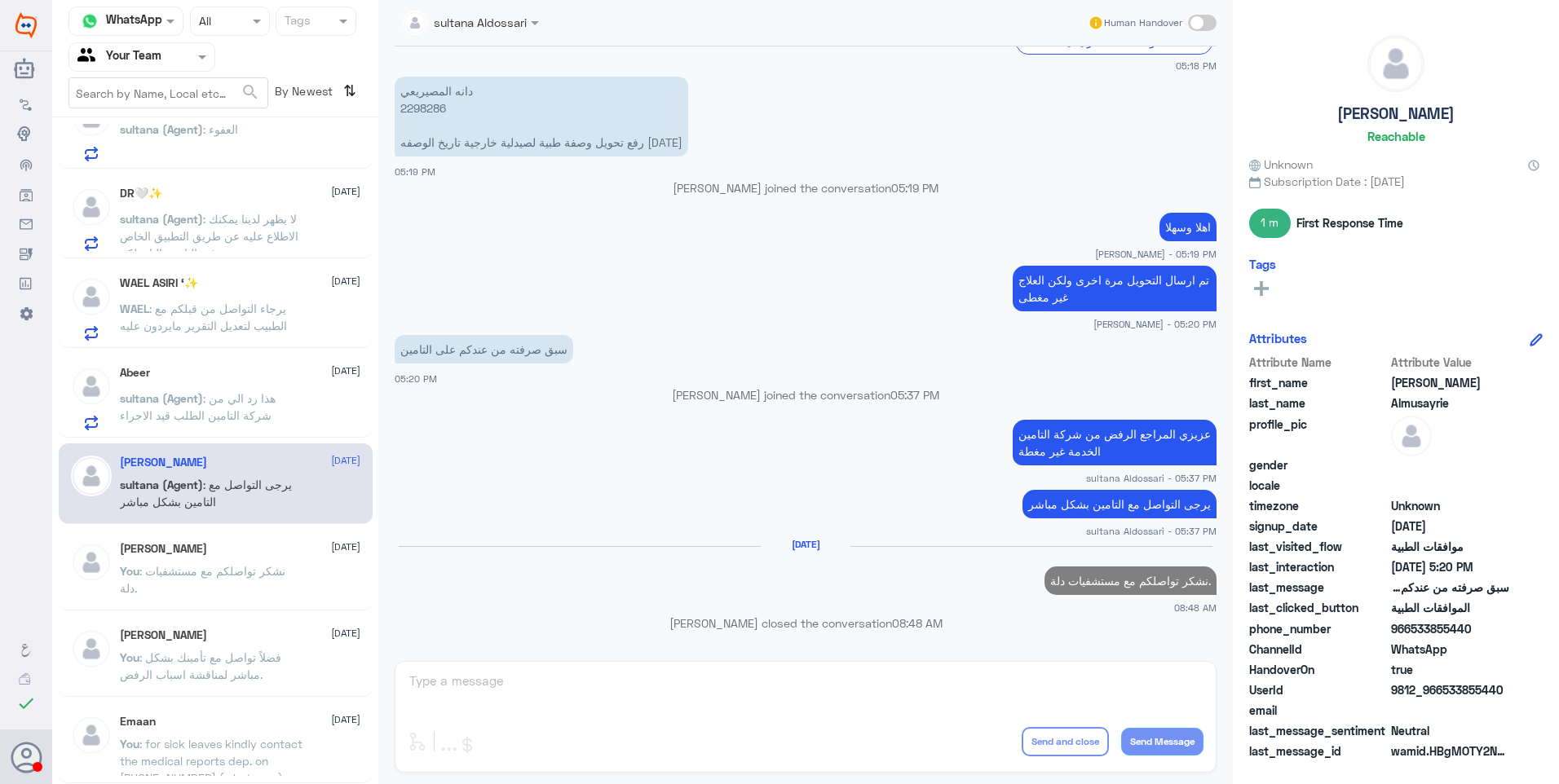
scroll to position [403, 0]
click at [241, 400] on span ": هذا رد الي من شركة التامين الطلب قيد الاجراء" at bounding box center [198, 406] width 156 height 31
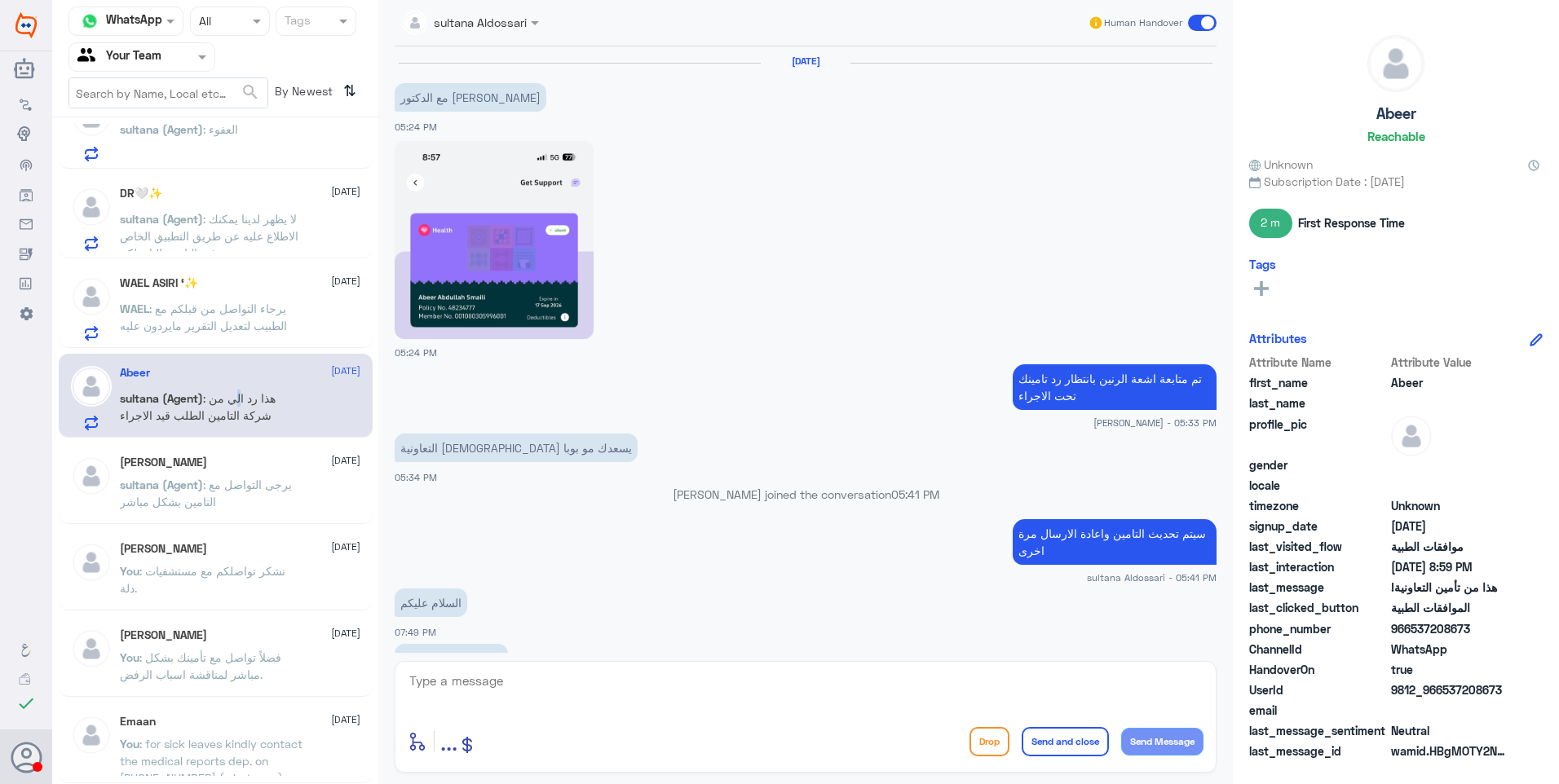
scroll to position [1152, 0]
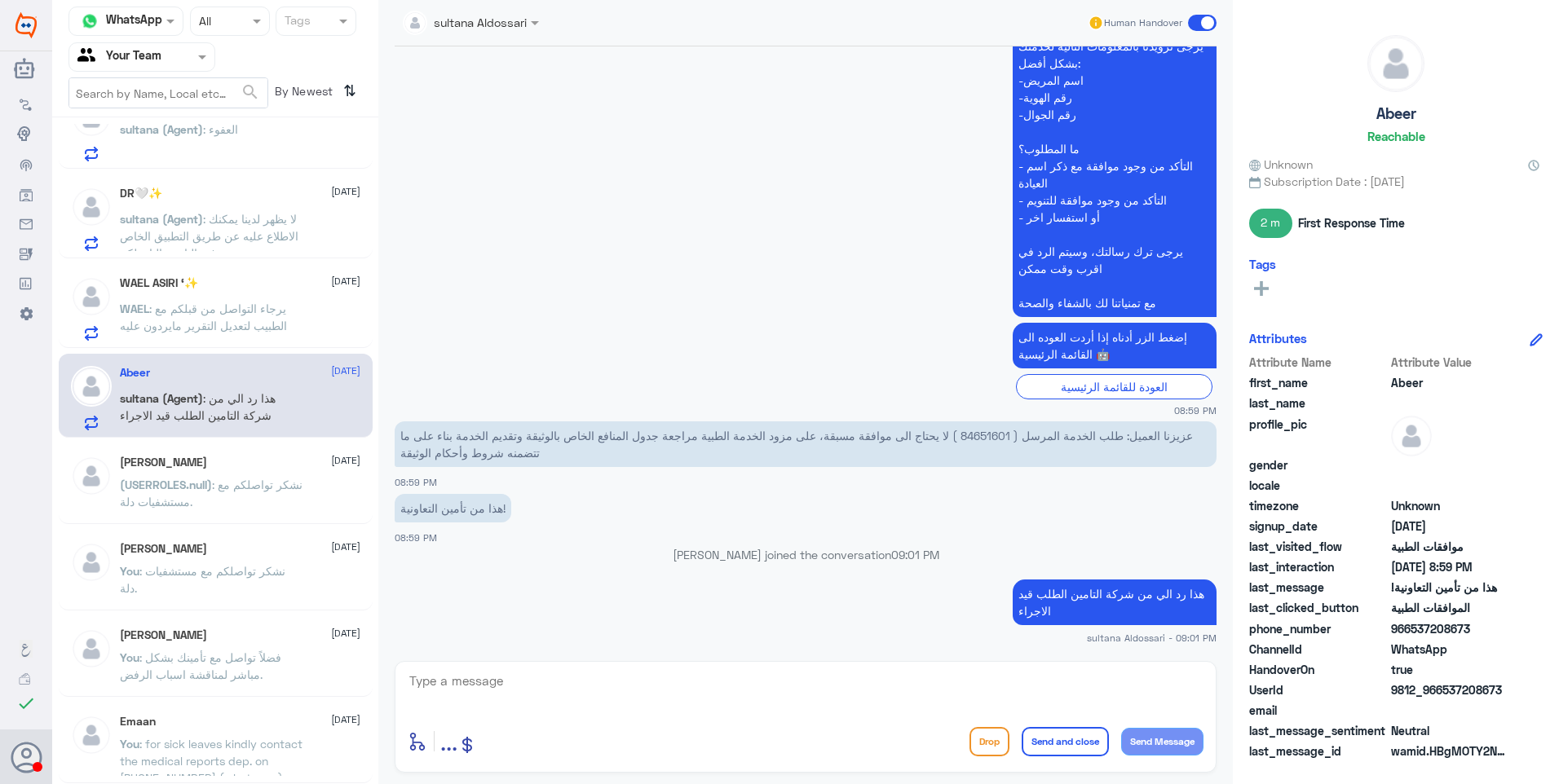
click at [994, 424] on p "عزيزنا العميل: طلب الخدمة المرسل ( 84651601 ) لا يحتاج الى موافقة مسبقة، على مز…" at bounding box center [805, 443] width 822 height 46
click at [996, 435] on p "عزيزنا العميل: طلب الخدمة المرسل ( 84651601 ) لا يحتاج الى موافقة مسبقة، على مز…" at bounding box center [805, 443] width 822 height 46
copy p "84651601"
click at [602, 510] on app-msgs-text "هذا من تأمين التعاونية!" at bounding box center [805, 509] width 822 height 30
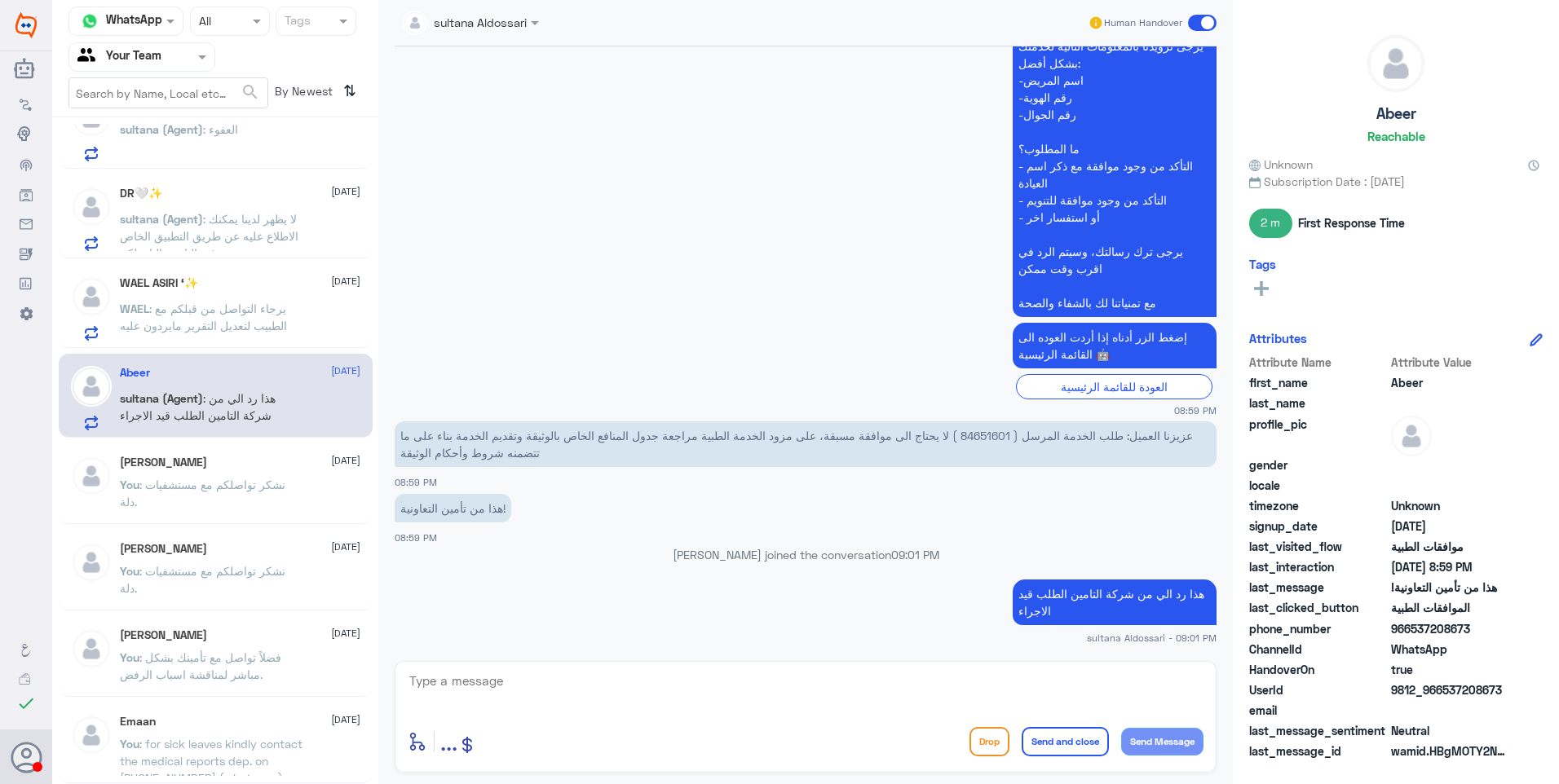
click at [559, 678] on textarea at bounding box center [806, 689] width 796 height 40
paste textarea "نشكر تواصلكم مع مستشفيات دلة."
type textarea "نشكر تواصلكم مع مستشفيات دلة."
click at [1050, 738] on button "Send and close" at bounding box center [1065, 741] width 88 height 30
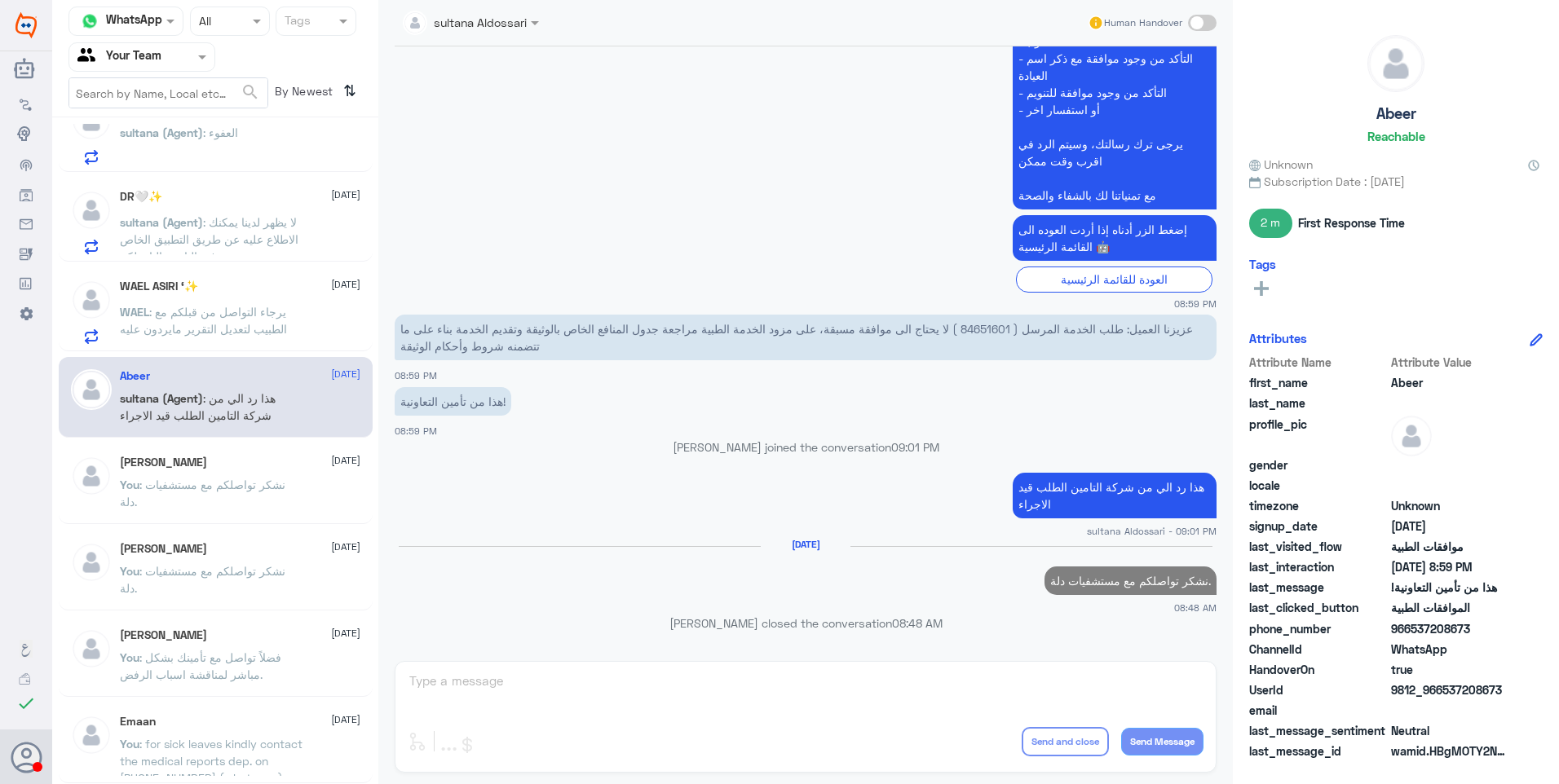
scroll to position [400, 0]
click at [243, 312] on span ": يرجاء التواصل من قبلكم مع الطبيب لتعديل التقرير مايردون عليه" at bounding box center [203, 320] width 167 height 31
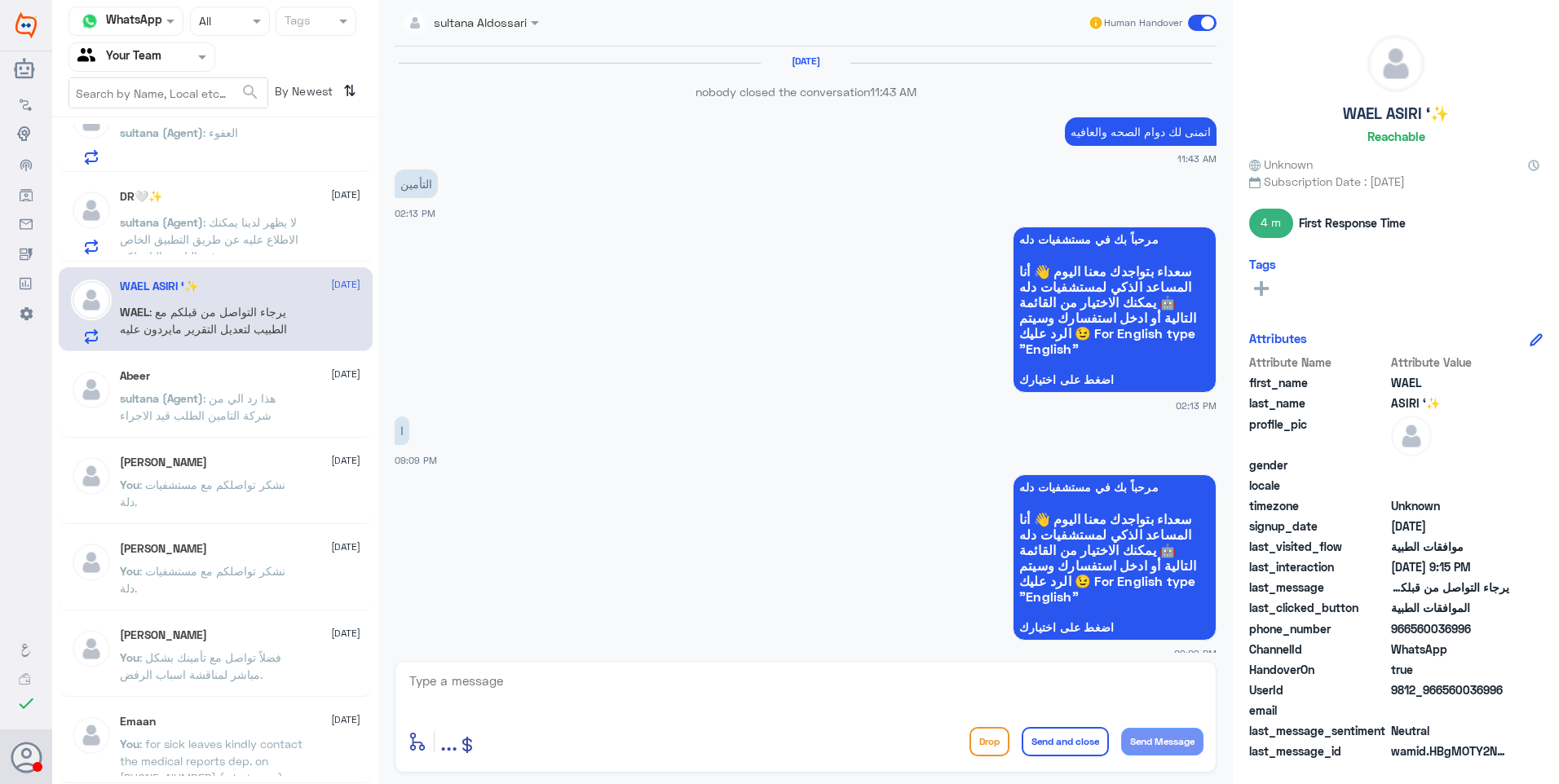
scroll to position [1611, 0]
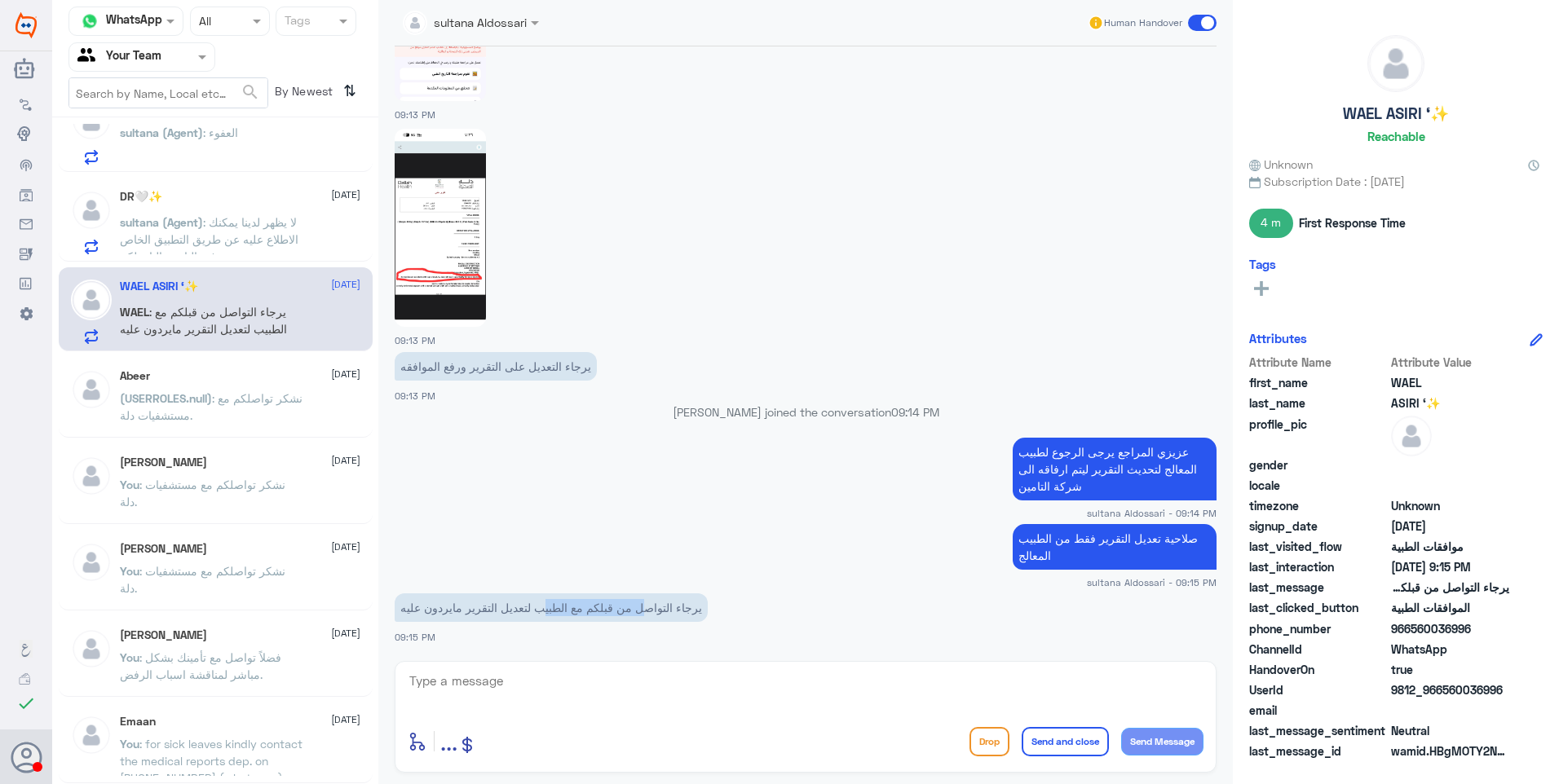
drag, startPoint x: 643, startPoint y: 614, endPoint x: 521, endPoint y: 611, distance: 122.0
click at [521, 611] on p "يرجاء التواصل من قبلكم مع الطبيب لتعديل التقرير مايردون عليه" at bounding box center [551, 607] width 313 height 29
drag, startPoint x: 521, startPoint y: 611, endPoint x: 537, endPoint y: 617, distance: 17.1
click at [531, 617] on p "يرجاء التواصل من قبلكم مع الطبيب لتعديل التقرير مايردون عليه" at bounding box center [551, 607] width 313 height 29
click at [441, 266] on img at bounding box center [440, 227] width 91 height 198
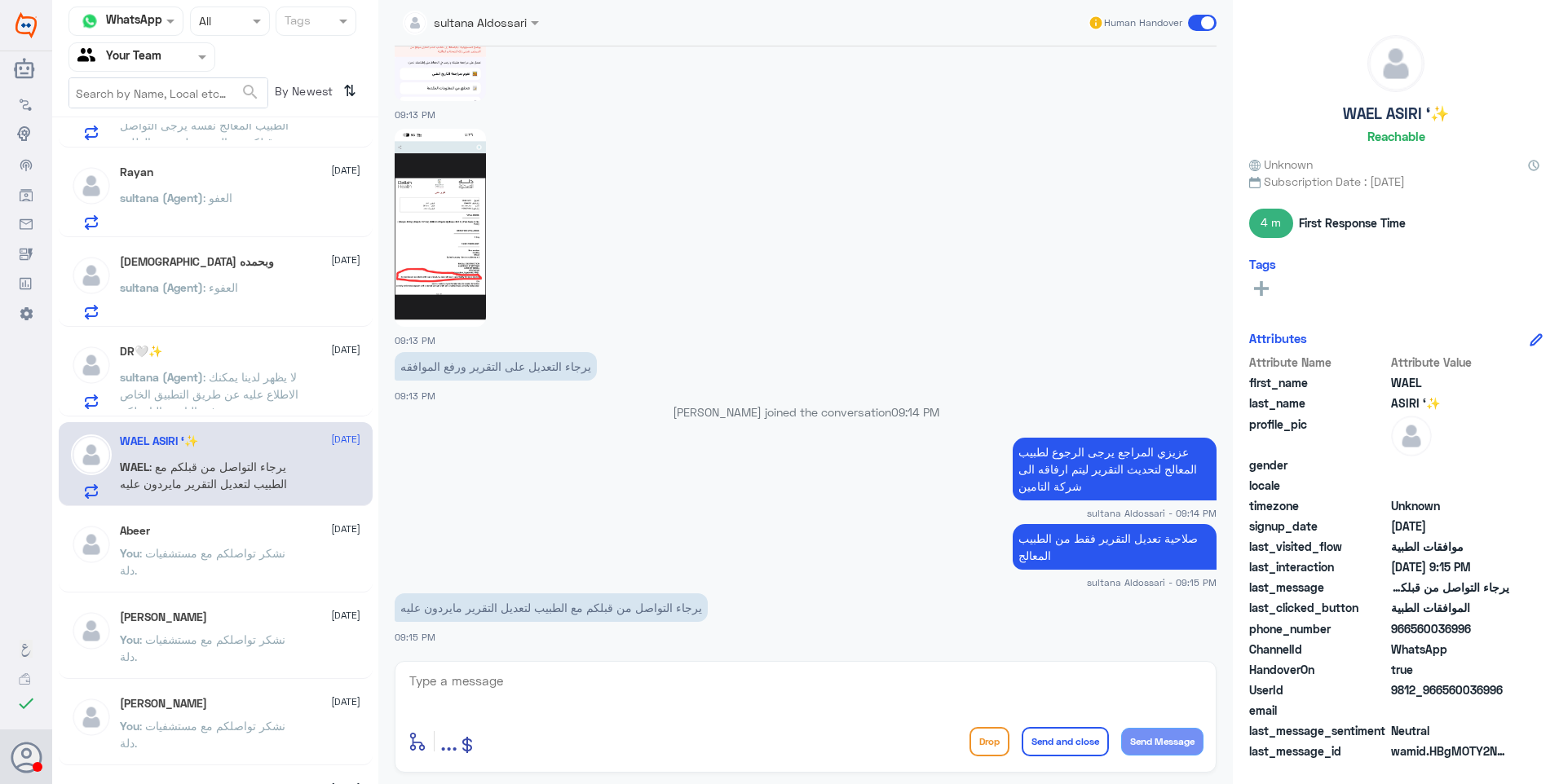
scroll to position [74, 0]
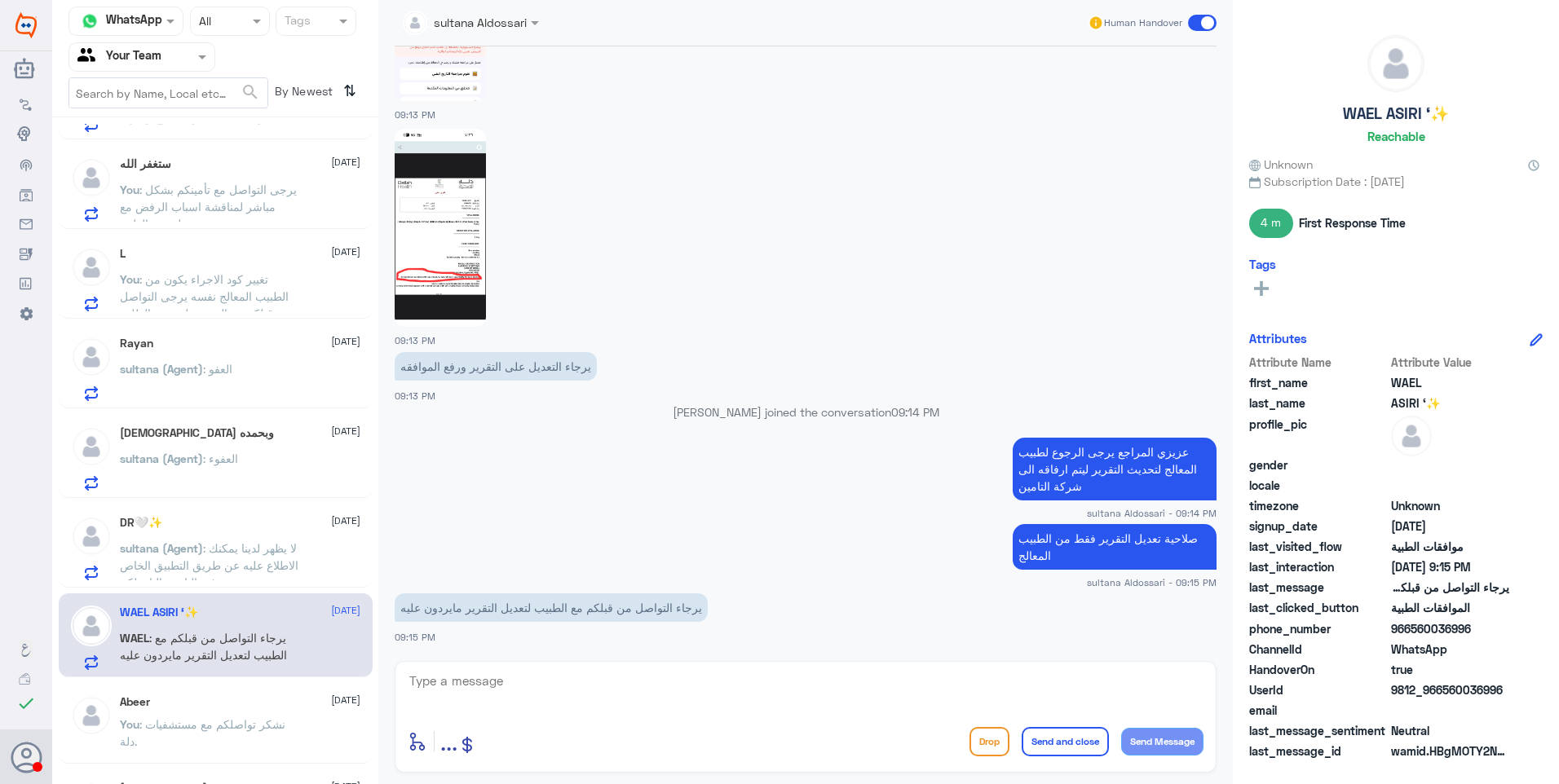
click at [970, 744] on button "Drop" at bounding box center [989, 741] width 40 height 30
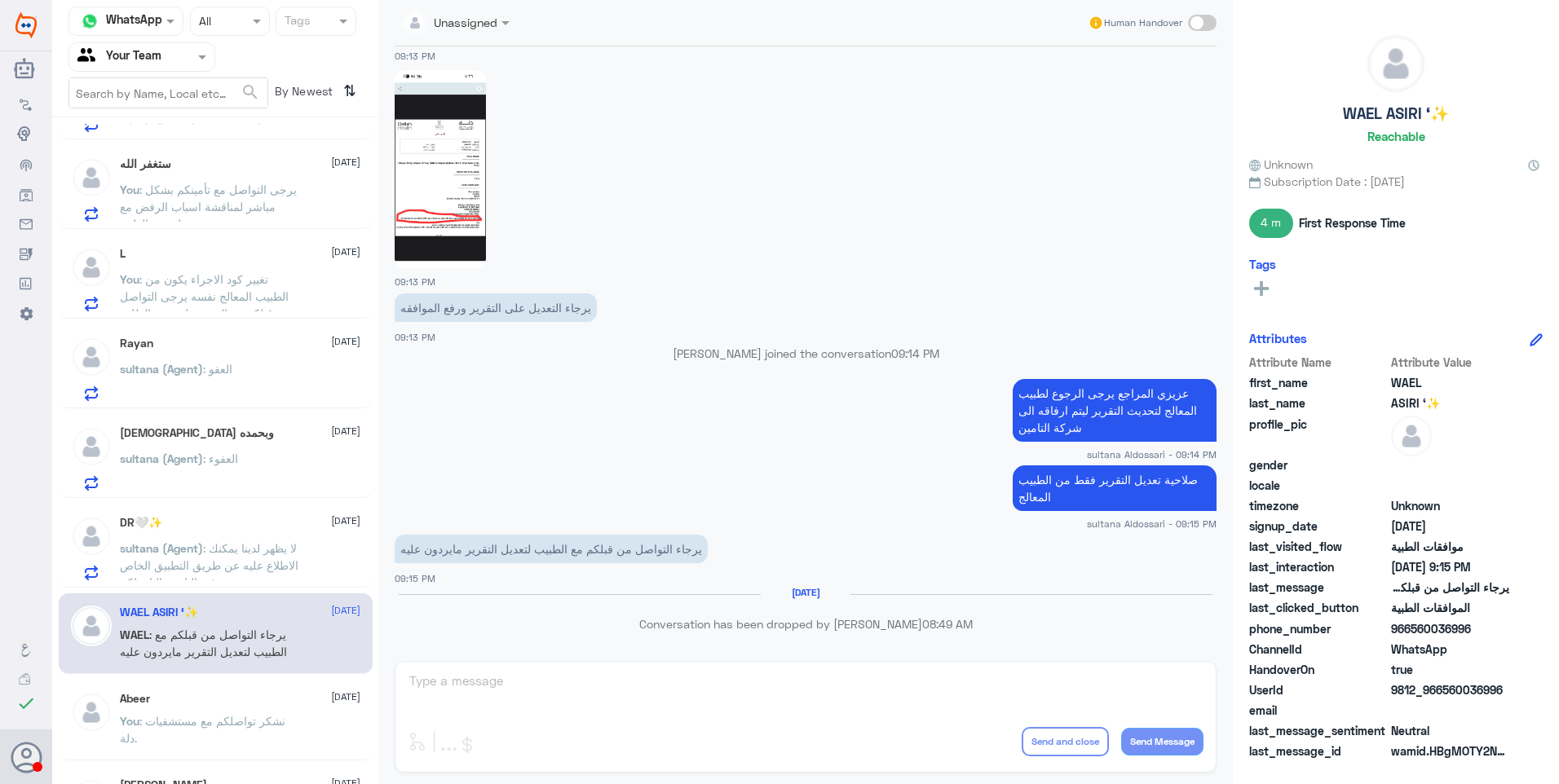
click at [244, 553] on span ": لا يظهر لدينا يمكنك الاطلاع عليه عن طريق التطبيق الخاص في التامين التابع لكم" at bounding box center [209, 565] width 179 height 48
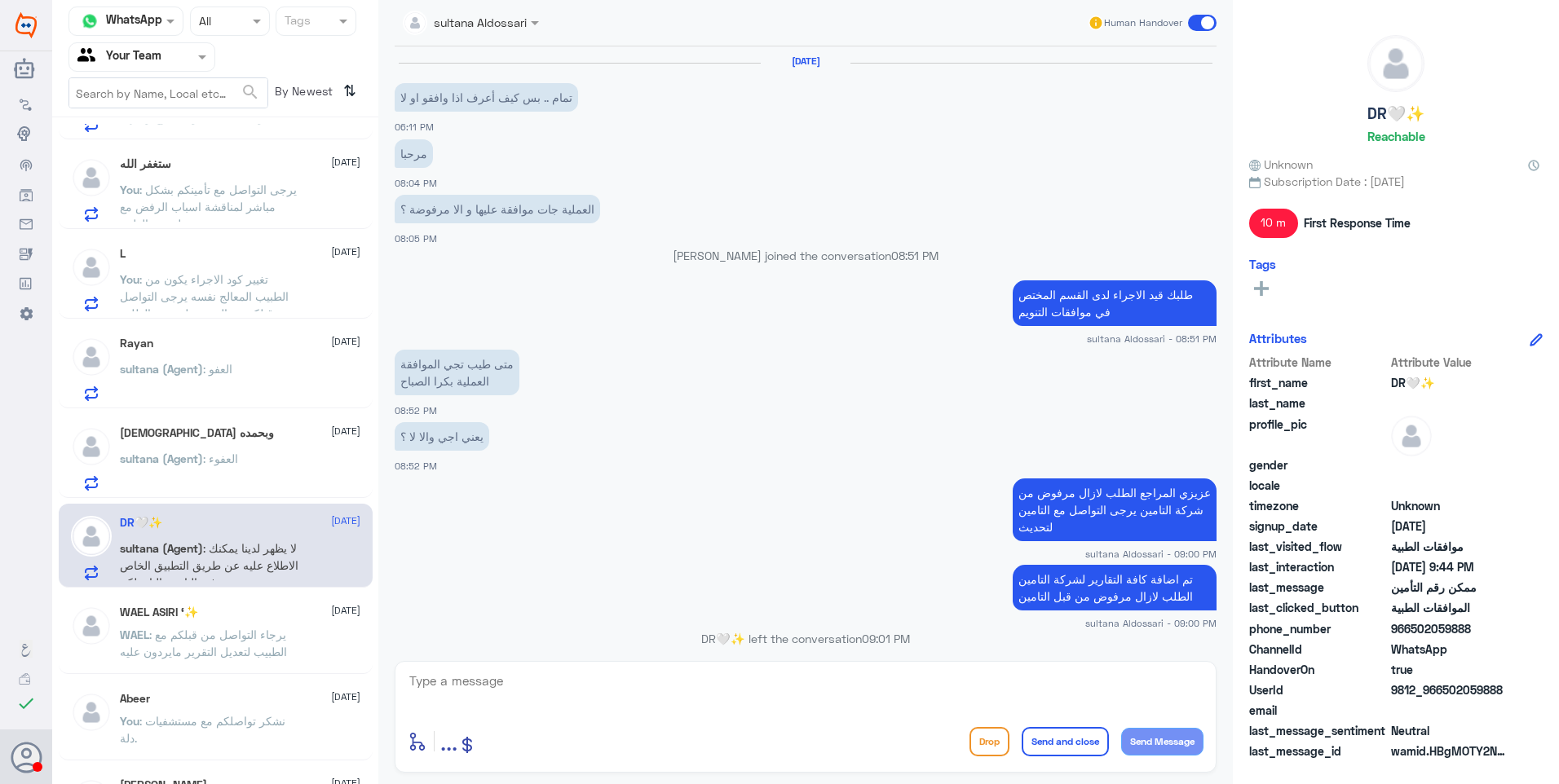
scroll to position [999, 0]
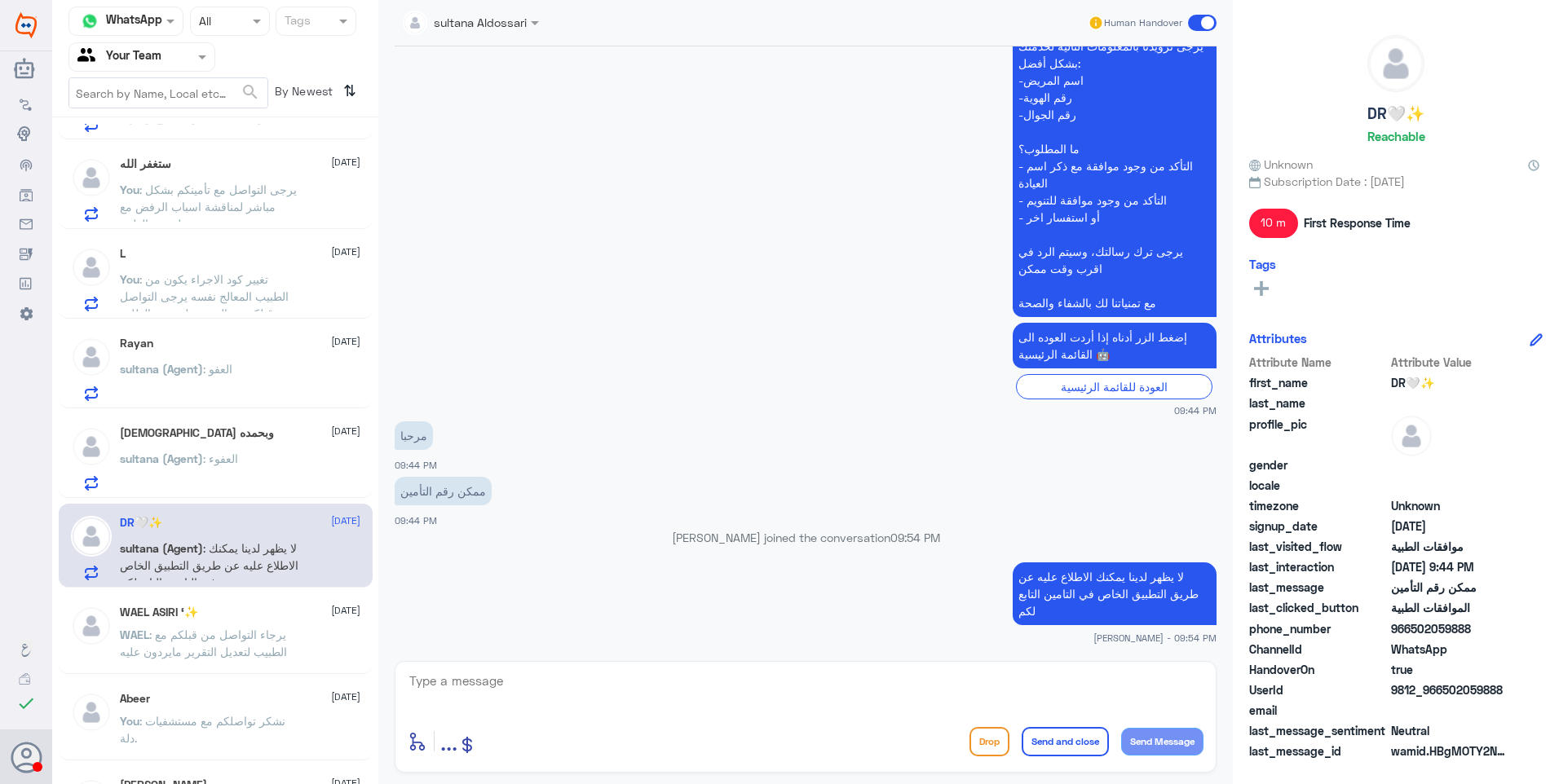
drag, startPoint x: 807, startPoint y: 700, endPoint x: 839, endPoint y: 688, distance: 34.2
click at [807, 699] on textarea at bounding box center [806, 689] width 796 height 40
paste textarea "نشكر تواصلكم مع مستشفيات دلة."
type textarea "نشكر تواصلكم مع مستشفيات دلة."
click at [1072, 746] on button "Send and close" at bounding box center [1065, 741] width 88 height 30
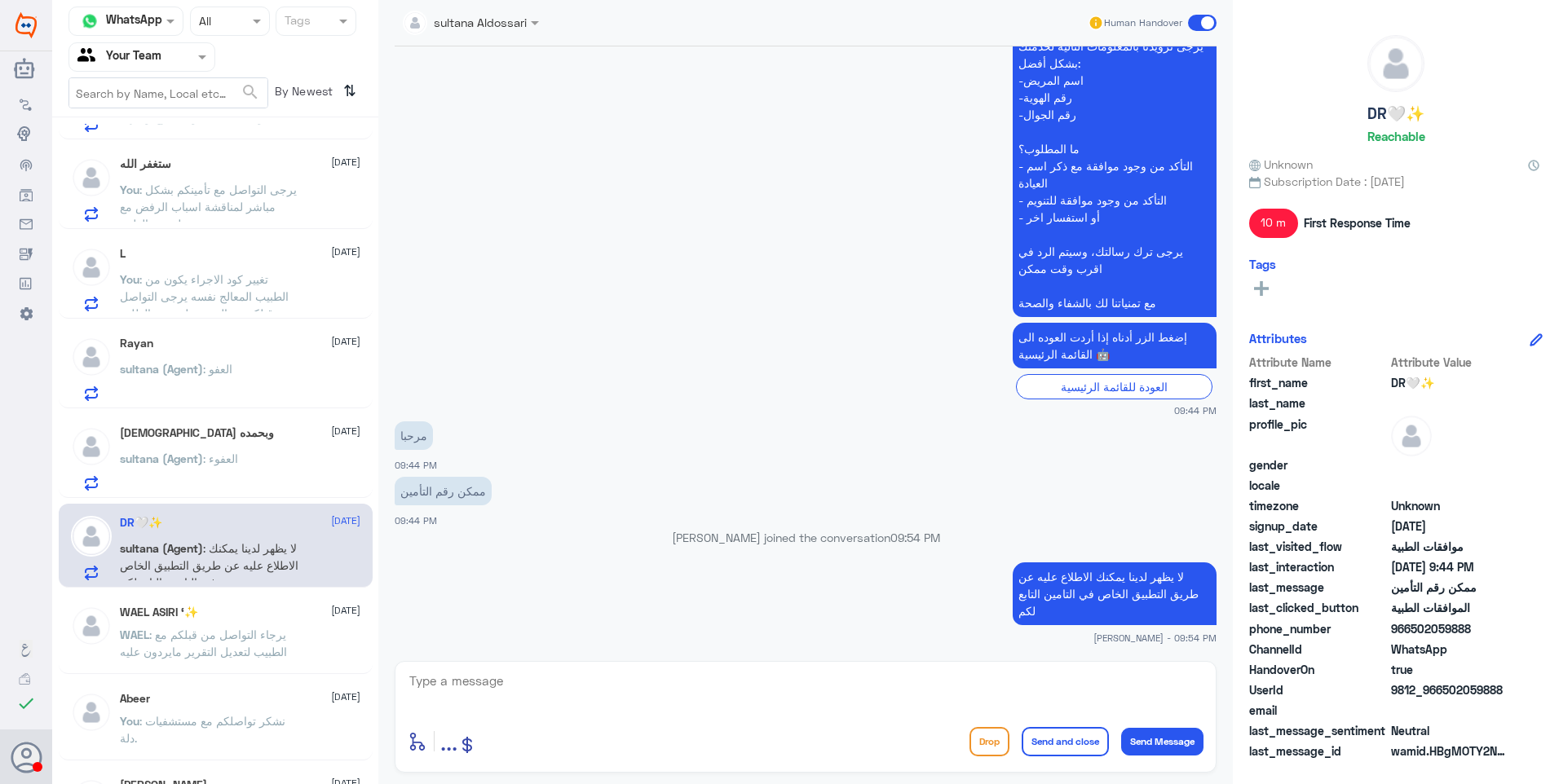
scroll to position [1077, 0]
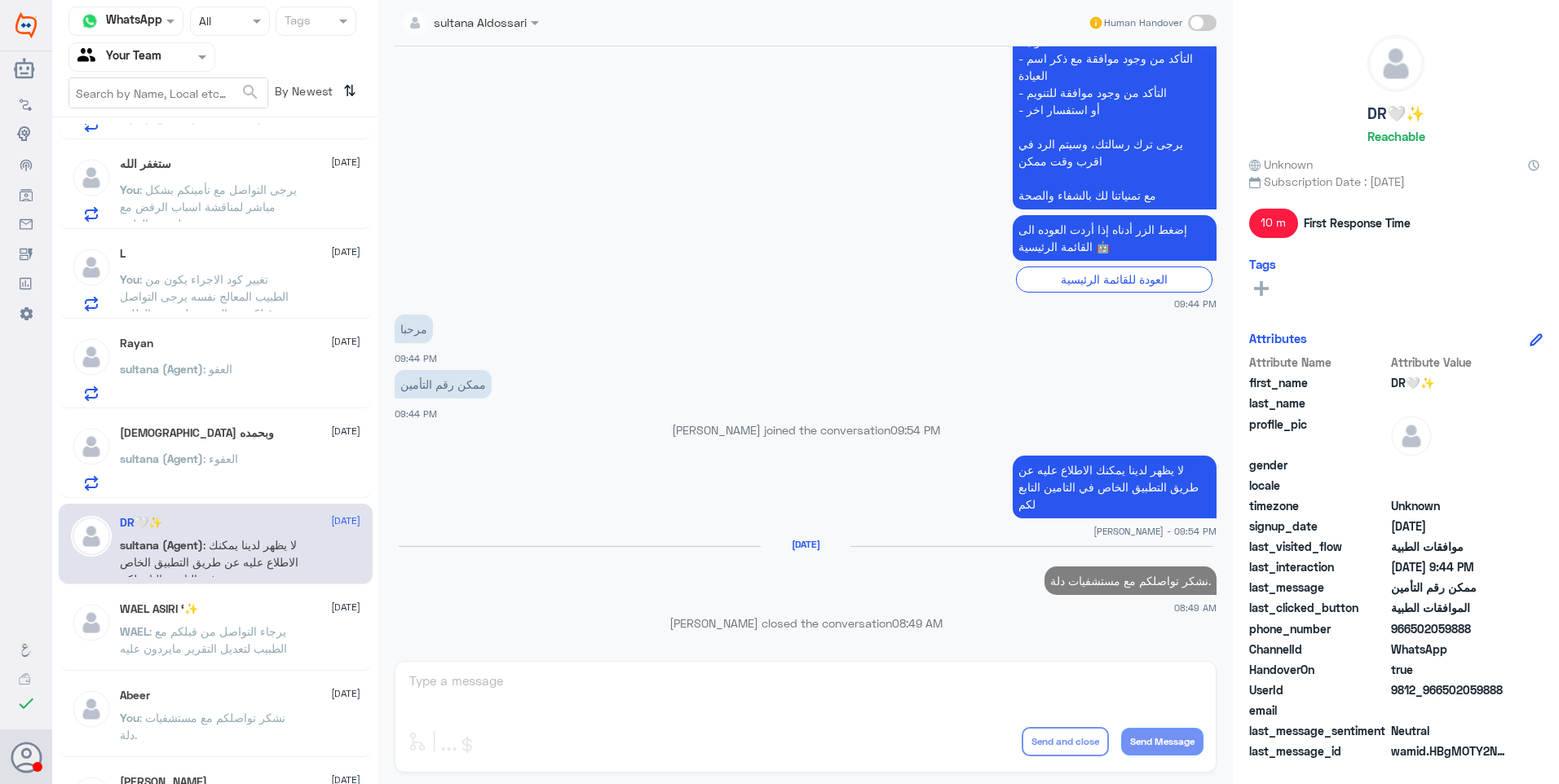
click at [261, 468] on div "sultana (Agent) : العفوء" at bounding box center [240, 472] width 241 height 37
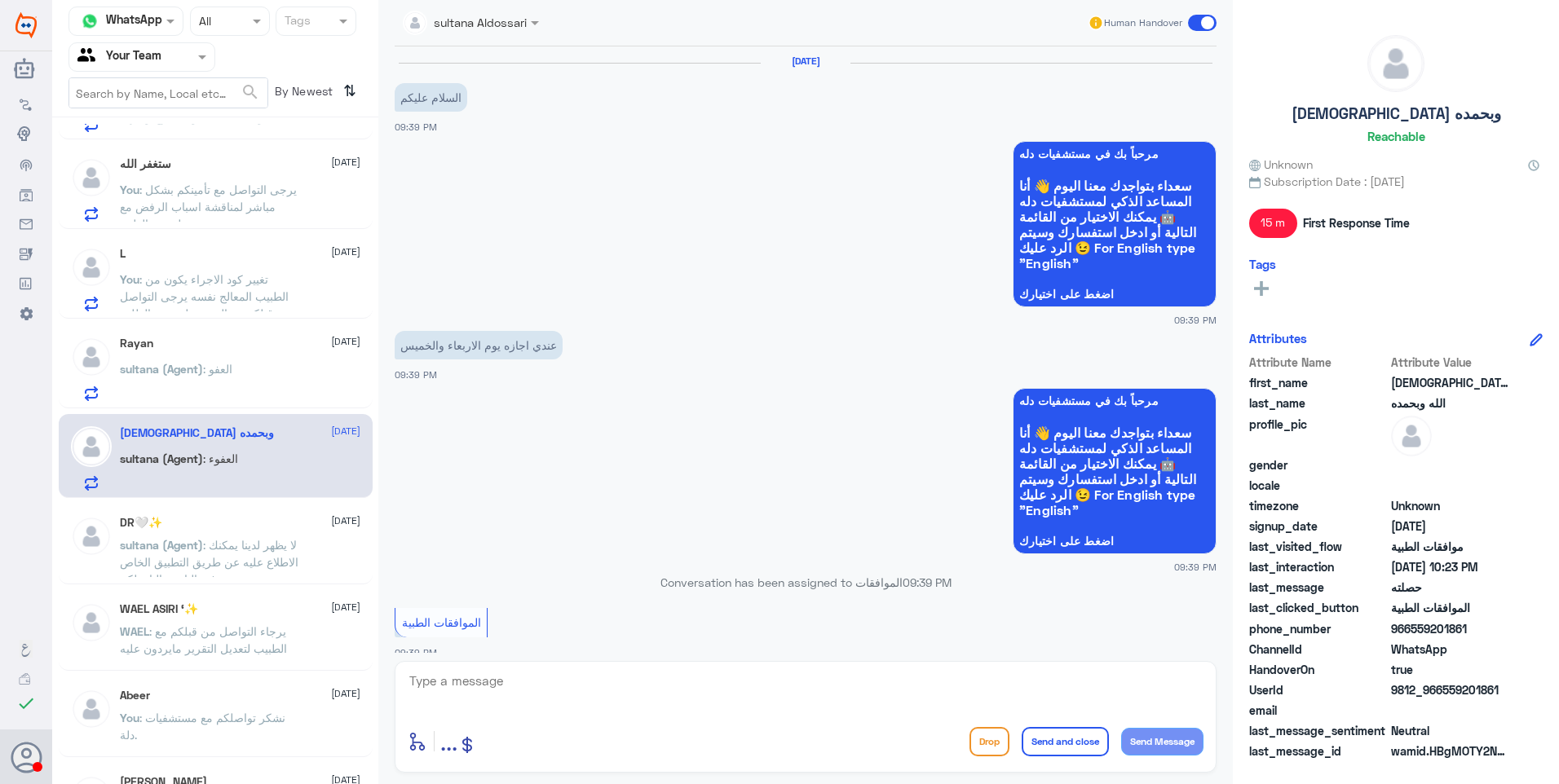
scroll to position [1033, 0]
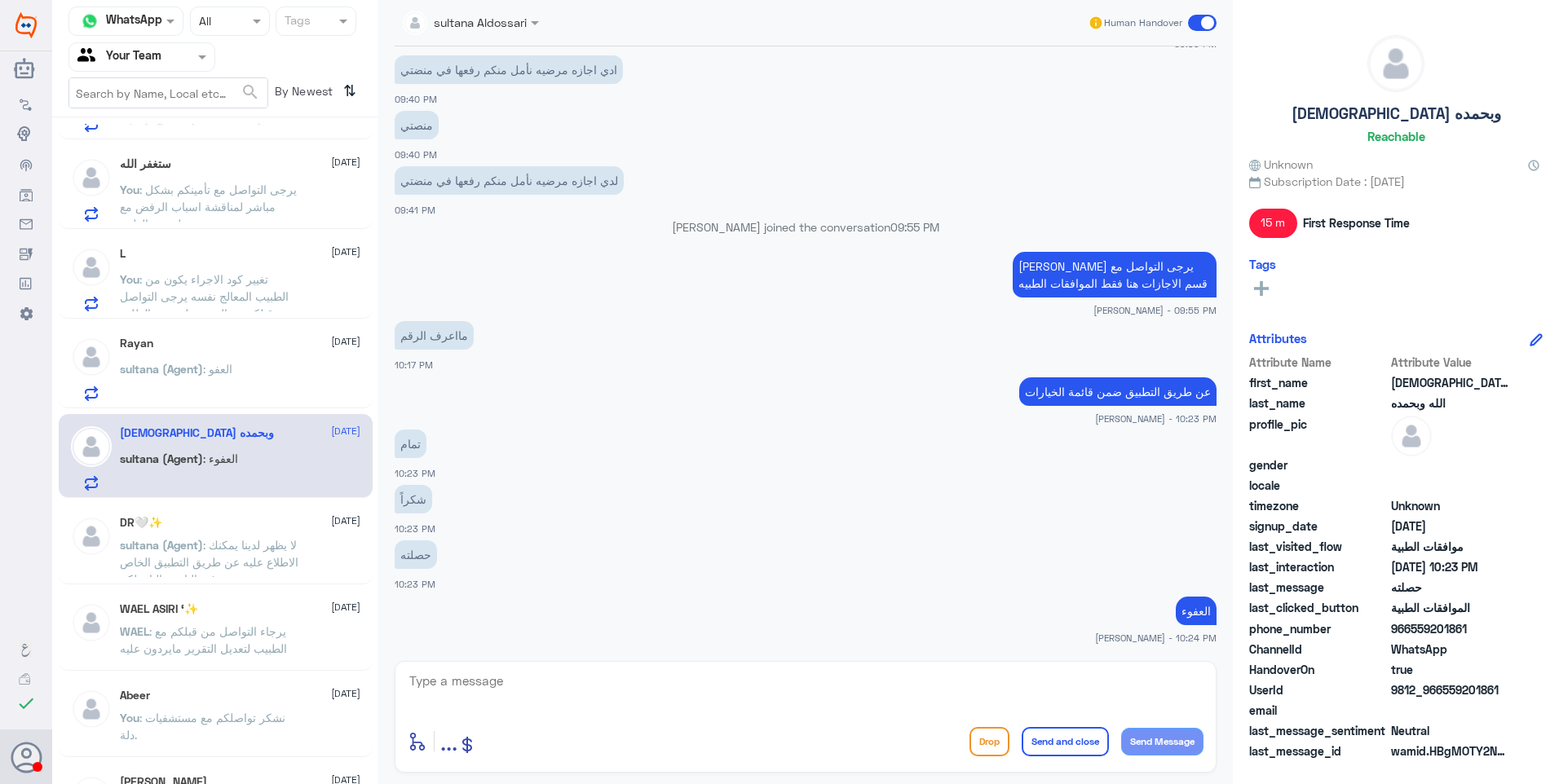
click at [610, 691] on textarea at bounding box center [806, 689] width 796 height 40
paste textarea "نشكر تواصلكم مع مستشفيات دلة."
type textarea "نشكر تواصلكم مع مستشفيات دلة."
click at [1053, 745] on button "Send and close" at bounding box center [1065, 741] width 88 height 30
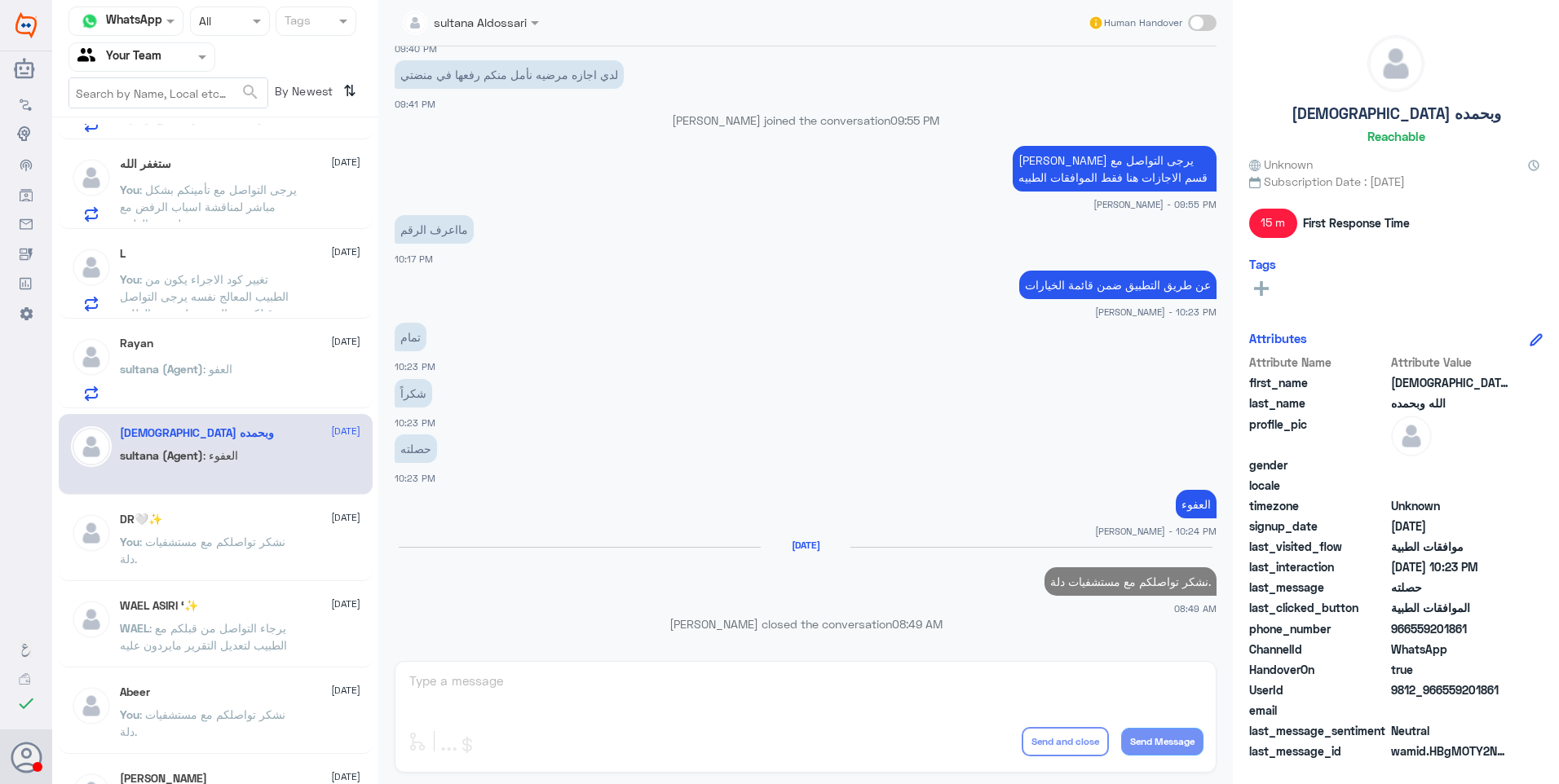
click at [219, 384] on p "sultana (Agent) : العفو" at bounding box center [176, 381] width 113 height 41
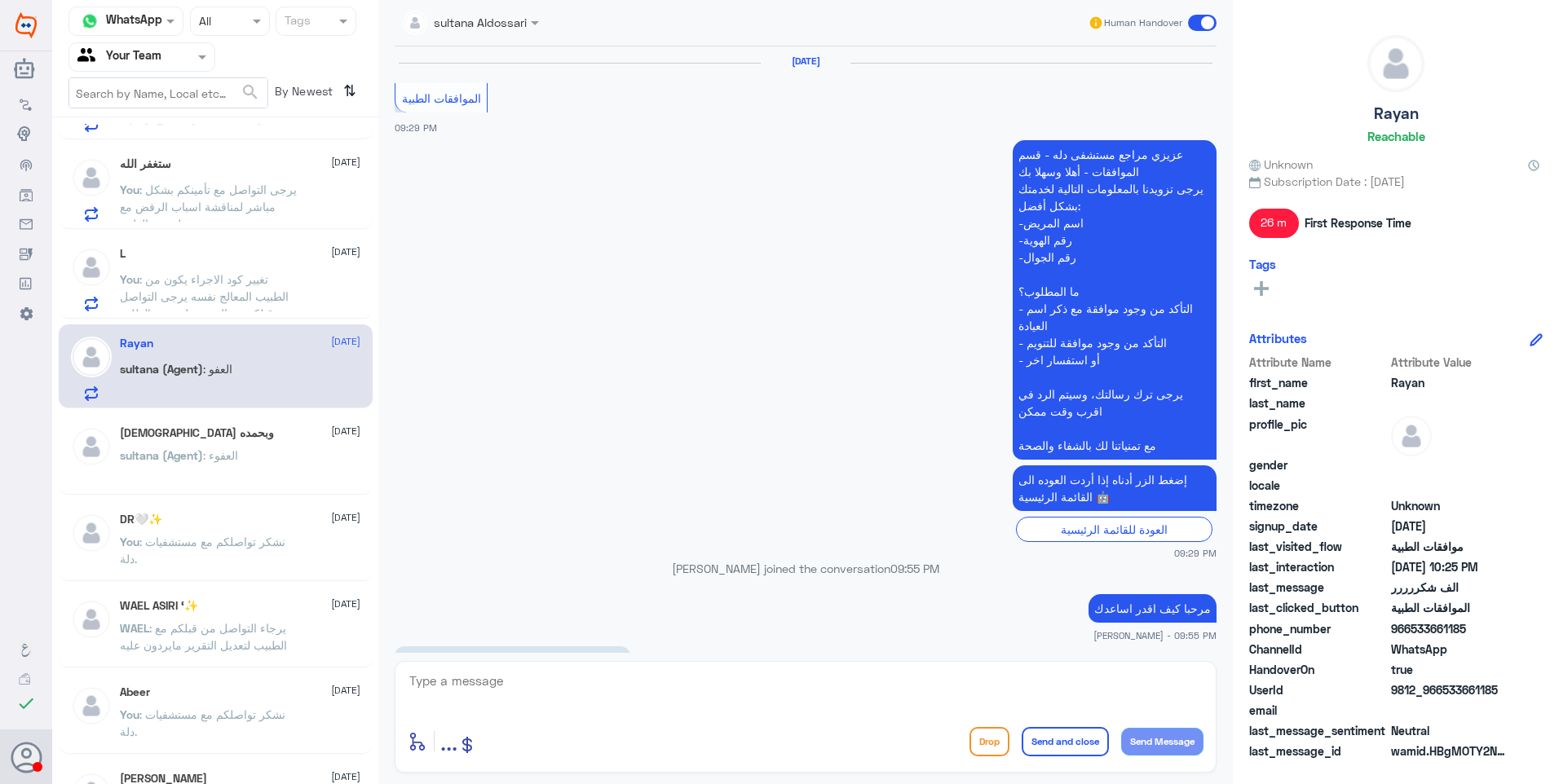
scroll to position [875, 0]
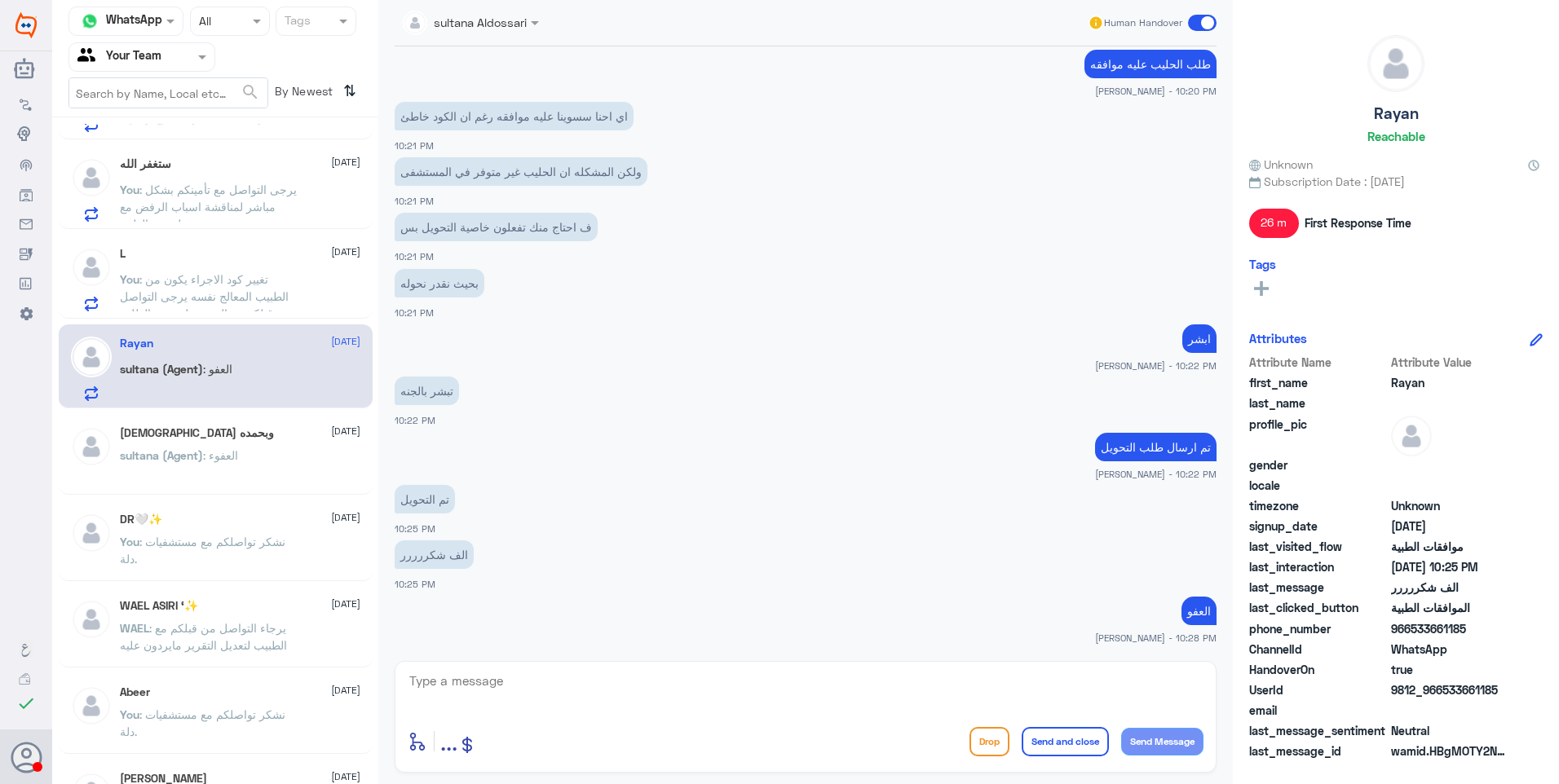
click at [759, 673] on textarea at bounding box center [806, 689] width 796 height 40
paste textarea "نشكر تواصلكم مع مستشفيات دلة."
type textarea "نشكر تواصلكم مع مستشفيات دلة."
drag, startPoint x: 1063, startPoint y: 749, endPoint x: 1072, endPoint y: 744, distance: 10.3
click at [1063, 749] on button "Send and close" at bounding box center [1065, 741] width 88 height 30
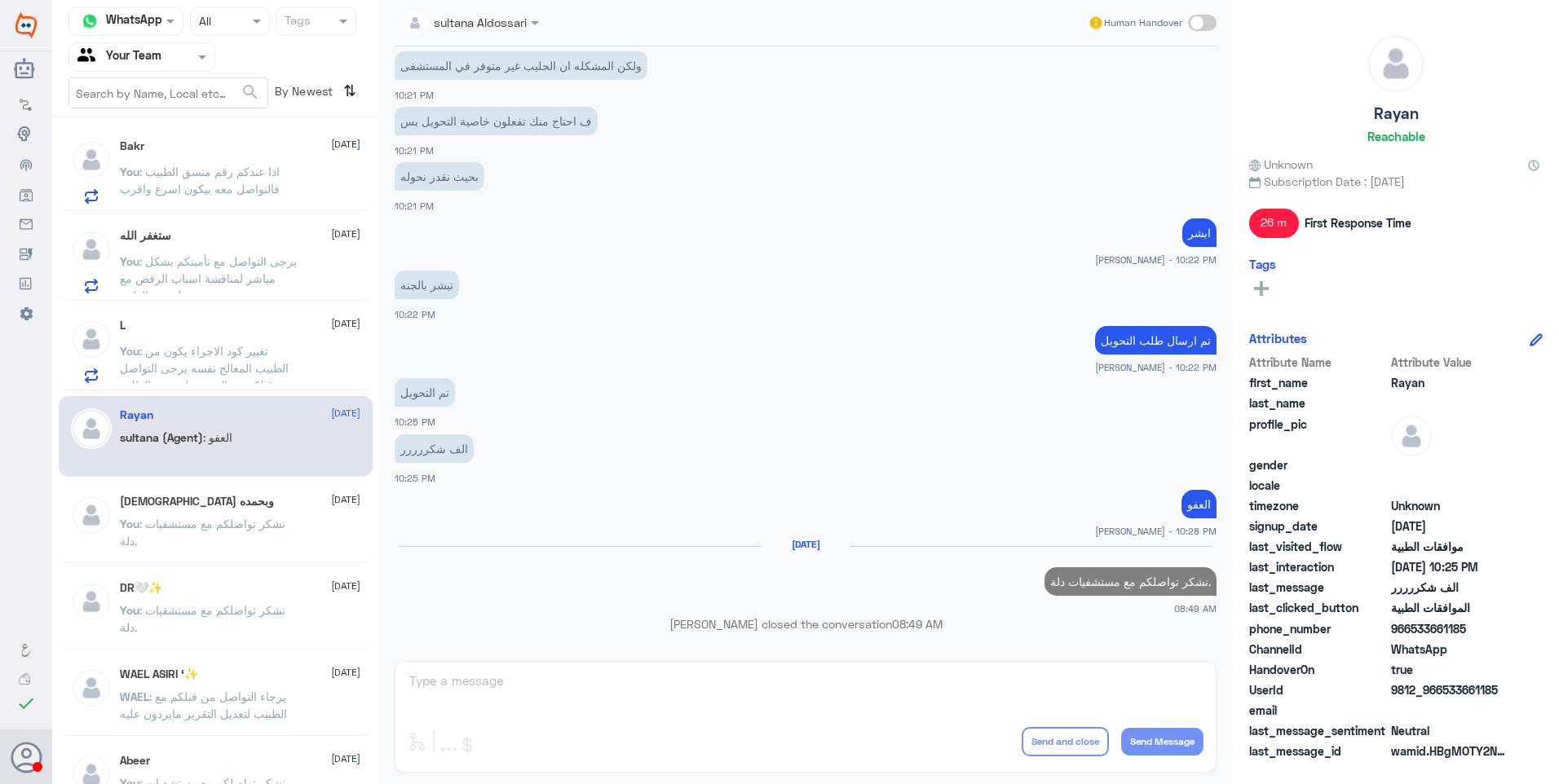
scroll to position [0, 0]
click at [241, 373] on span ": تغيير كود الاجراء يكون من الطبيب المعالج نفسه يرجى التواصل من قبلكم مع المنسق…" at bounding box center [206, 378] width 172 height 65
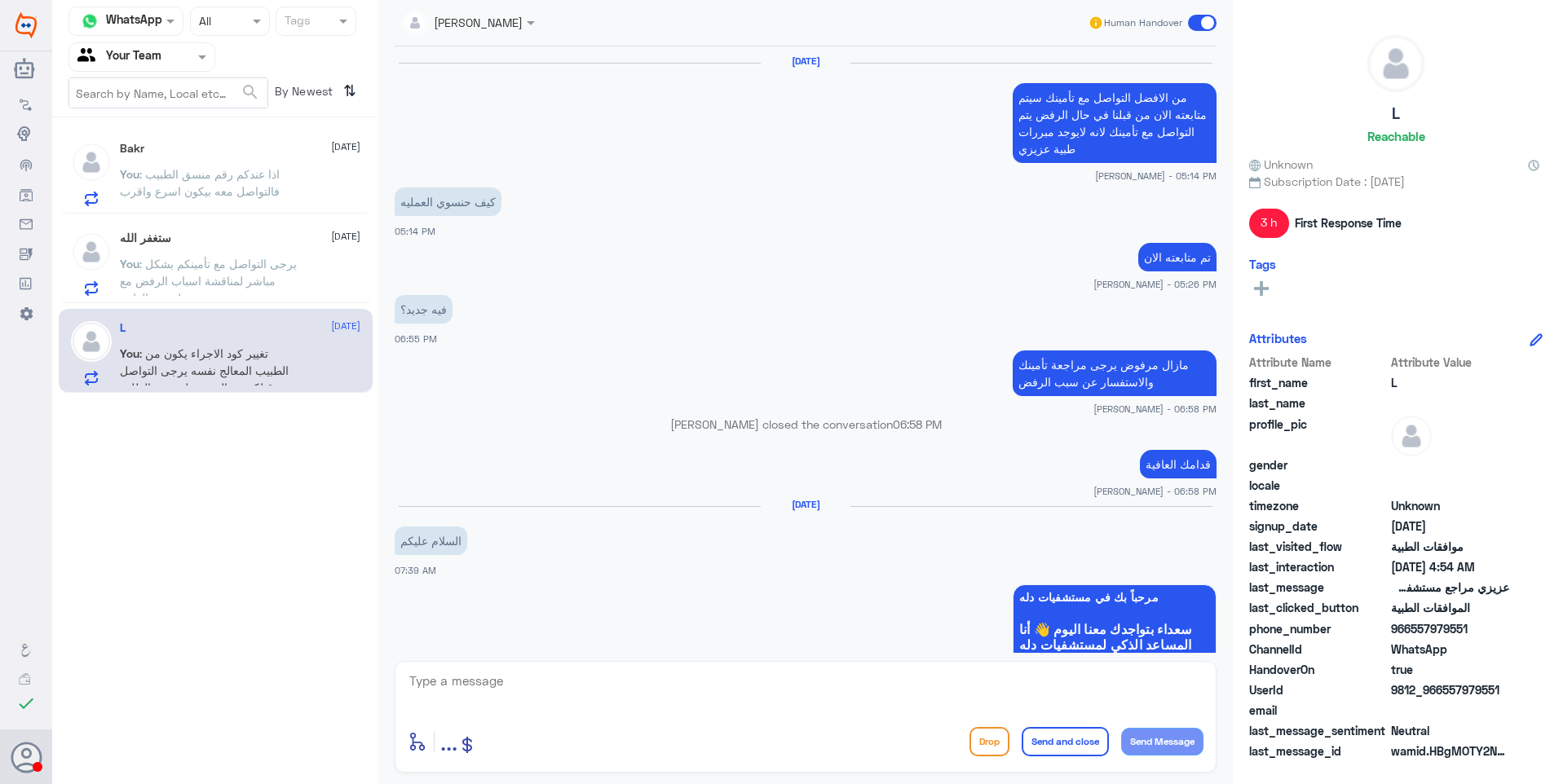
scroll to position [1211, 0]
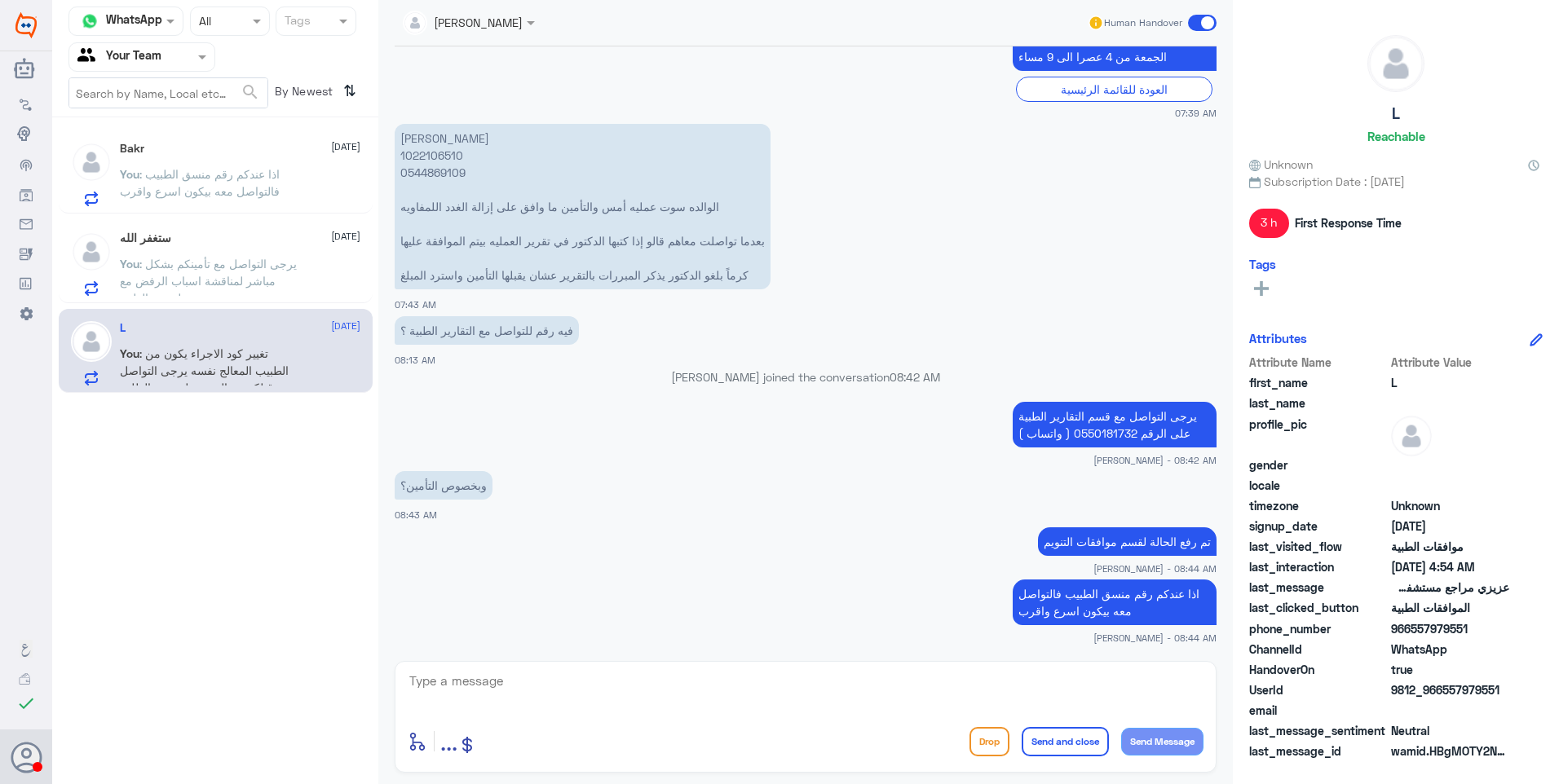
click at [275, 241] on div "ستغفر الله 24 September" at bounding box center [240, 238] width 241 height 13
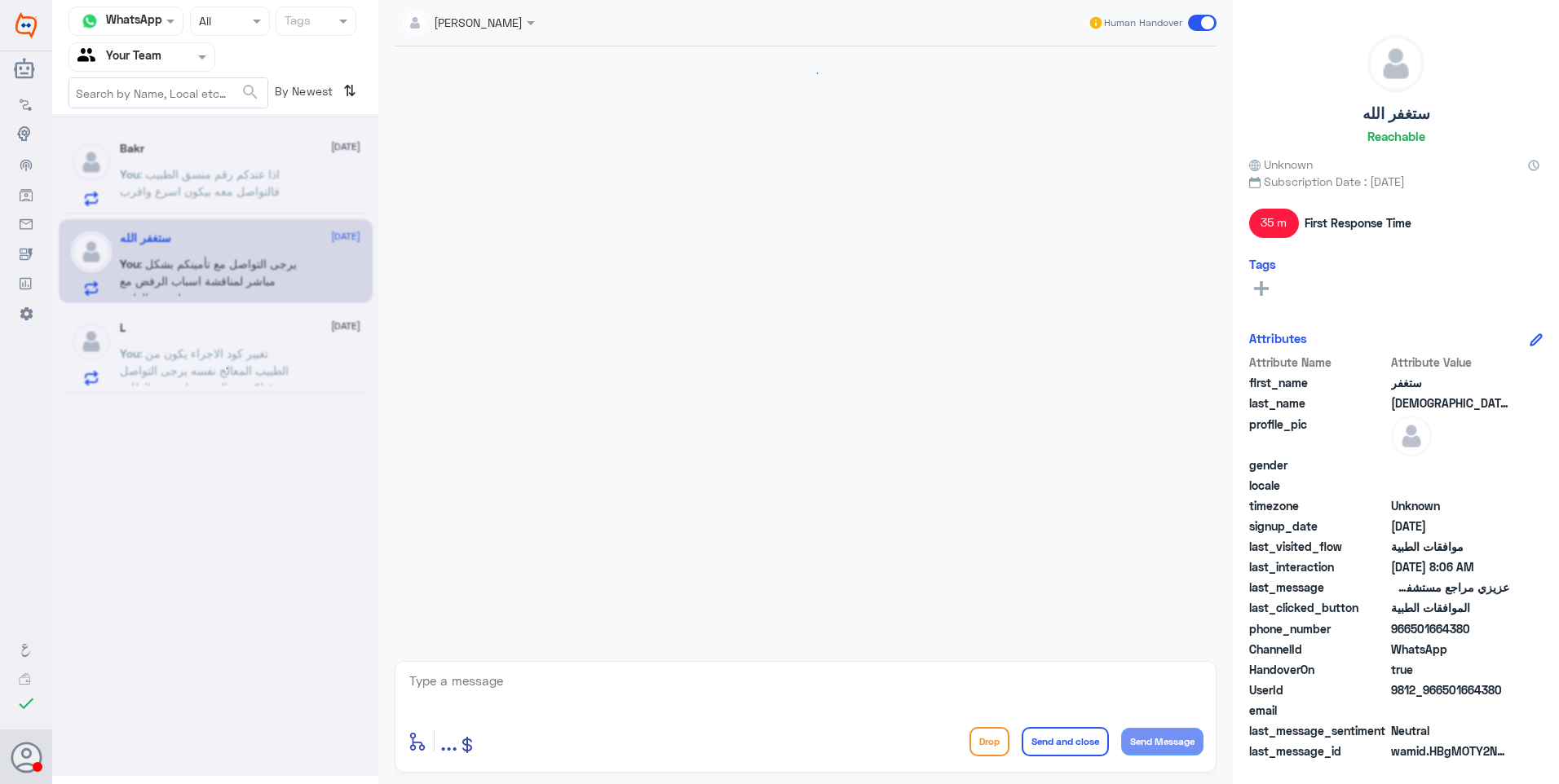
scroll to position [2466, 0]
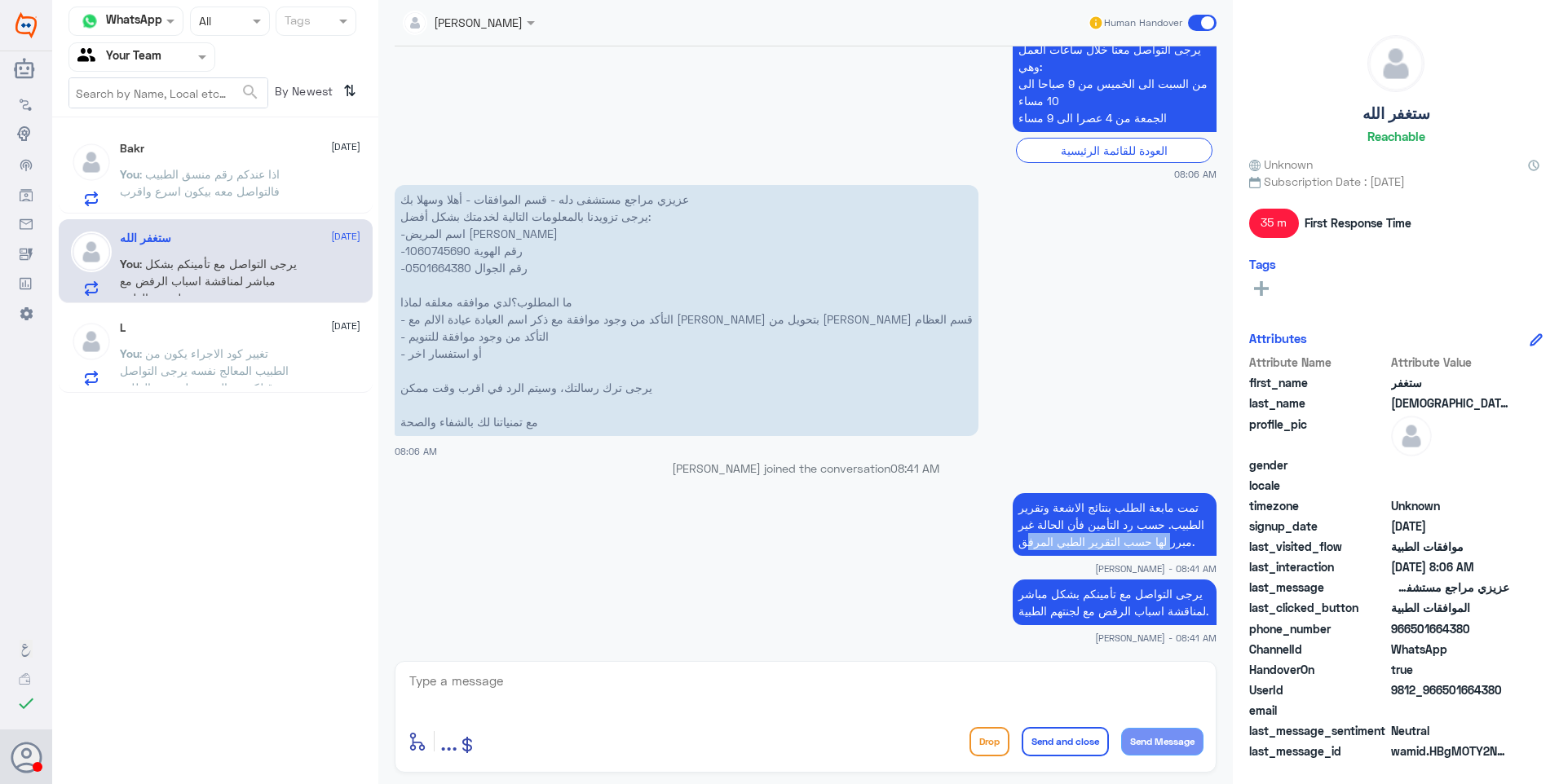
drag, startPoint x: 1045, startPoint y: 521, endPoint x: 1026, endPoint y: 521, distance: 19.0
click at [1013, 520] on p "تمت مابعة الطلب بنتائج الاشعة وتقرير الطبيب. حسب رد التأمين فأن الحالة غير مبرر…" at bounding box center [1114, 524] width 204 height 63
drag, startPoint x: 1026, startPoint y: 521, endPoint x: 1077, endPoint y: 523, distance: 51.0
click at [1077, 523] on p "تمت مابعة الطلب بنتائج الاشعة وتقرير الطبيب. حسب رد التأمين فأن الحالة غير مبرر…" at bounding box center [1114, 524] width 204 height 63
drag, startPoint x: 1190, startPoint y: 576, endPoint x: 998, endPoint y: 574, distance: 192.0
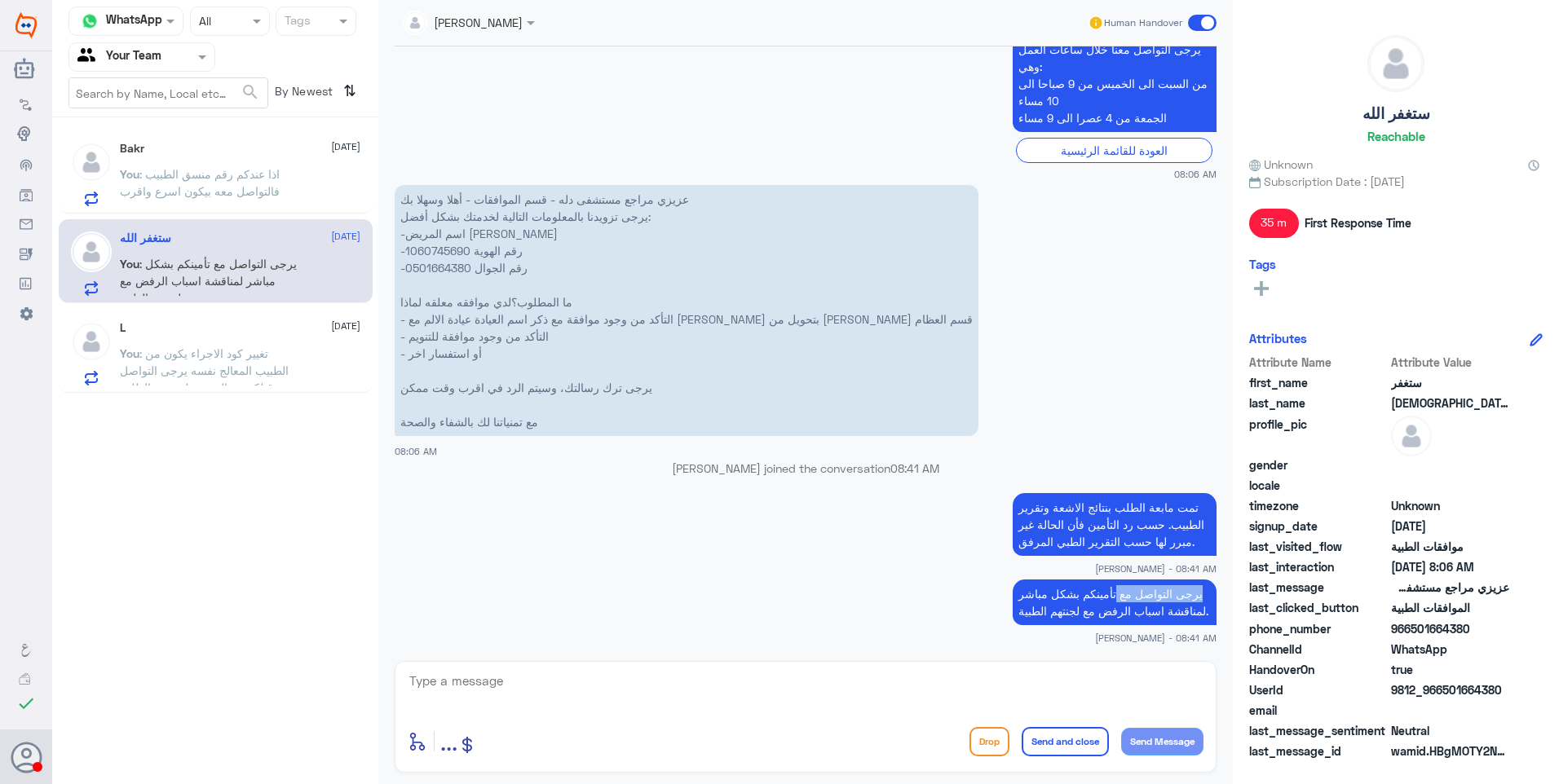
click at [998, 579] on app-msgs-text "يرجى التواصل مع تأمينكم بشكل مباشر لمناقشة اسباب الرفض مع لجنتهم الطبية." at bounding box center [805, 603] width 822 height 47
drag, startPoint x: 998, startPoint y: 574, endPoint x: 1136, endPoint y: 587, distance: 138.6
click at [1118, 586] on p "يرجى التواصل مع تأمينكم بشكل مباشر لمناقشة اسباب الرفض مع لجنتهم الطبية." at bounding box center [1114, 602] width 204 height 46
drag, startPoint x: 1160, startPoint y: 603, endPoint x: 1004, endPoint y: 580, distance: 157.7
click at [1004, 580] on app-msgs-text "يرجى التواصل مع تأمينكم بشكل مباشر لمناقشة اسباب الرفض مع لجنتهم الطبية." at bounding box center [805, 603] width 822 height 47
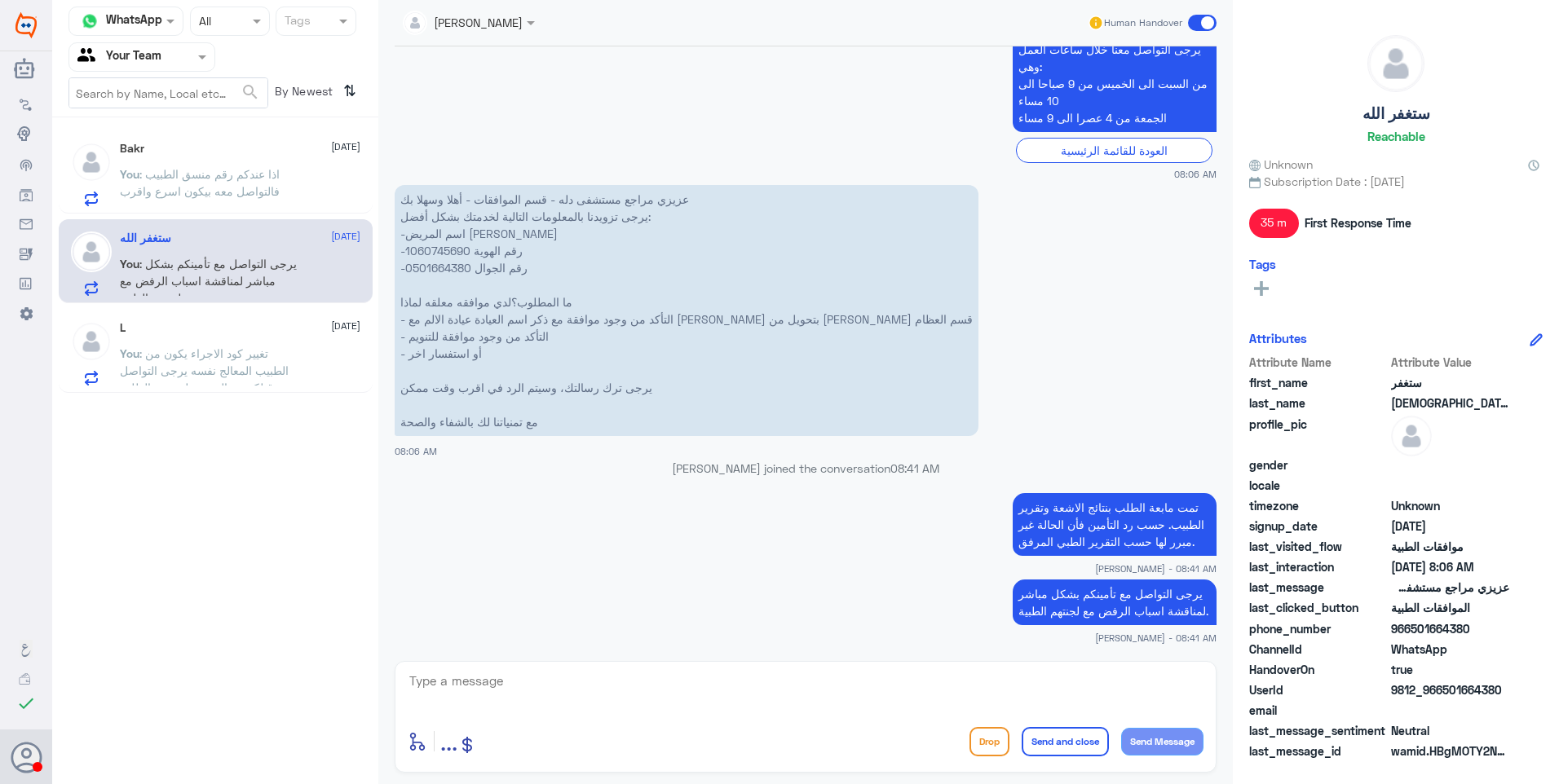
drag, startPoint x: 1004, startPoint y: 580, endPoint x: 1106, endPoint y: 591, distance: 102.6
click at [1106, 588] on p "يرجى التواصل مع تأمينكم بشكل مباشر لمناقشة اسباب الرفض مع لجنتهم الطبية." at bounding box center [1114, 602] width 204 height 46
click at [1106, 595] on p "يرجى التواصل مع تأمينكم بشكل مباشر لمناقشة اسباب الرفض مع لجنتهم الطبية." at bounding box center [1114, 602] width 204 height 46
click at [239, 162] on div "Bakr 24 September You : اذا عندكم رقم منسق الطبيب فالتواصل معه بيكون اسرع واقرب" at bounding box center [240, 174] width 241 height 64
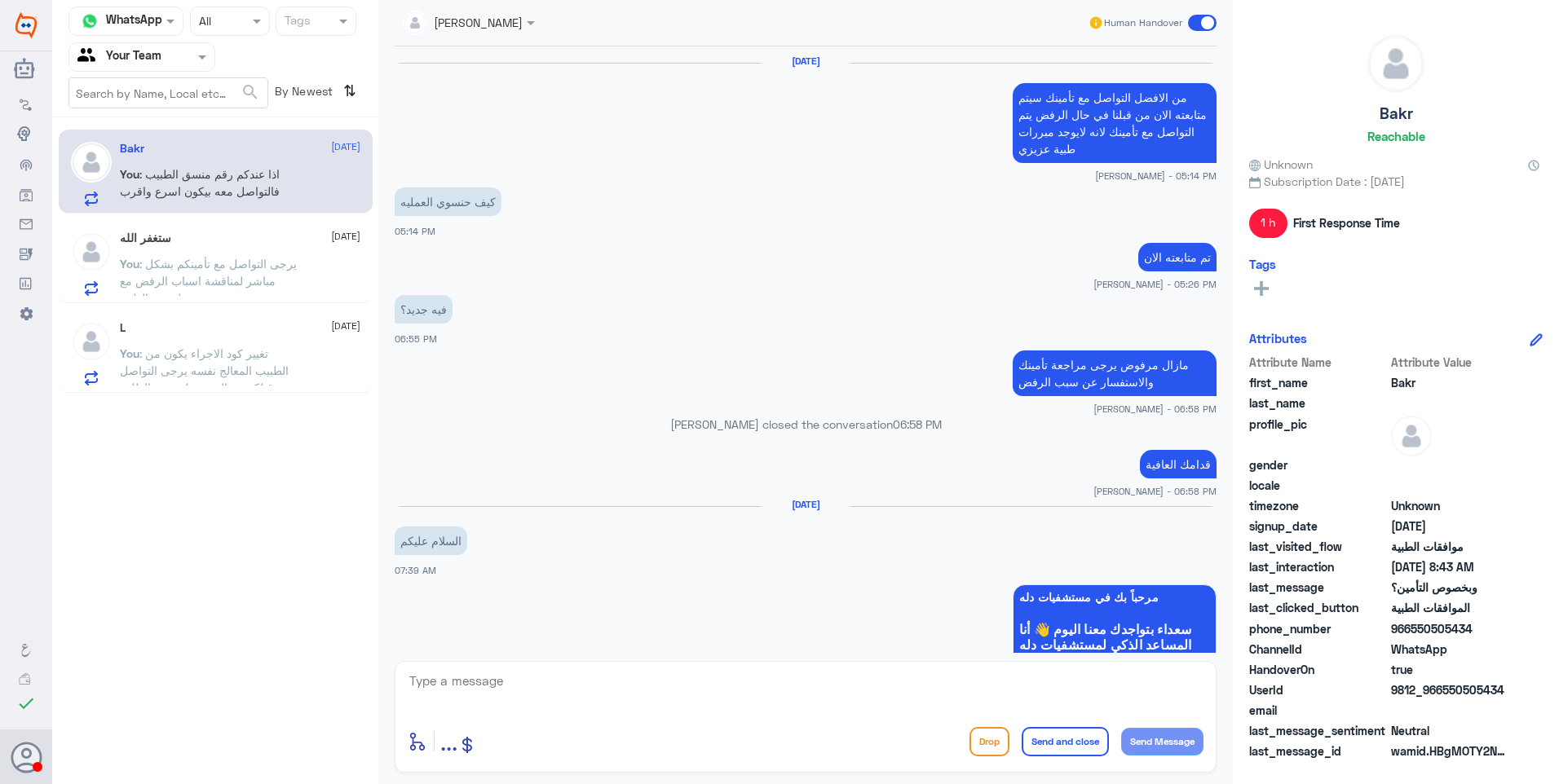
scroll to position [1211, 0]
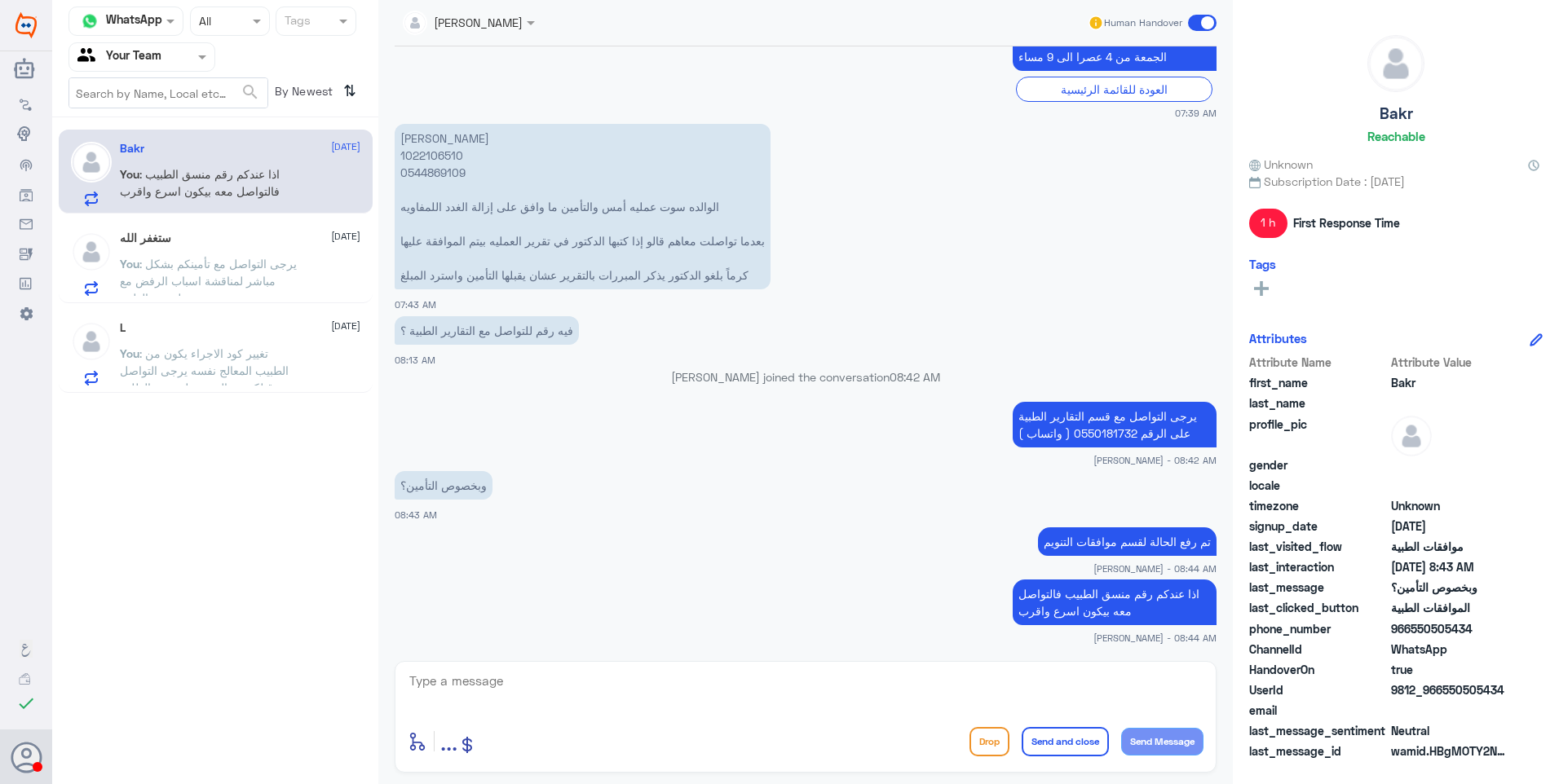
click at [202, 345] on p "You : تغيير كود الاجراء يكون من الطبيب المعالج نفسه يرجى التواصل من قبلكم مع ال…" at bounding box center [211, 366] width 183 height 41
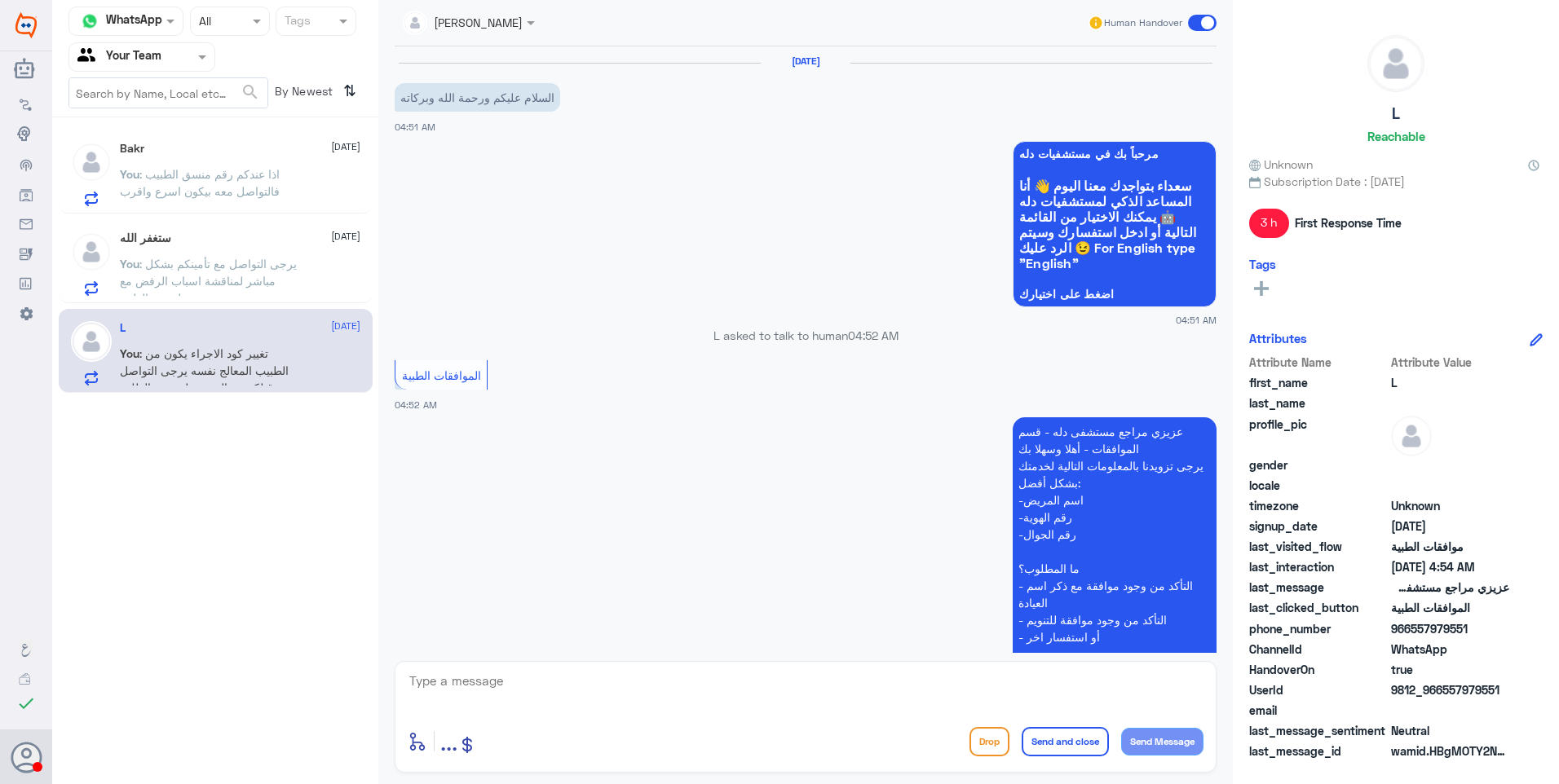
scroll to position [707, 0]
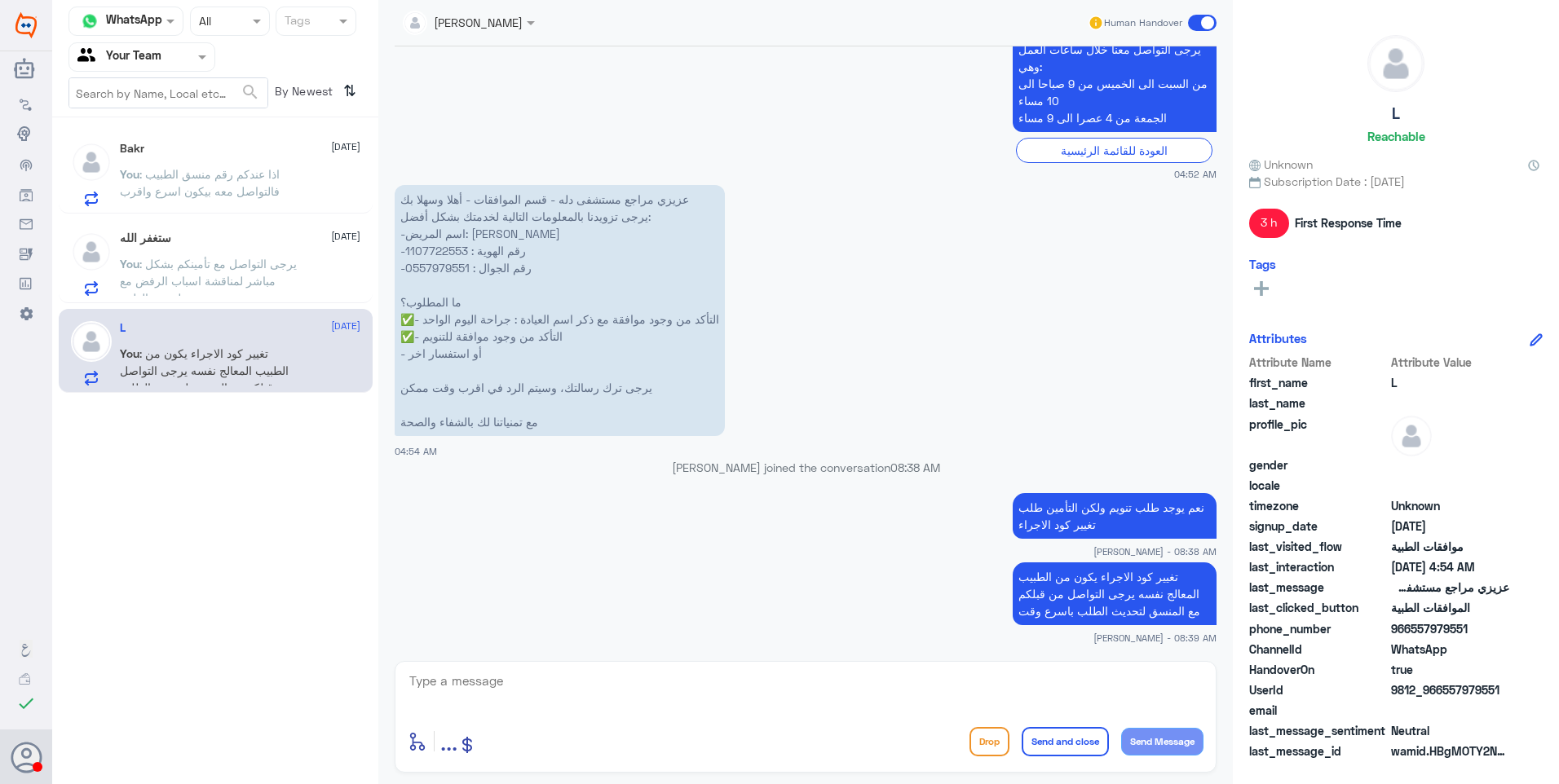
click at [182, 261] on span ": يرجى التواصل مع تأمينكم بشكل مباشر لمناقشة اسباب الرفض مع لجنتهم الطبية." at bounding box center [208, 281] width 177 height 48
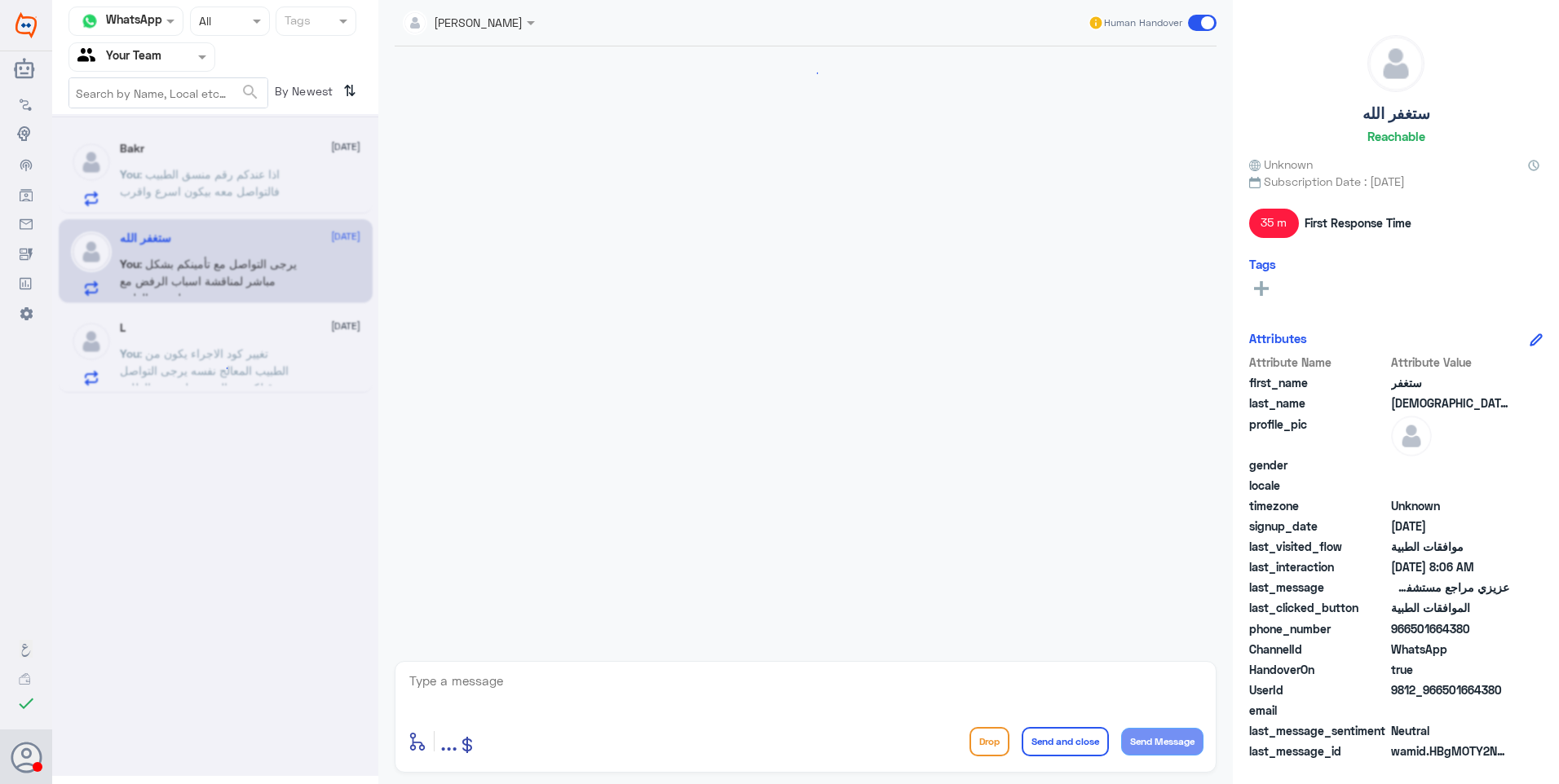
scroll to position [2466, 0]
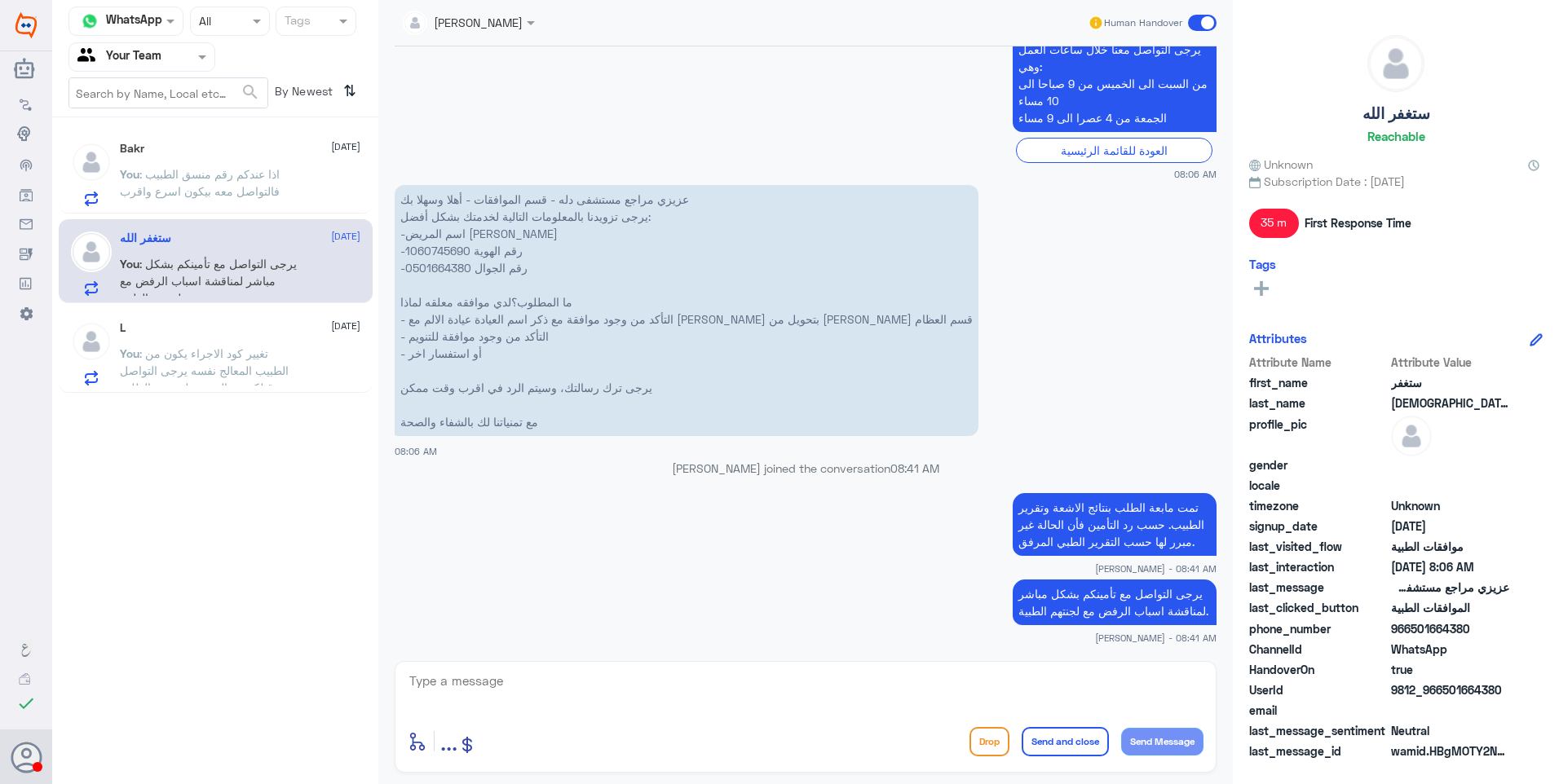
click at [202, 197] on span ": اذا عندكم رقم منسق الطبيب فالتواصل معه بيكون اسرع واقرب" at bounding box center [199, 182] width 160 height 31
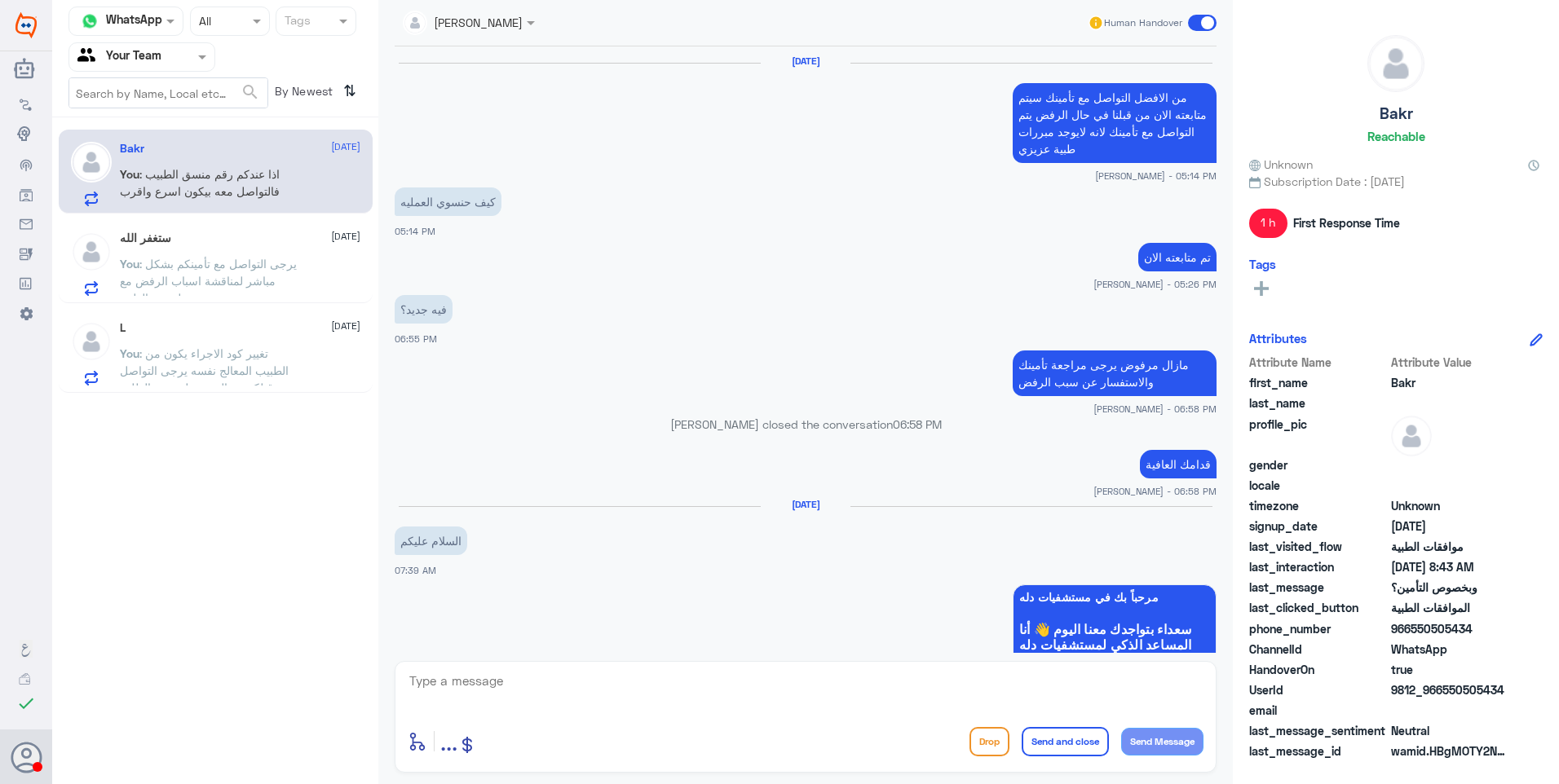
scroll to position [1211, 0]
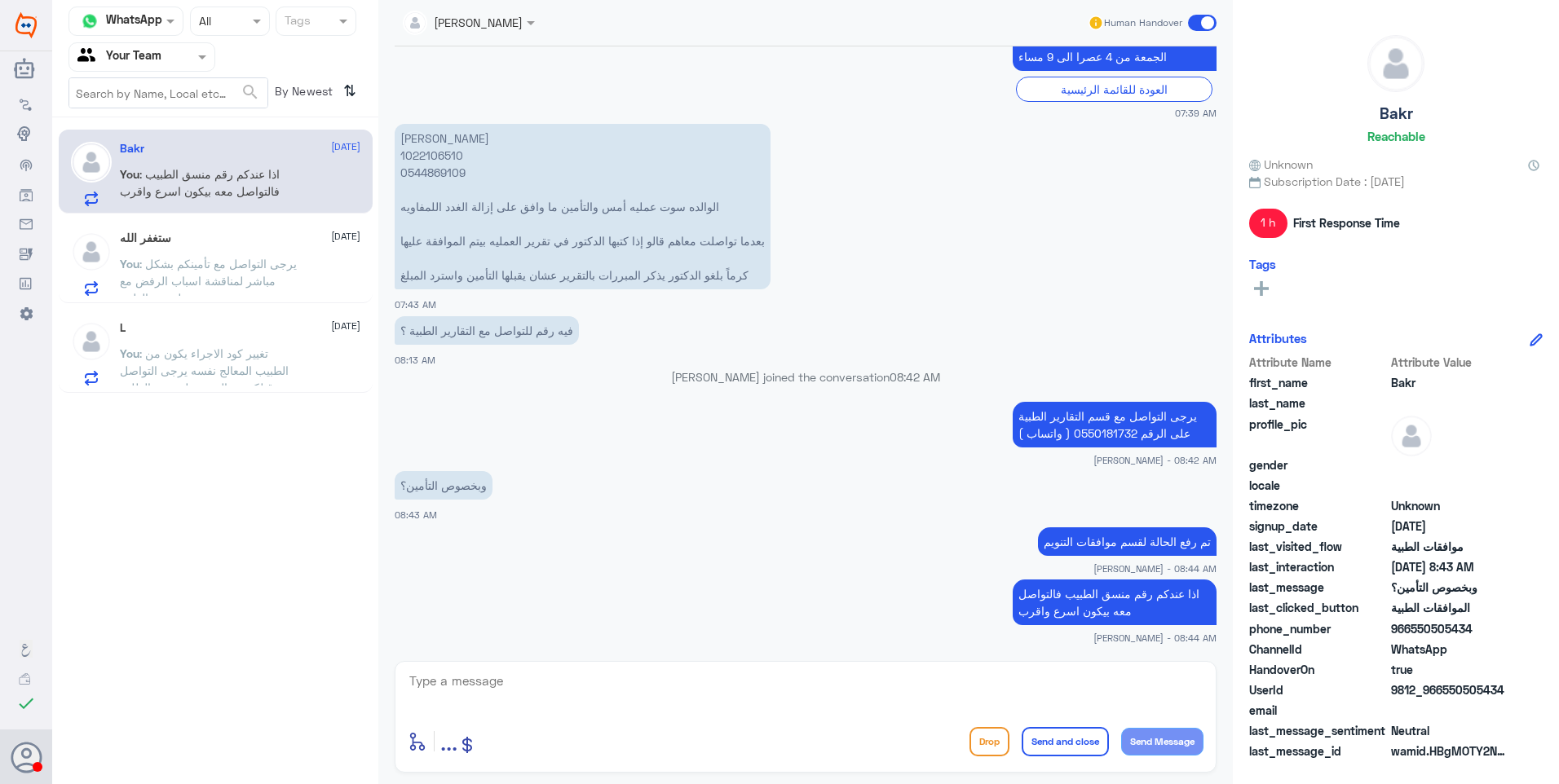
click at [279, 255] on div "ستغفر الله 24 September You : يرجى التواصل مع تأمينكم بشكل مباشر لمناقشة اسباب …" at bounding box center [240, 264] width 241 height 64
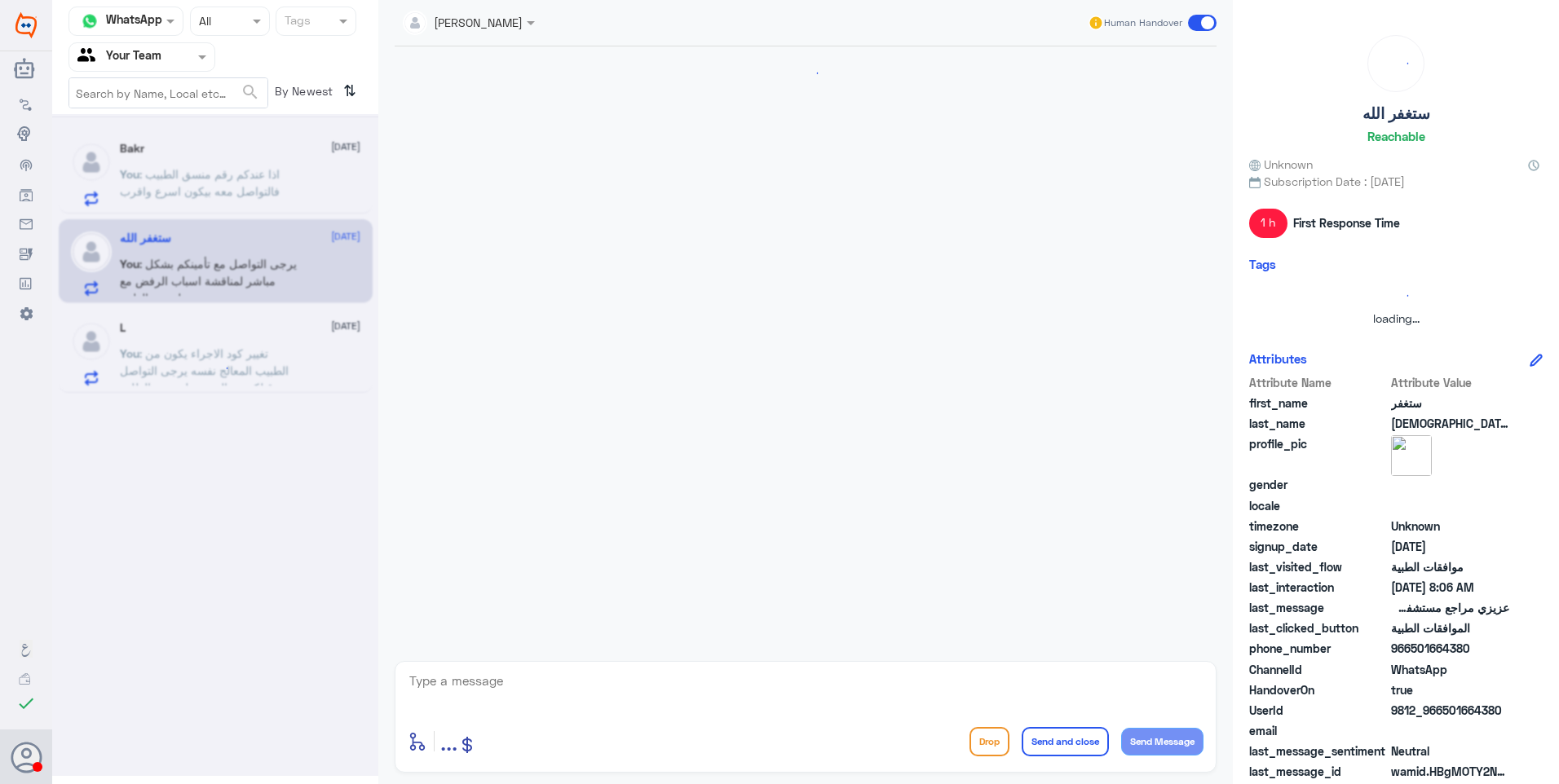
click at [272, 168] on div at bounding box center [215, 445] width 326 height 662
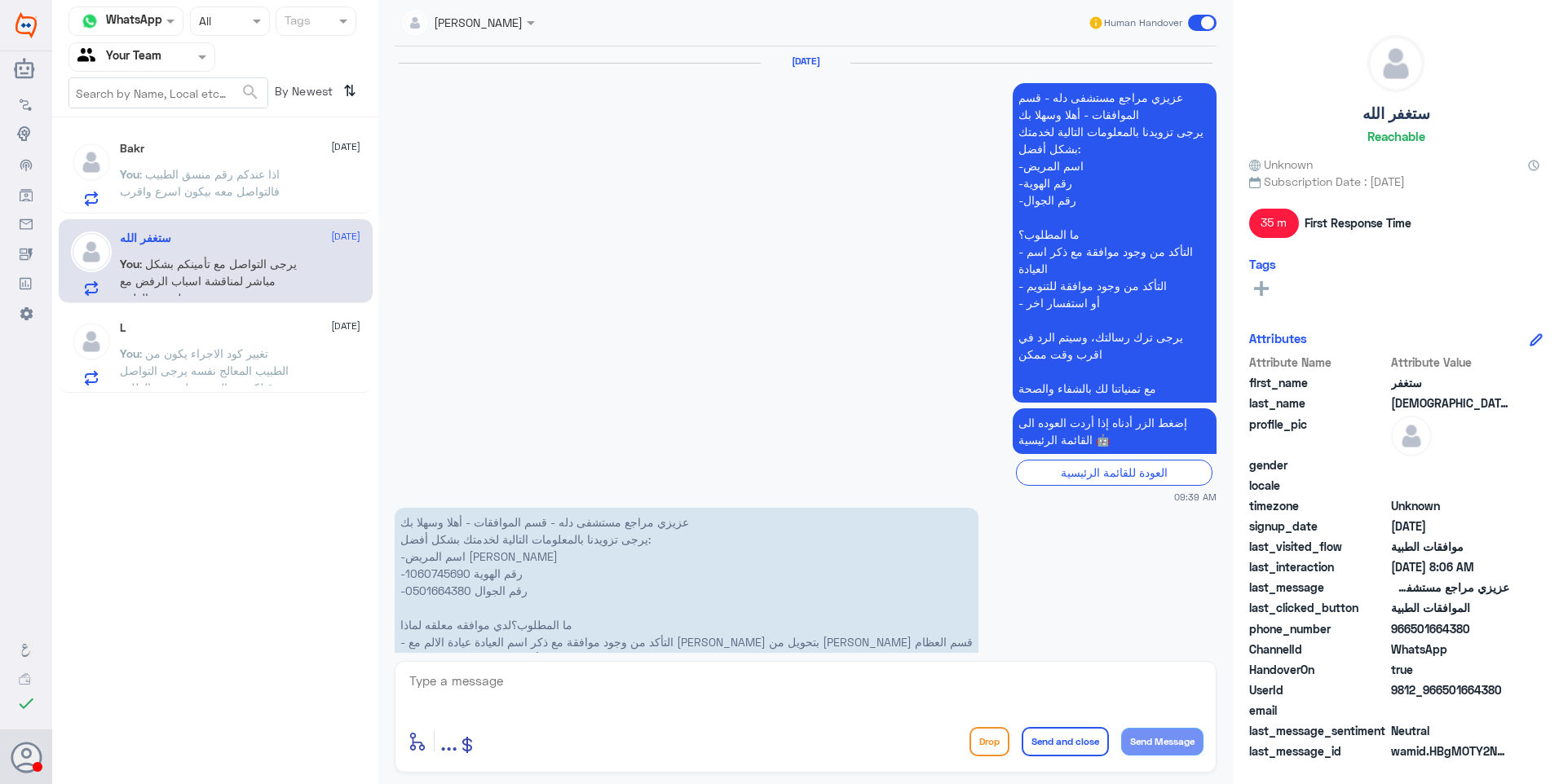
scroll to position [2466, 0]
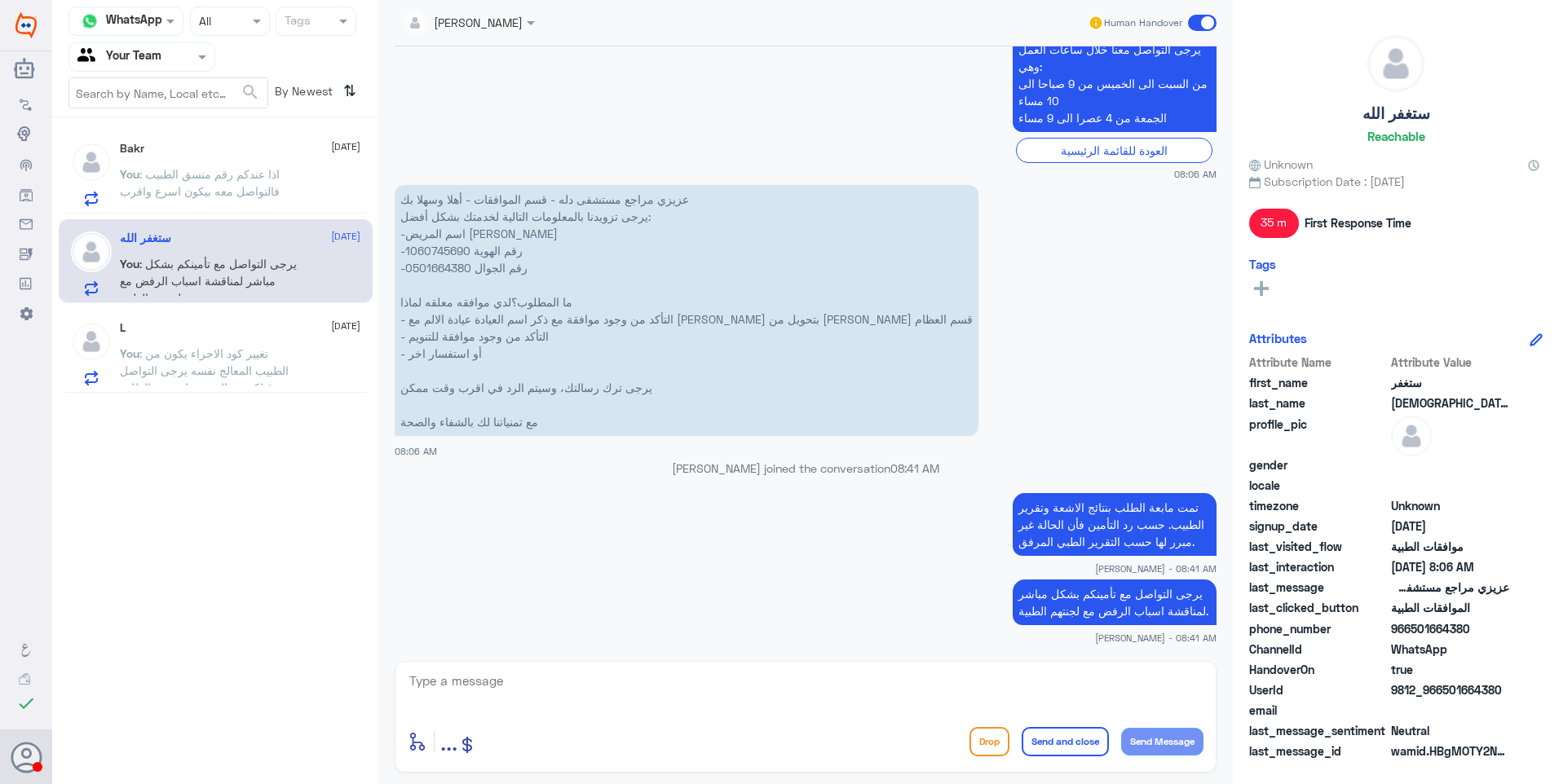
click at [231, 169] on span ": اذا عندكم رقم منسق الطبيب فالتواصل معه بيكون اسرع واقرب" at bounding box center [199, 182] width 160 height 31
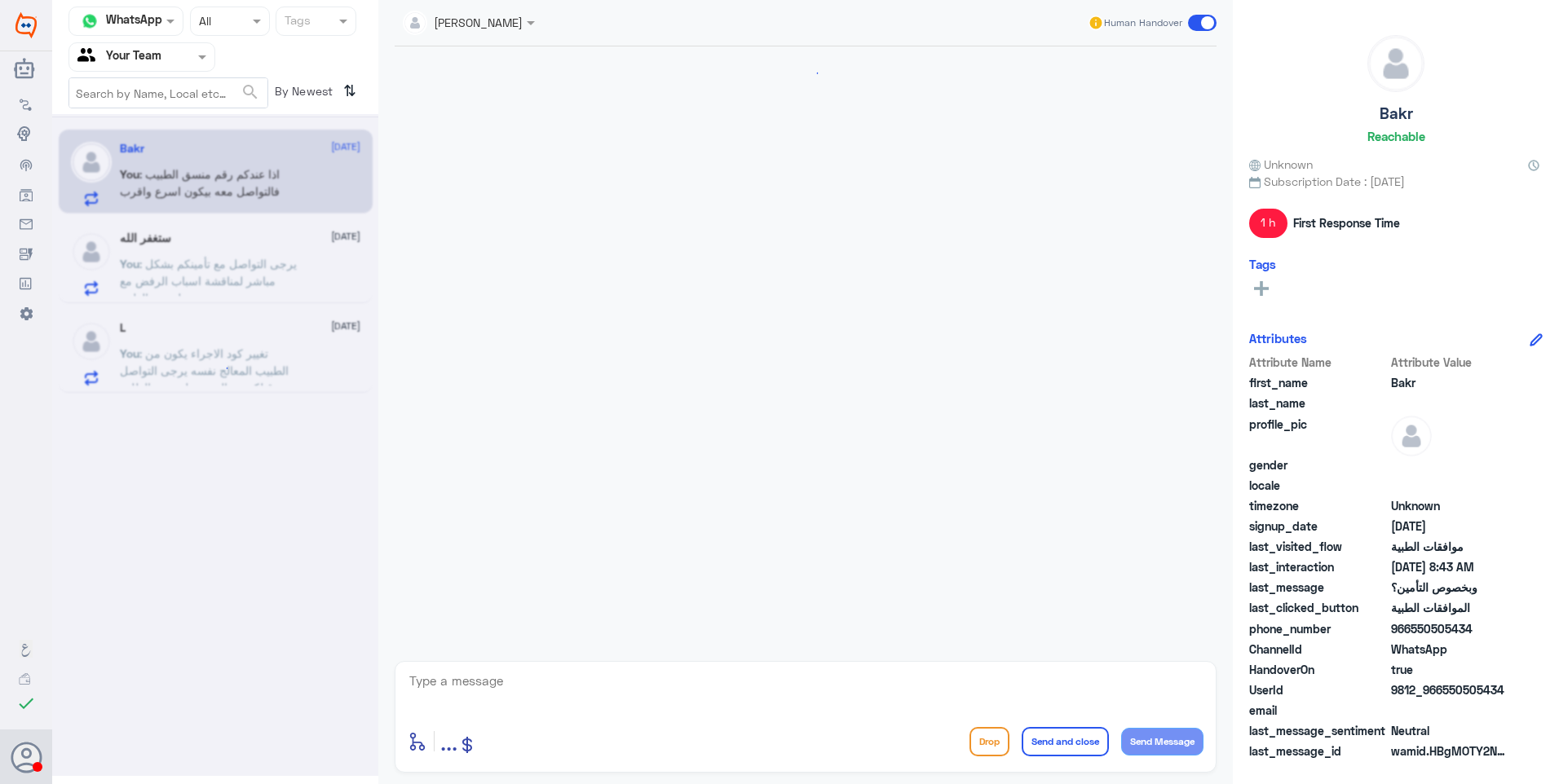
scroll to position [1211, 0]
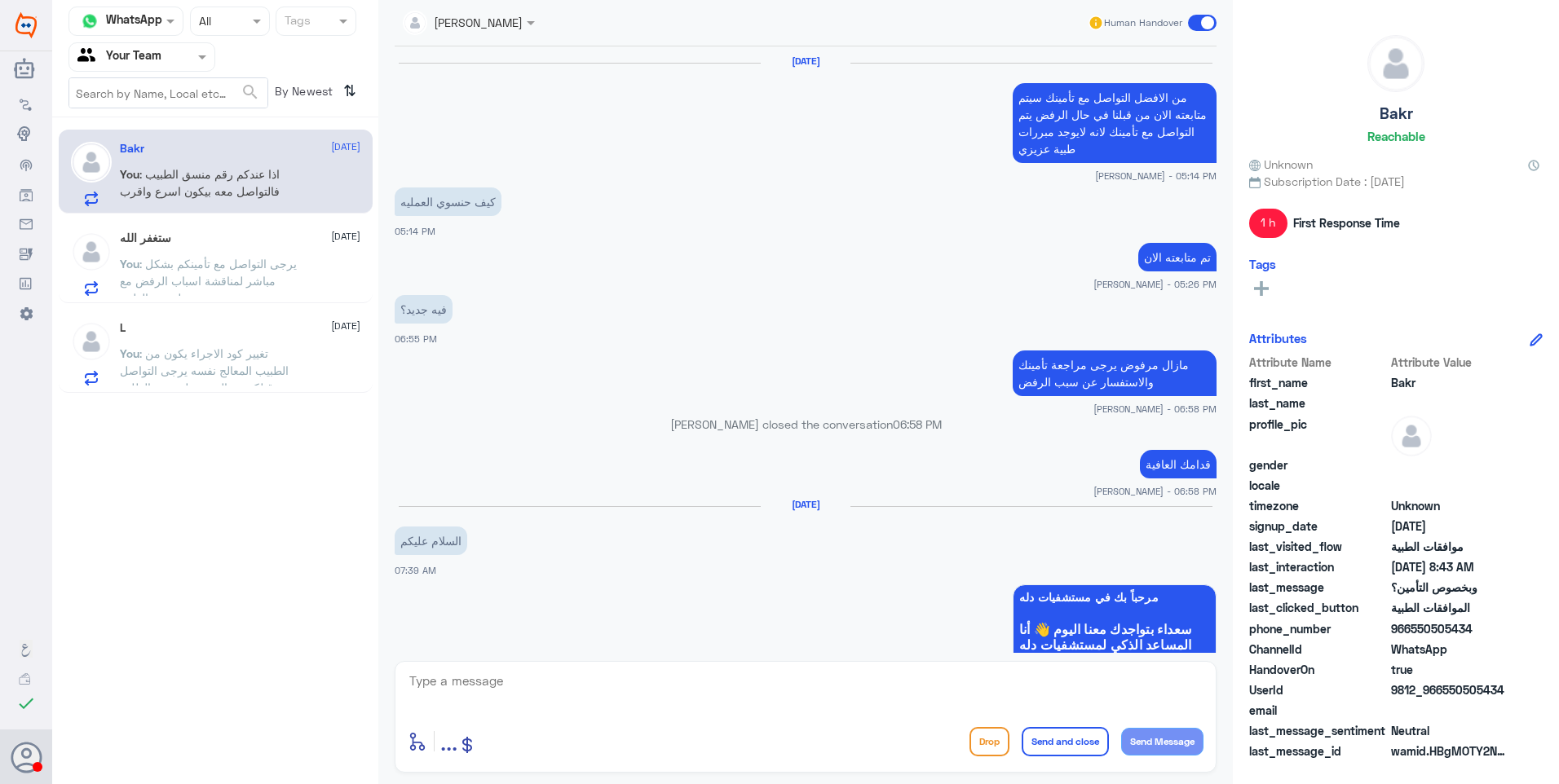
scroll to position [1211, 0]
